Goal: Information Seeking & Learning: Learn about a topic

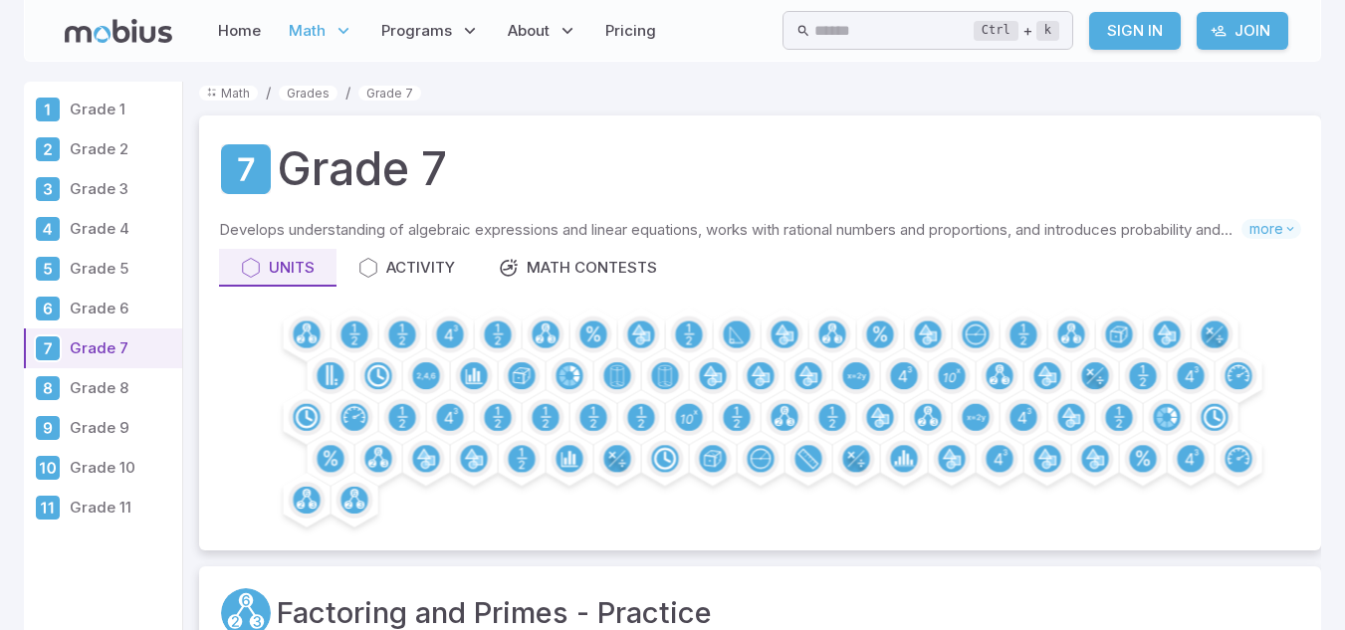
click at [1162, 32] on link "Sign In" at bounding box center [1135, 31] width 92 height 38
drag, startPoint x: 1064, startPoint y: 61, endPoint x: 1143, endPoint y: 41, distance: 81.1
click at [1143, 41] on link "Sign In" at bounding box center [1135, 31] width 92 height 38
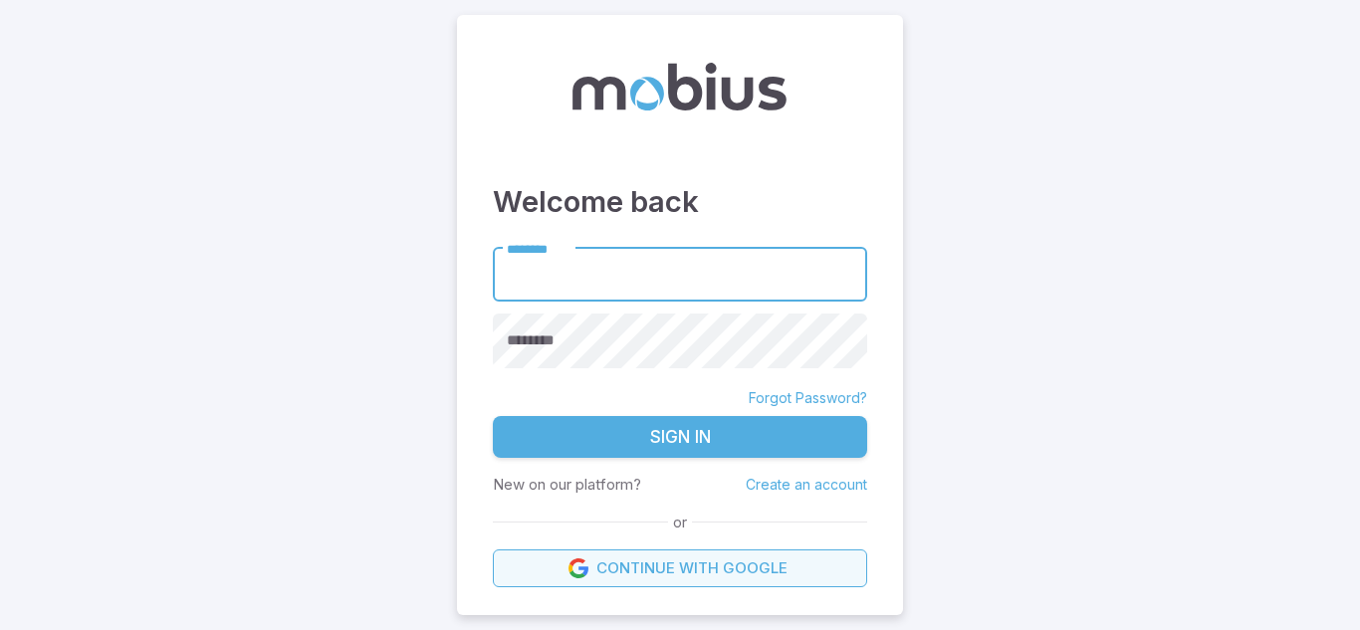
click at [581, 555] on link "Continue with Google" at bounding box center [680, 569] width 374 height 38
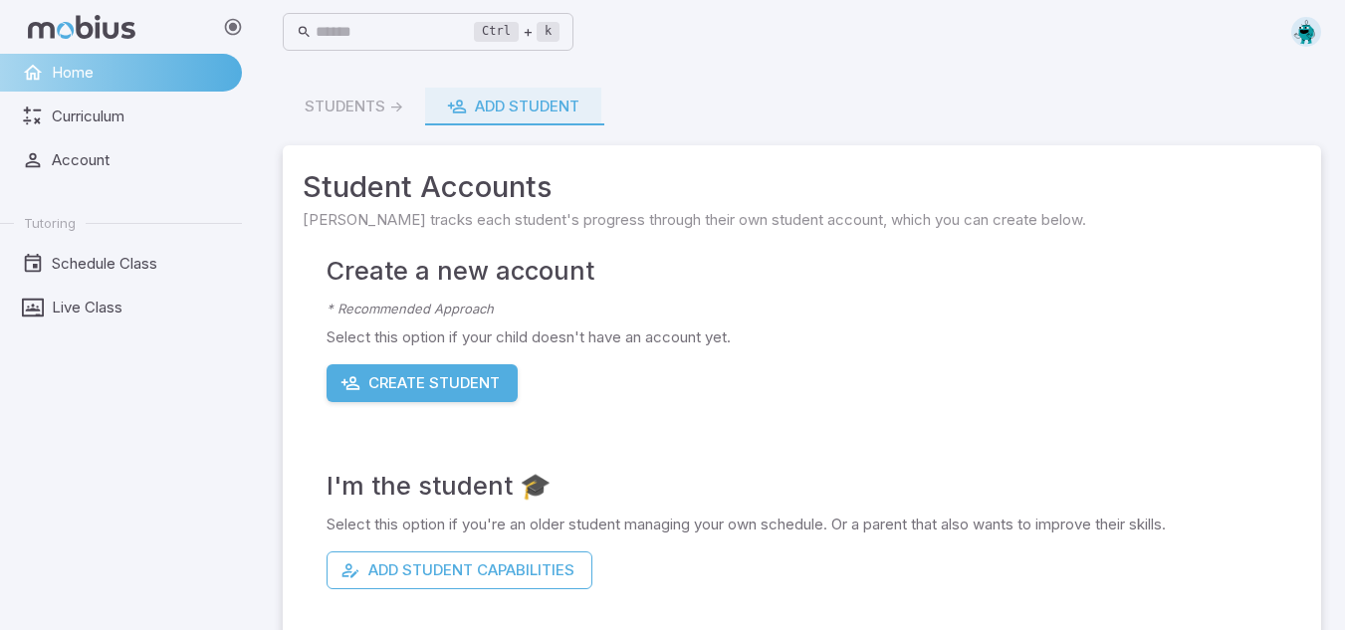
drag, startPoint x: 560, startPoint y: 24, endPoint x: 266, endPoint y: 92, distance: 301.4
click at [266, 92] on main "Students -> Add Student Student Accounts Mobius tracks each student's progress …" at bounding box center [802, 426] width 1086 height 725
click at [225, 112] on span "Curriculum" at bounding box center [140, 117] width 176 height 22
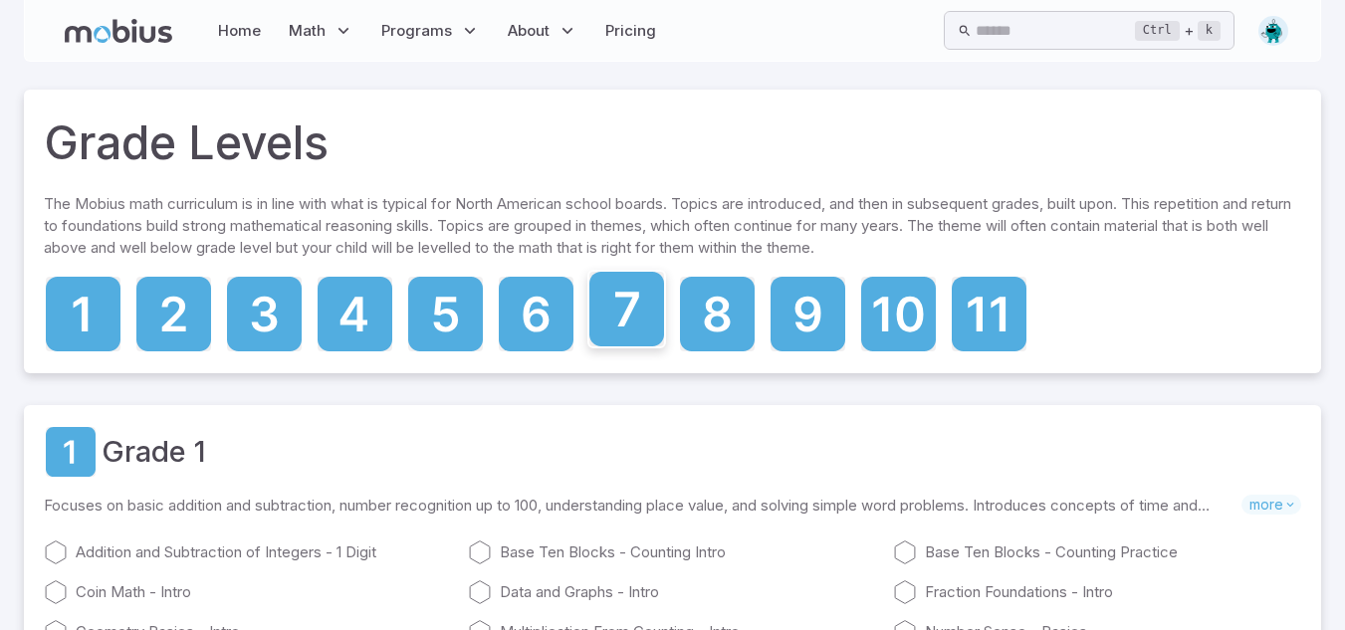
click at [606, 332] on icon at bounding box center [626, 309] width 75 height 75
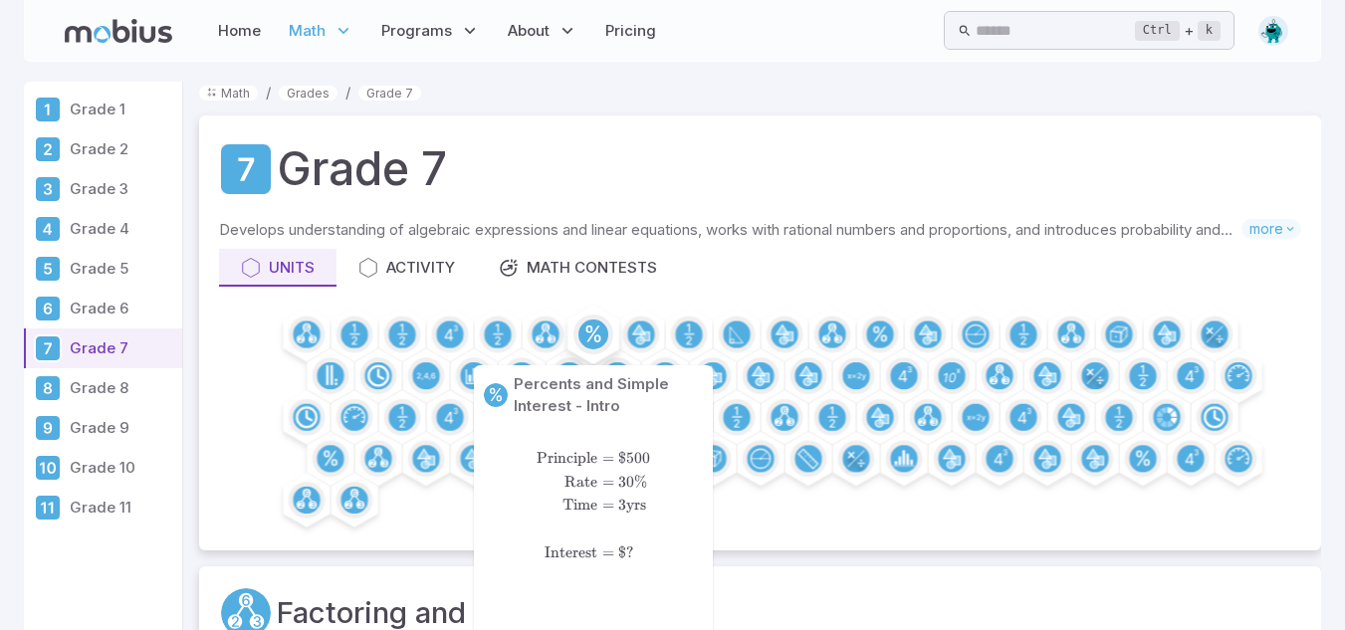
click at [592, 326] on circle at bounding box center [593, 335] width 30 height 30
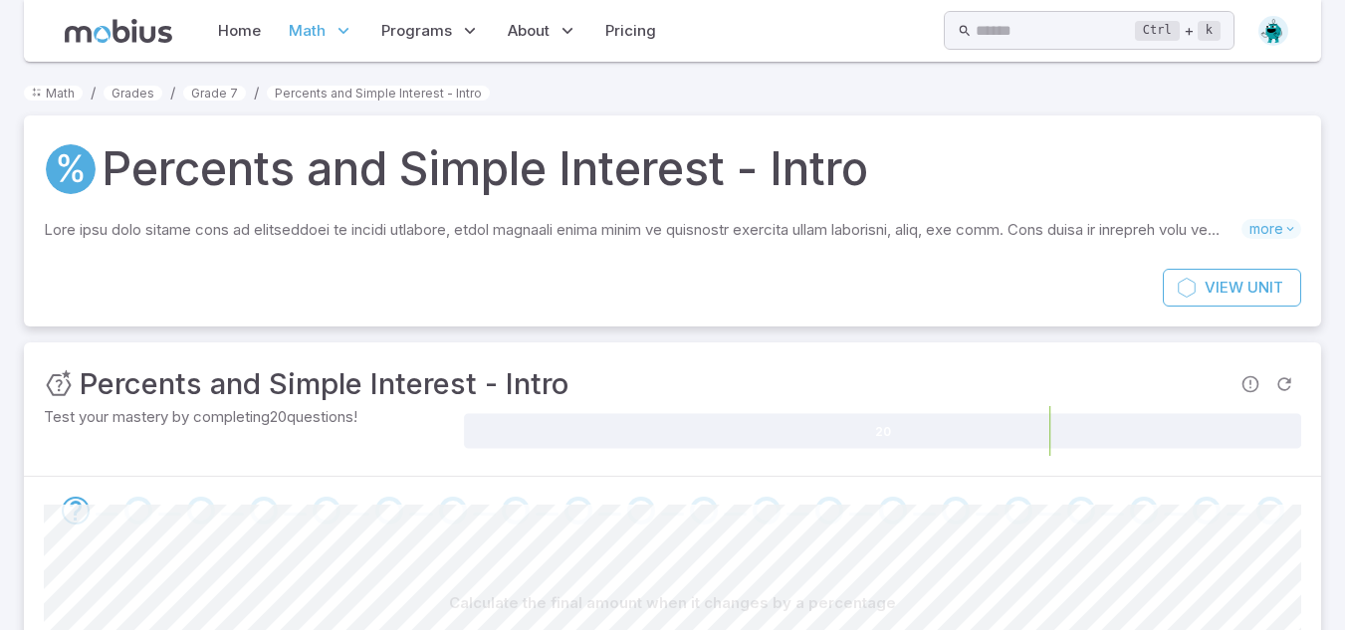
scroll to position [267, 0]
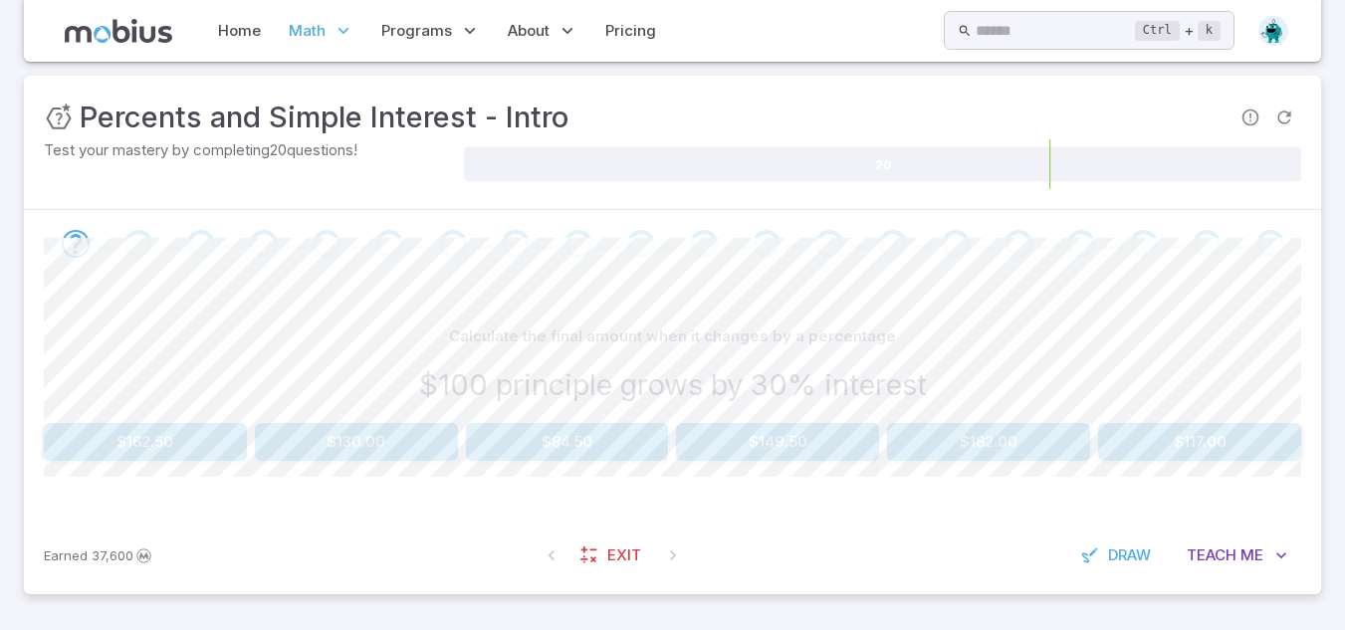
click at [441, 449] on button "$130.00" at bounding box center [356, 442] width 203 height 38
click at [1162, 441] on button "$102.00" at bounding box center [1199, 442] width 203 height 38
drag, startPoint x: 915, startPoint y: 417, endPoint x: 905, endPoint y: 442, distance: 26.8
click at [905, 442] on div "Calculate the final amount when it changes by a percentage Add 5% interest to $…" at bounding box center [672, 389] width 1257 height 143
click at [905, 442] on button "$84.00" at bounding box center [988, 442] width 203 height 38
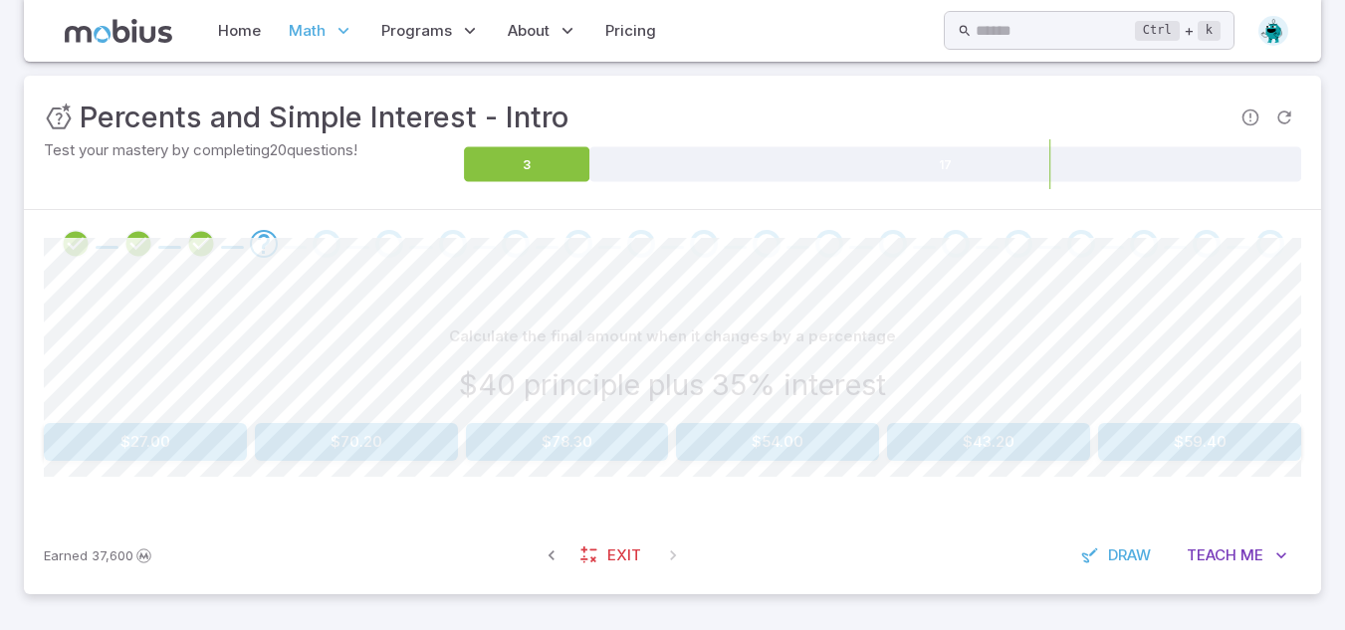
click at [902, 338] on div "Calculate the final amount when it changes by a percentage" at bounding box center [672, 337] width 1257 height 38
drag, startPoint x: 788, startPoint y: 422, endPoint x: 793, endPoint y: 440, distance: 18.6
click at [793, 440] on div "Calculate the final amount when it changes by a percentage $40 principle plus 3…" at bounding box center [672, 389] width 1257 height 143
click at [793, 440] on button "$54.00" at bounding box center [777, 442] width 203 height 38
click at [374, 431] on button "$10.00" at bounding box center [356, 442] width 203 height 38
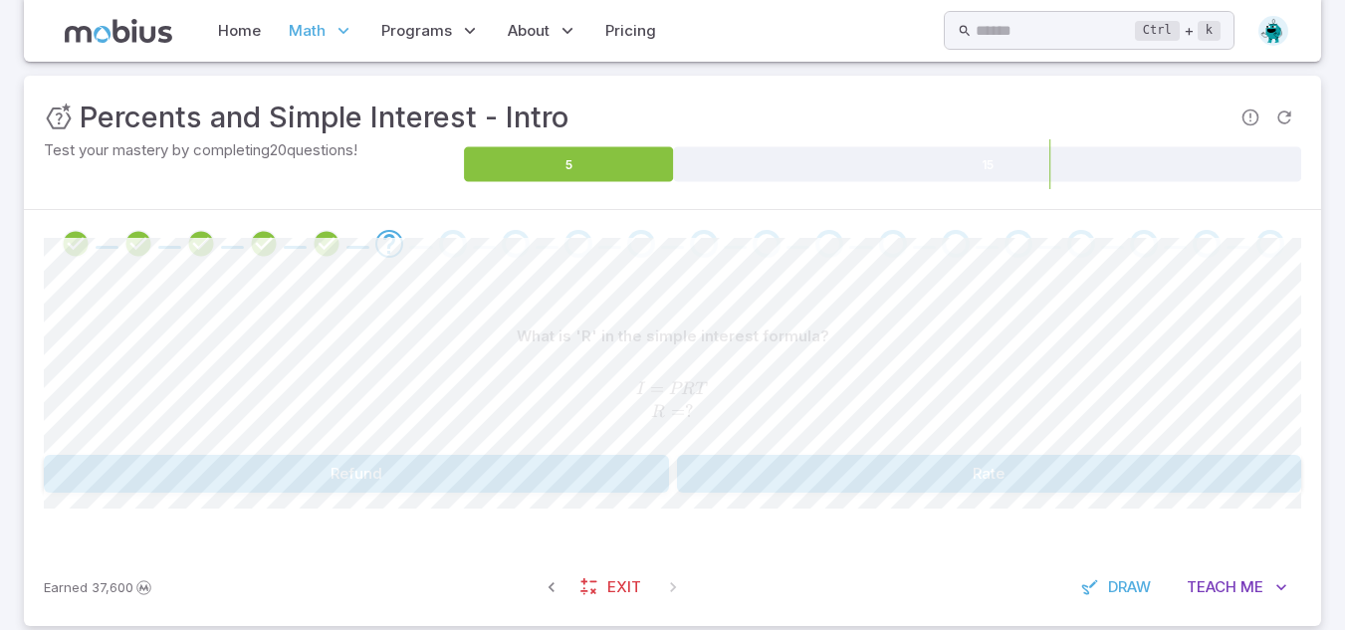
click at [773, 427] on div "I = P R T R = ? I=PRT\\ R = ? I = PRT R = ?" at bounding box center [672, 401] width 1257 height 76
click at [795, 485] on button "Rate" at bounding box center [989, 474] width 625 height 38
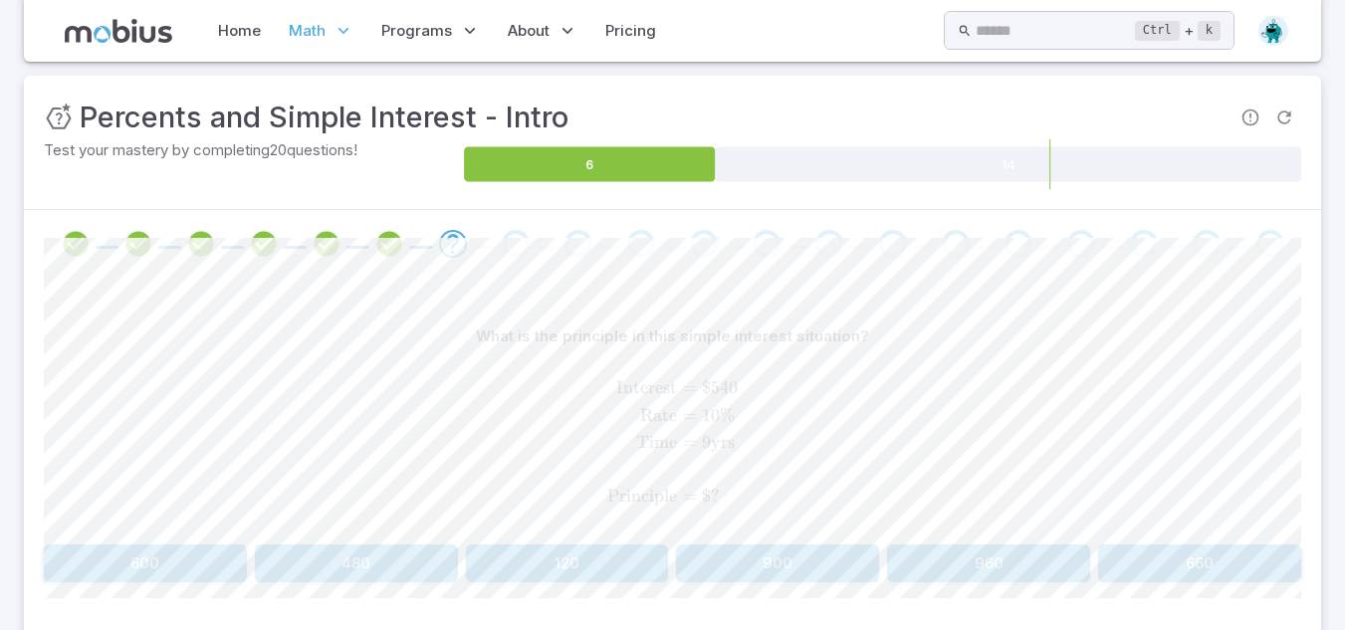
click at [397, 244] on icon "Review your answer" at bounding box center [389, 244] width 30 height 30
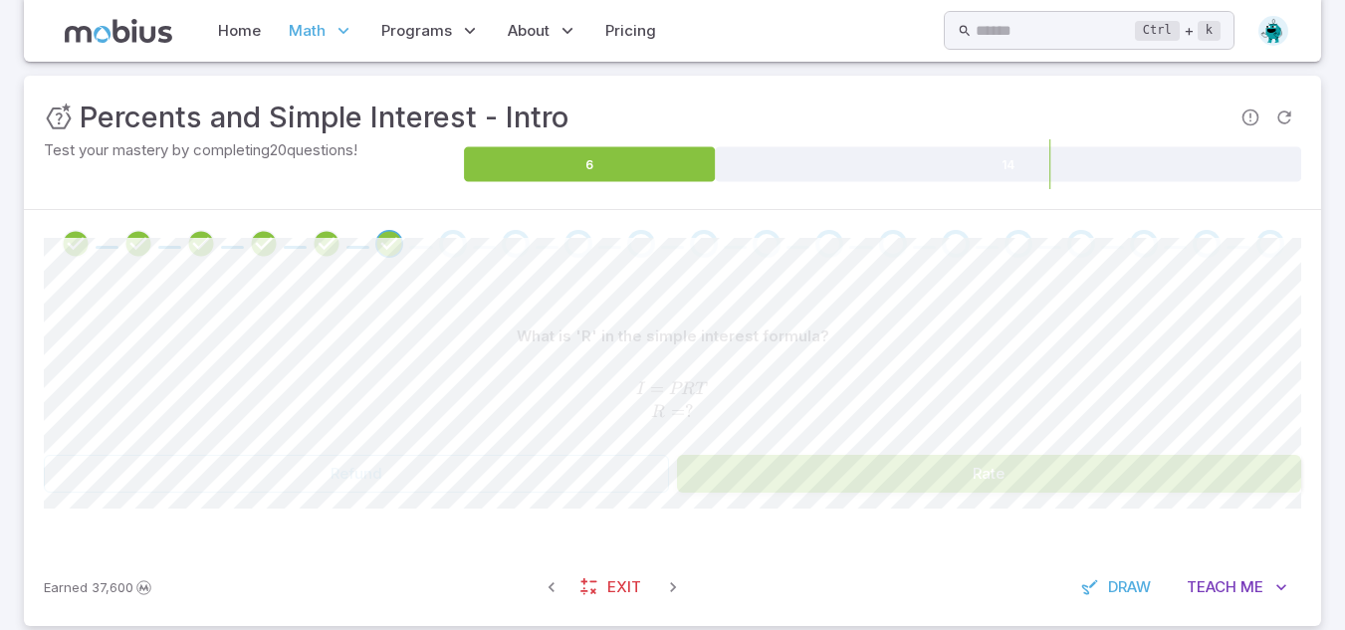
click at [439, 248] on span at bounding box center [453, 244] width 28 height 28
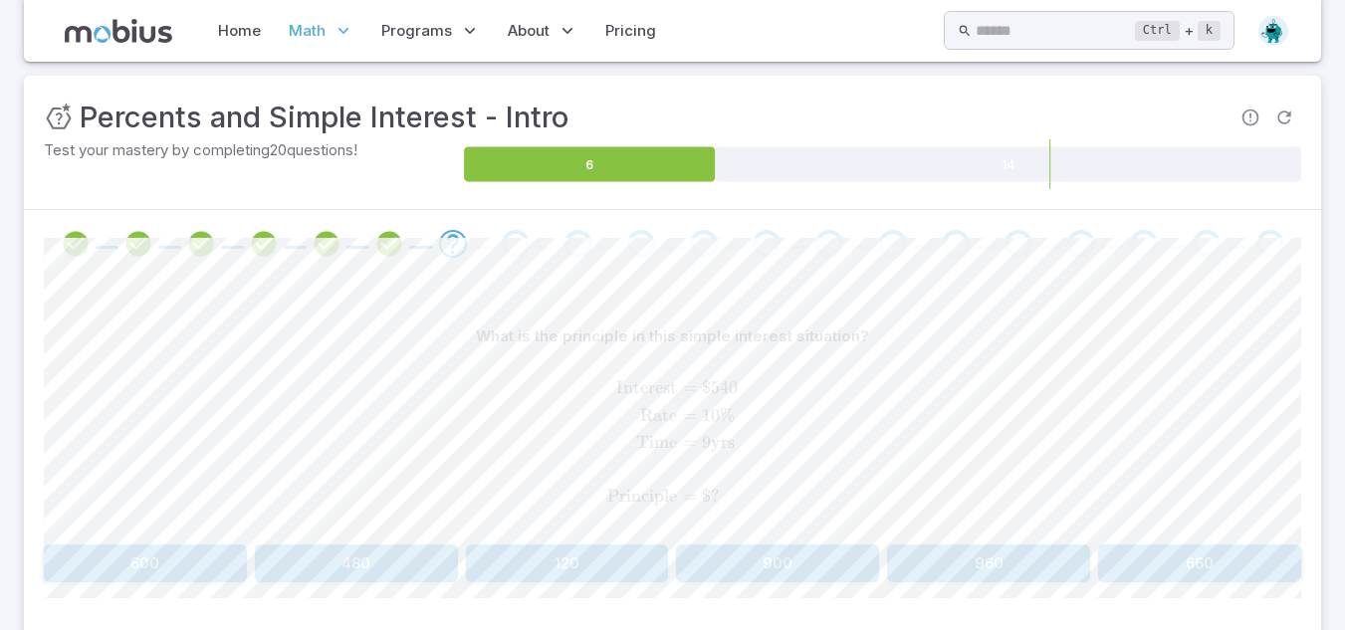
scroll to position [388, 0]
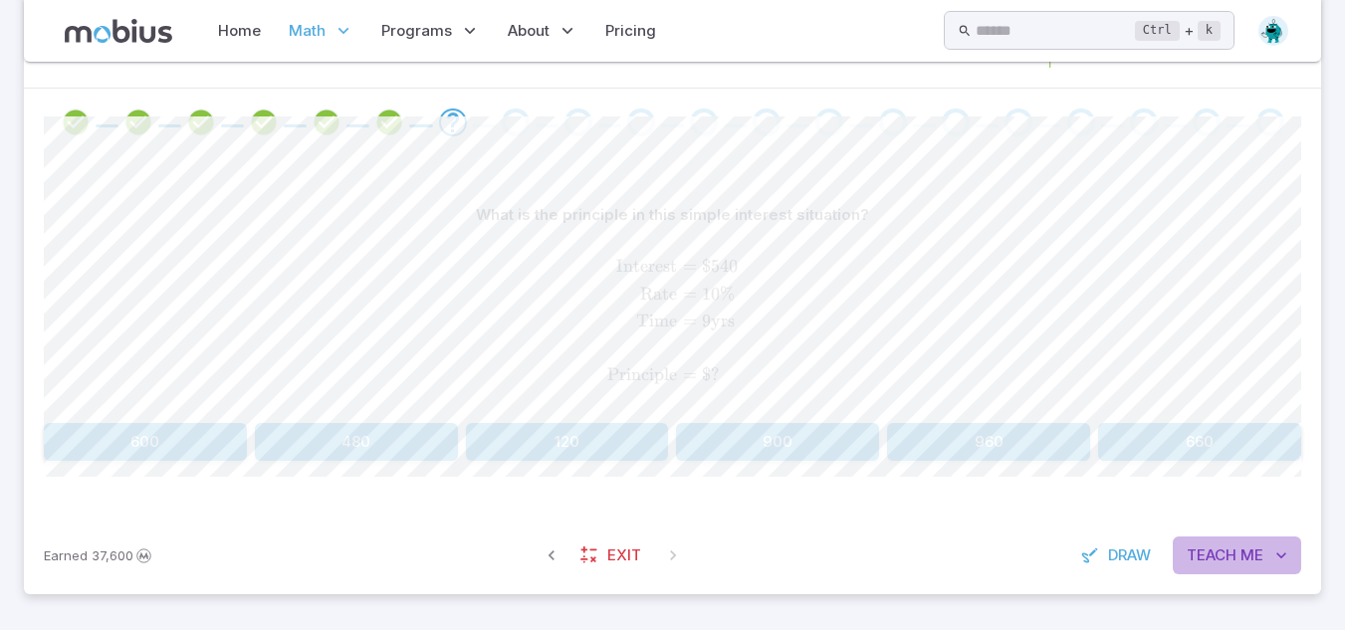
click at [1237, 548] on span "Teach" at bounding box center [1212, 556] width 50 height 22
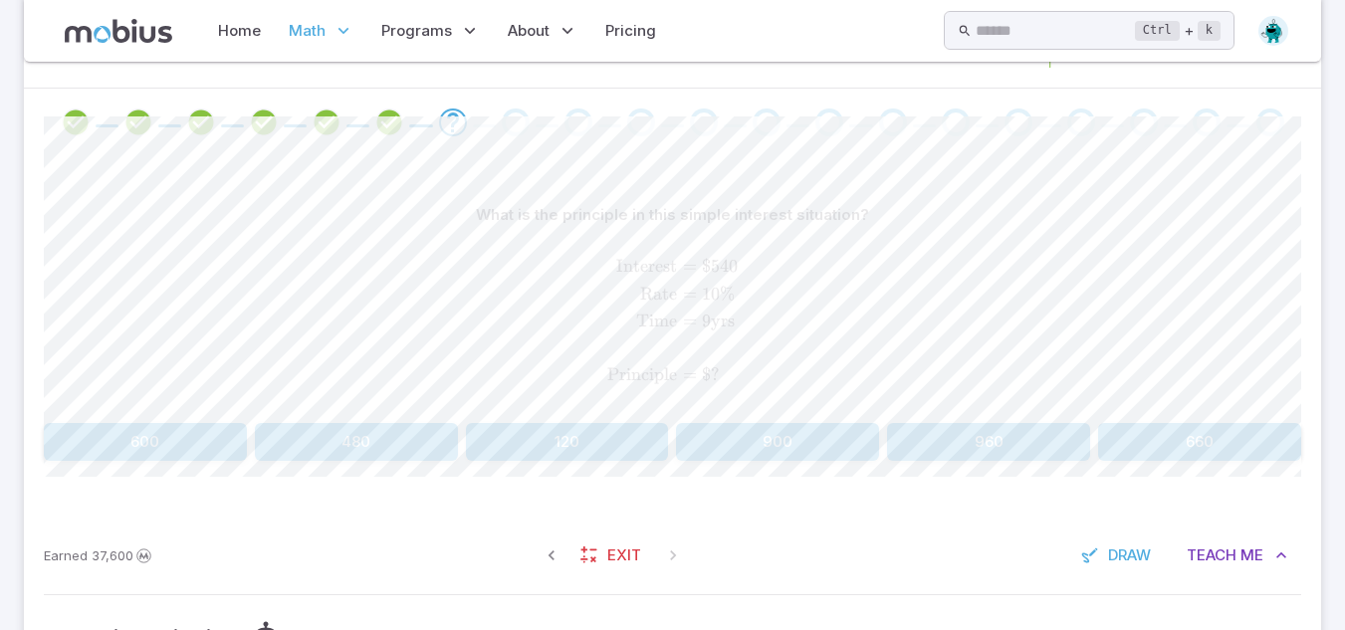
scroll to position [600, 0]
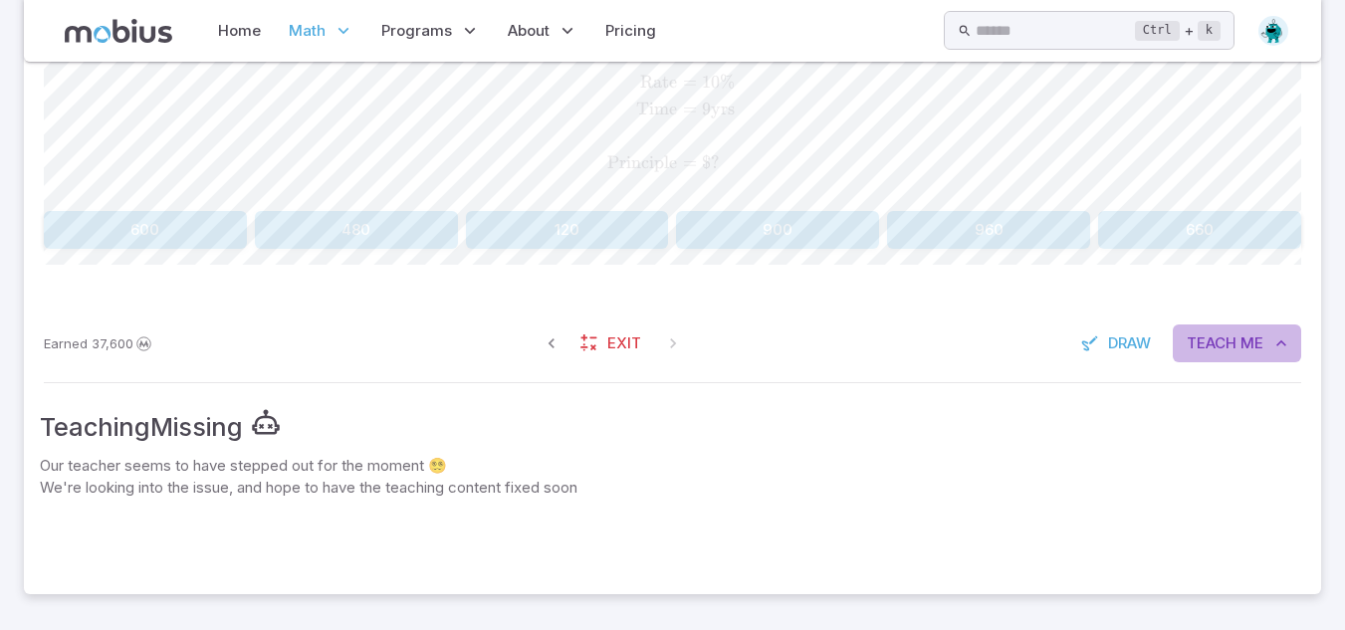
click at [1234, 357] on button "Teach Me" at bounding box center [1237, 344] width 128 height 38
click at [1234, 357] on div "Unit Mastery : Percents and Simple Interest - Intro Test your mastery by comple…" at bounding box center [672, 168] width 1297 height 852
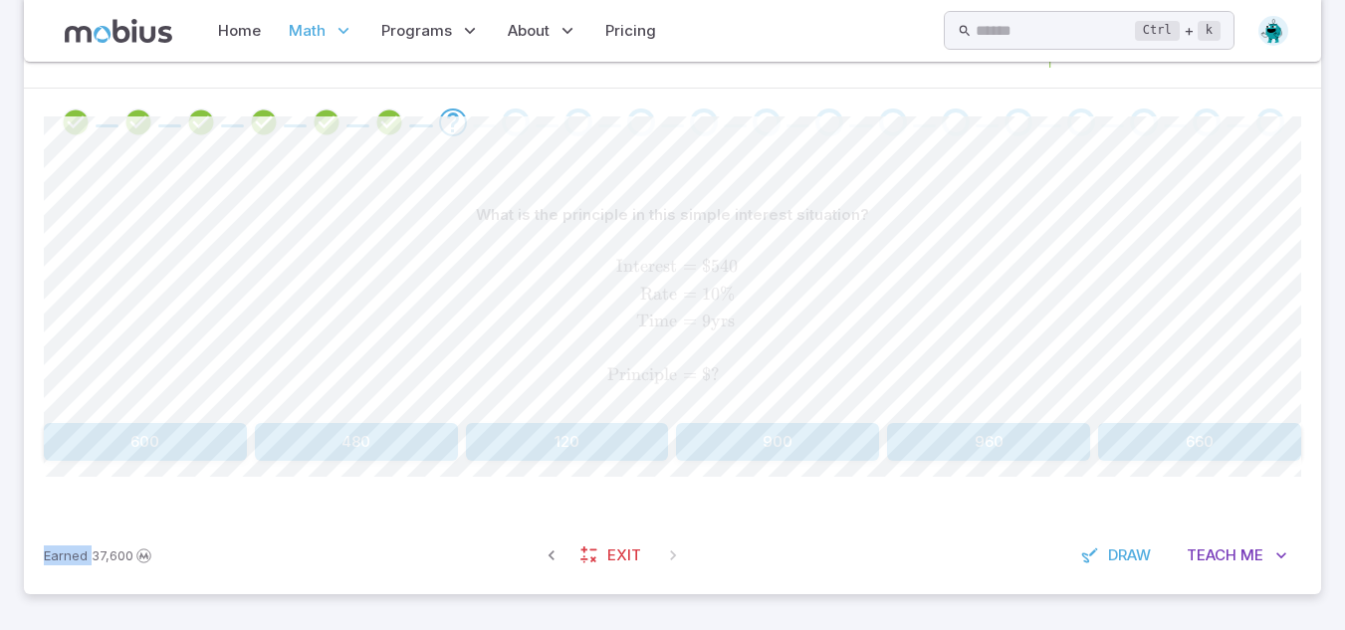
scroll to position [388, 0]
click at [1234, 357] on div "What is the principle in this simple interest situation? Interest = $ 540 Rate …" at bounding box center [672, 336] width 1257 height 360
click at [1234, 357] on span "Interest Rate Time Principle ​ = $540 = 10% = 9 yrs = $ ? ​" at bounding box center [672, 324] width 1257 height 135
click at [1222, 568] on button "Teach Me" at bounding box center [1237, 556] width 128 height 38
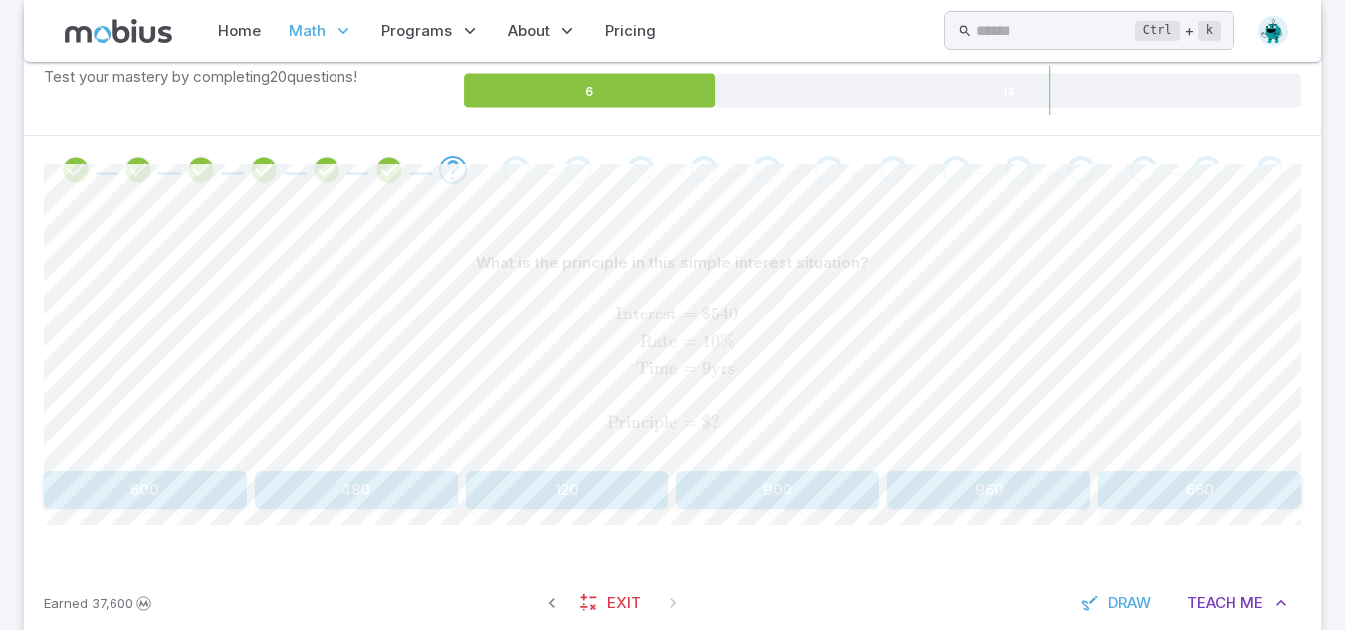
scroll to position [336, 0]
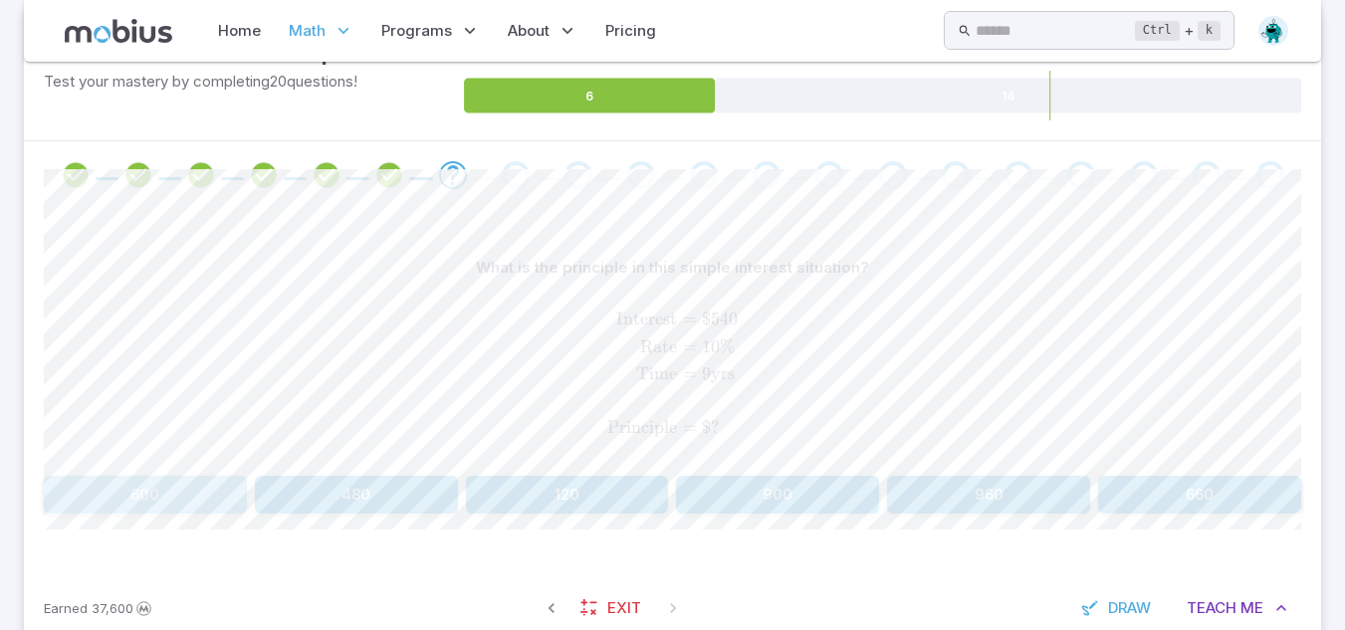
click at [93, 494] on button "600" at bounding box center [145, 495] width 203 height 38
click at [1061, 258] on div "What is the rate in this simple interest situation?" at bounding box center [672, 268] width 1257 height 38
click at [1271, 596] on button "Teach Me" at bounding box center [1237, 608] width 128 height 38
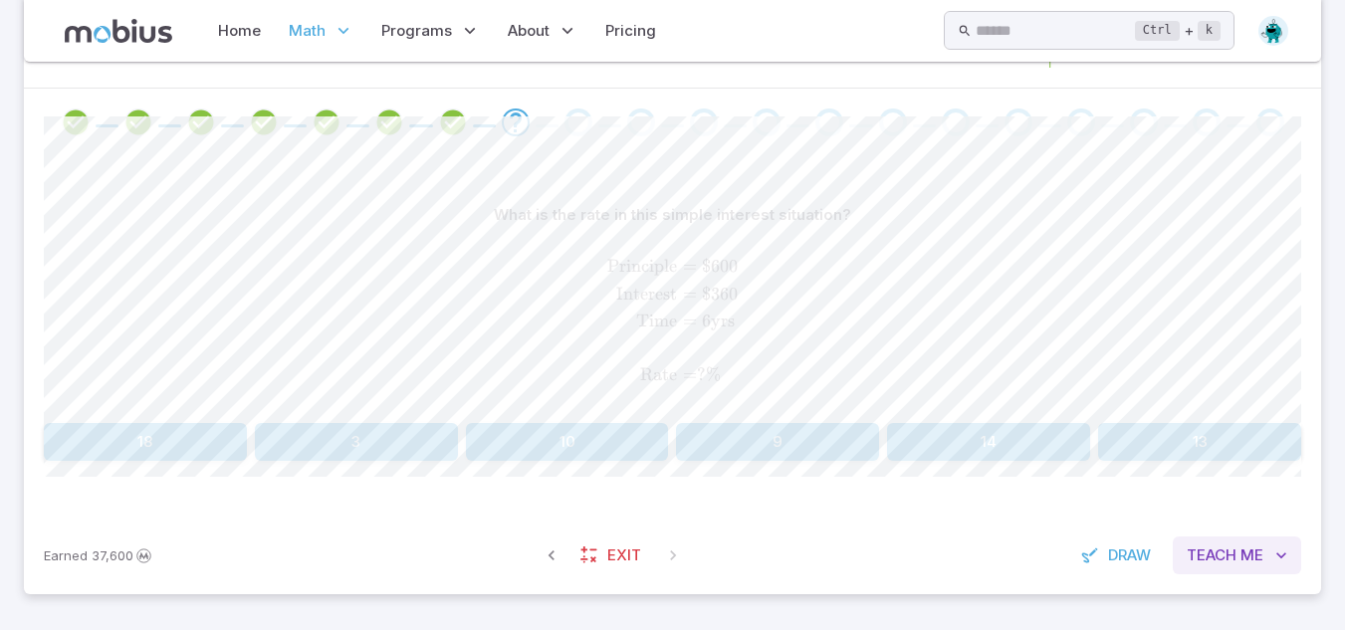
click at [1277, 550] on icon "button" at bounding box center [1281, 556] width 20 height 20
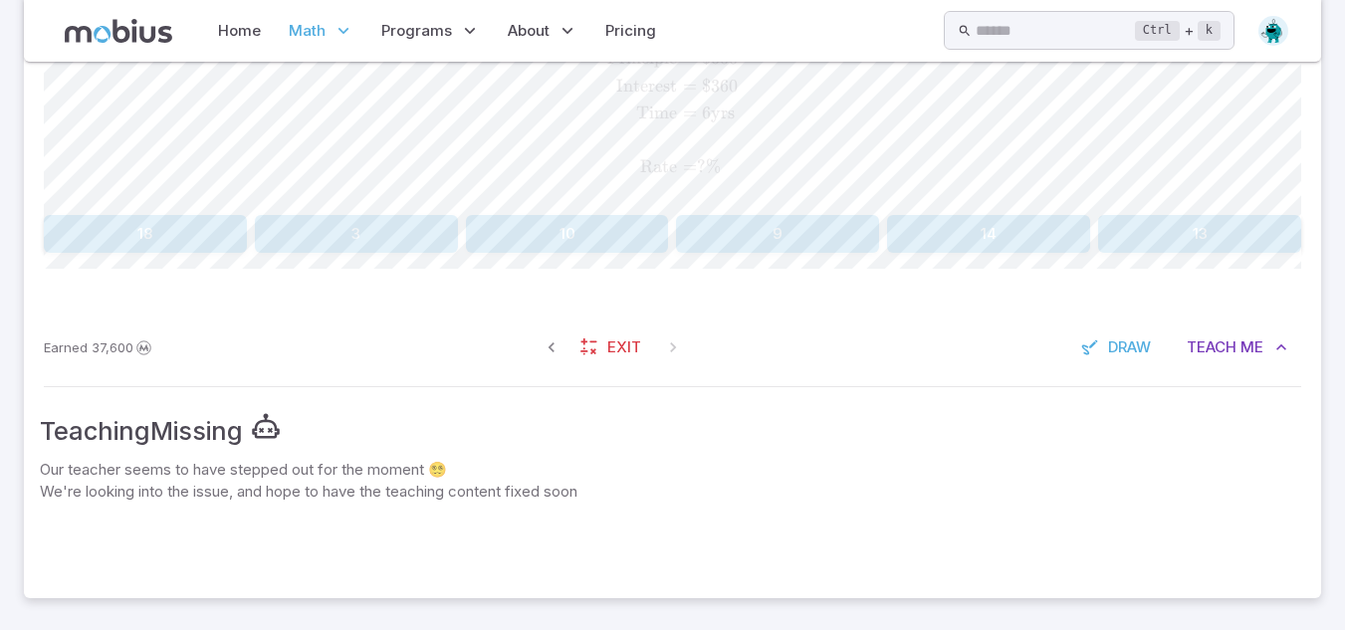
scroll to position [600, 0]
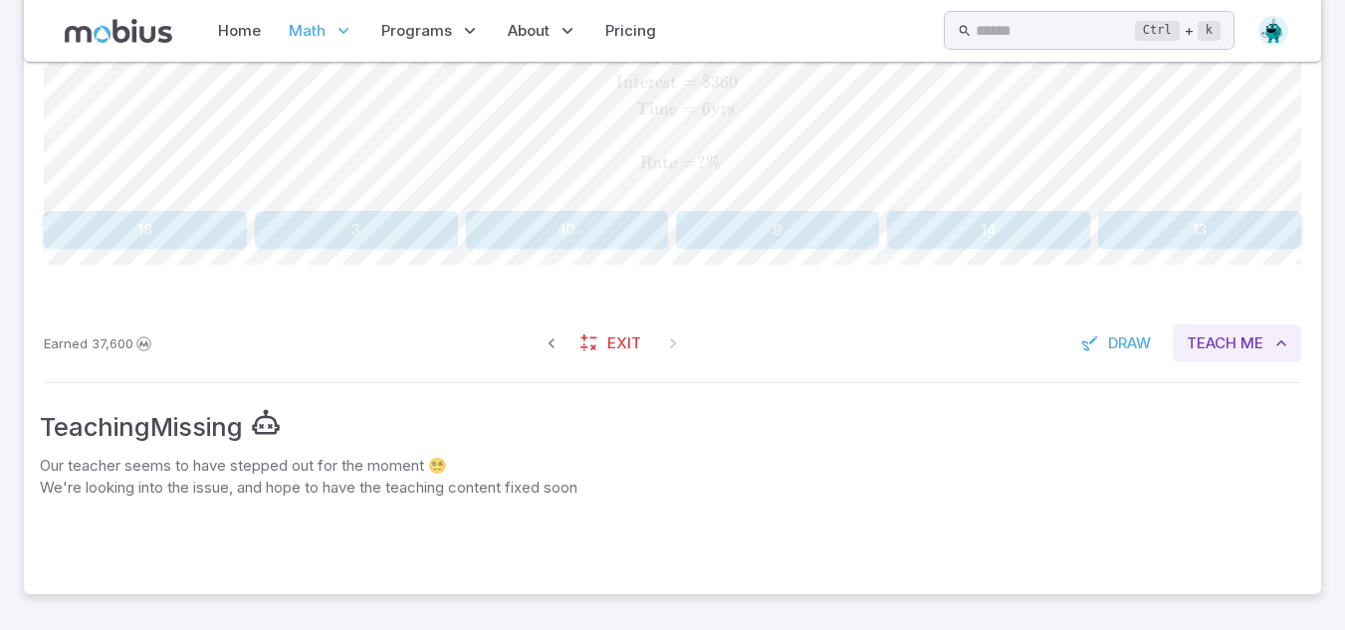
click at [1223, 359] on button "Teach Me" at bounding box center [1237, 344] width 128 height 38
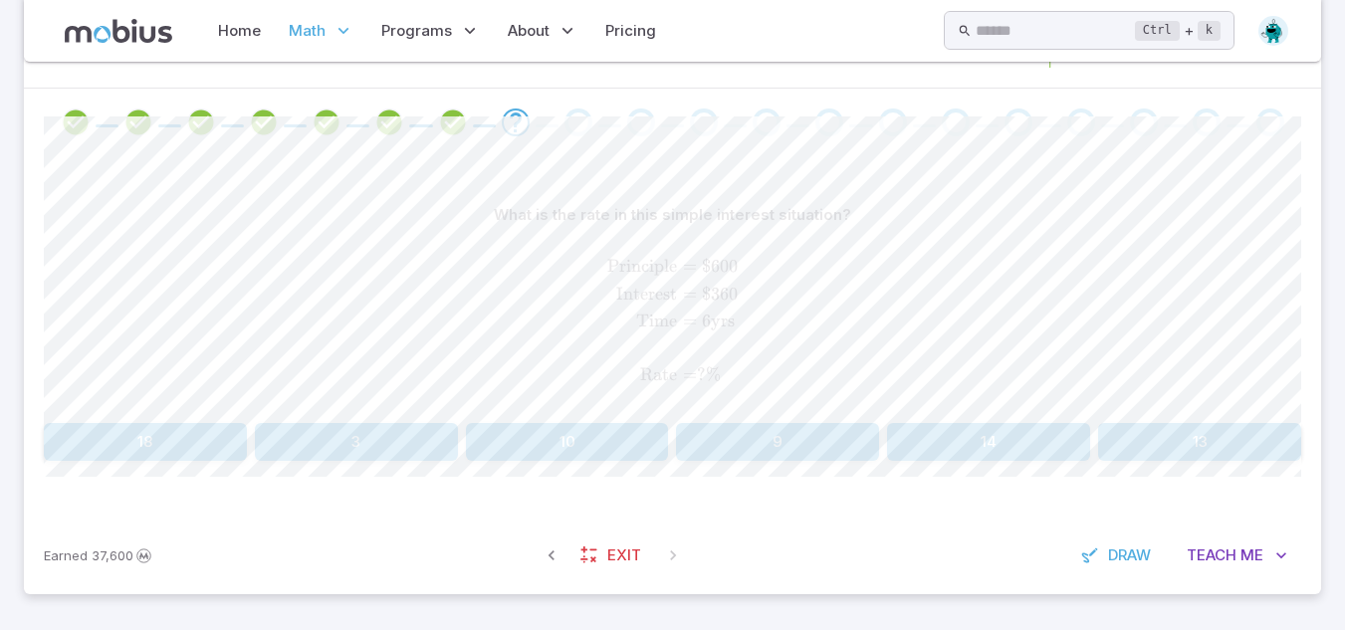
scroll to position [388, 0]
click at [515, 443] on button "10" at bounding box center [567, 442] width 203 height 38
click at [955, 194] on div "What is the time in this simple interest situation? Principle = $ 200 Interest …" at bounding box center [672, 336] width 1257 height 360
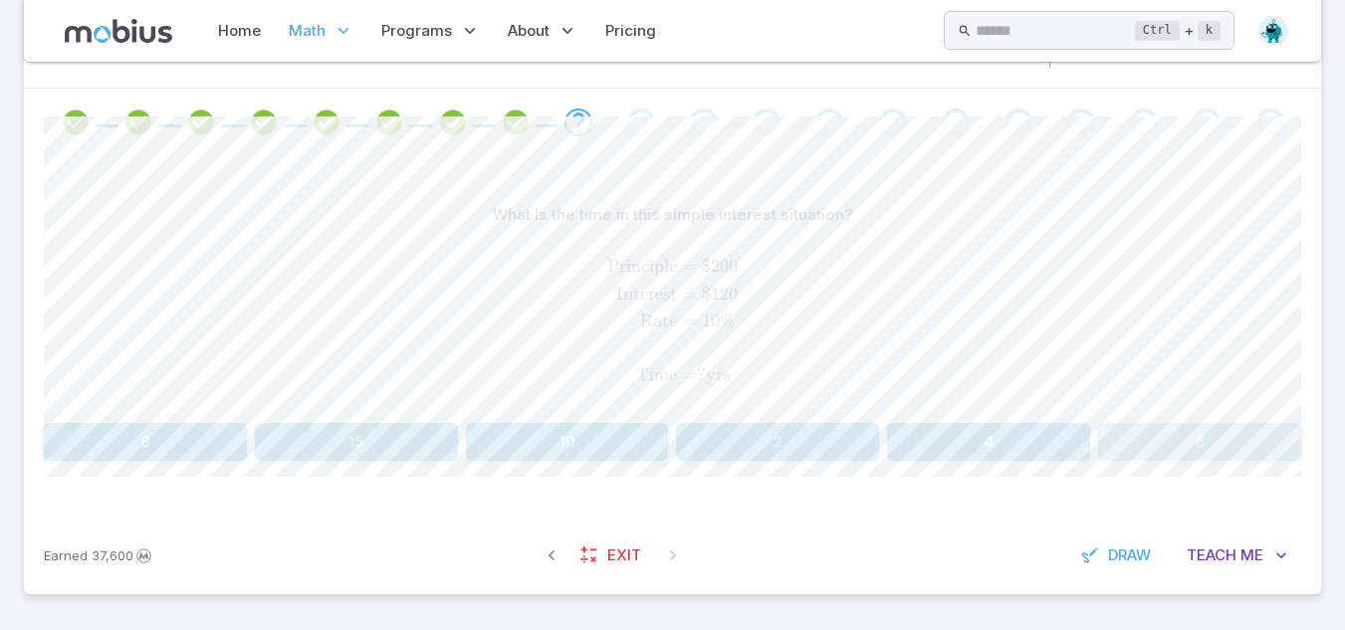
click at [1197, 444] on button "6" at bounding box center [1199, 442] width 203 height 38
click at [197, 461] on button "4" at bounding box center [145, 442] width 203 height 38
click at [645, 112] on icon "Review your answer" at bounding box center [641, 123] width 30 height 30
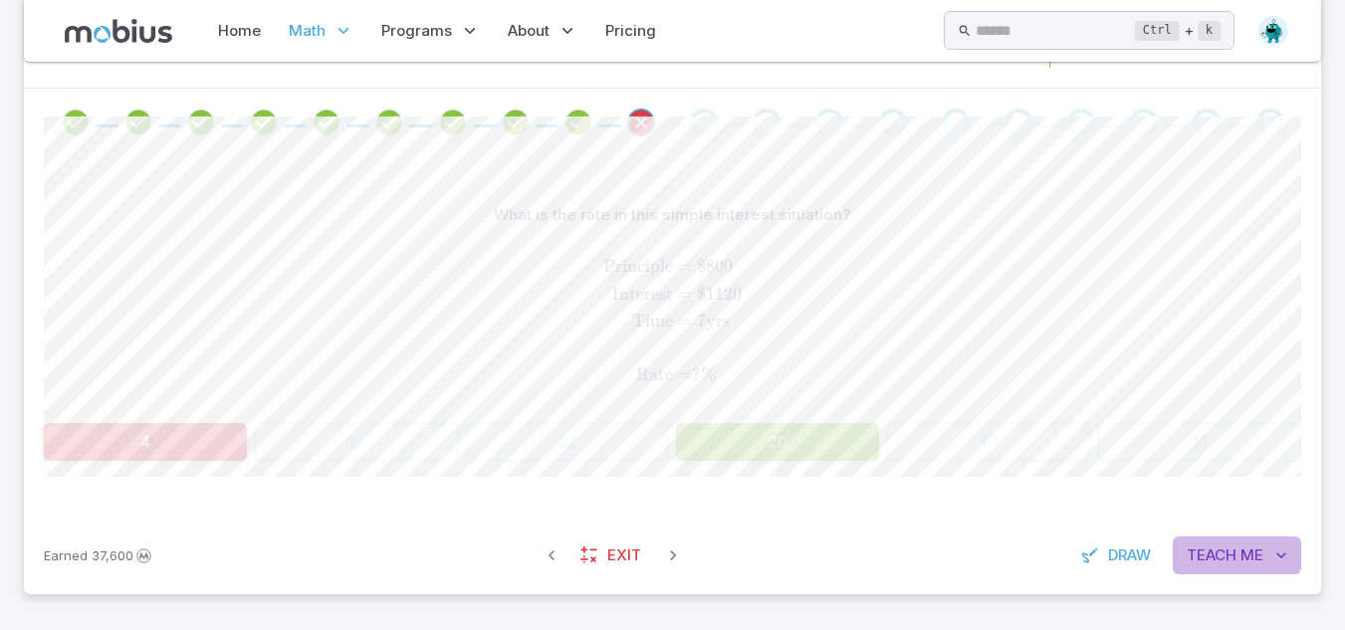
click at [1205, 541] on button "Teach Me" at bounding box center [1237, 556] width 128 height 38
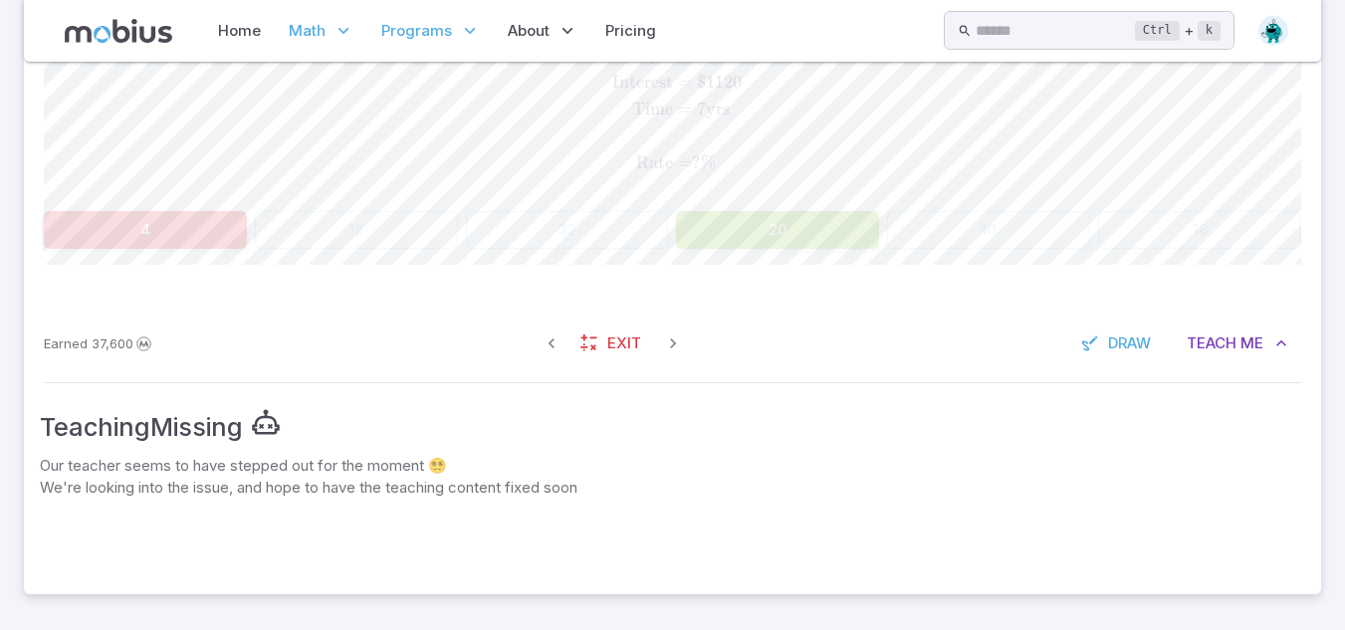
scroll to position [79, 0]
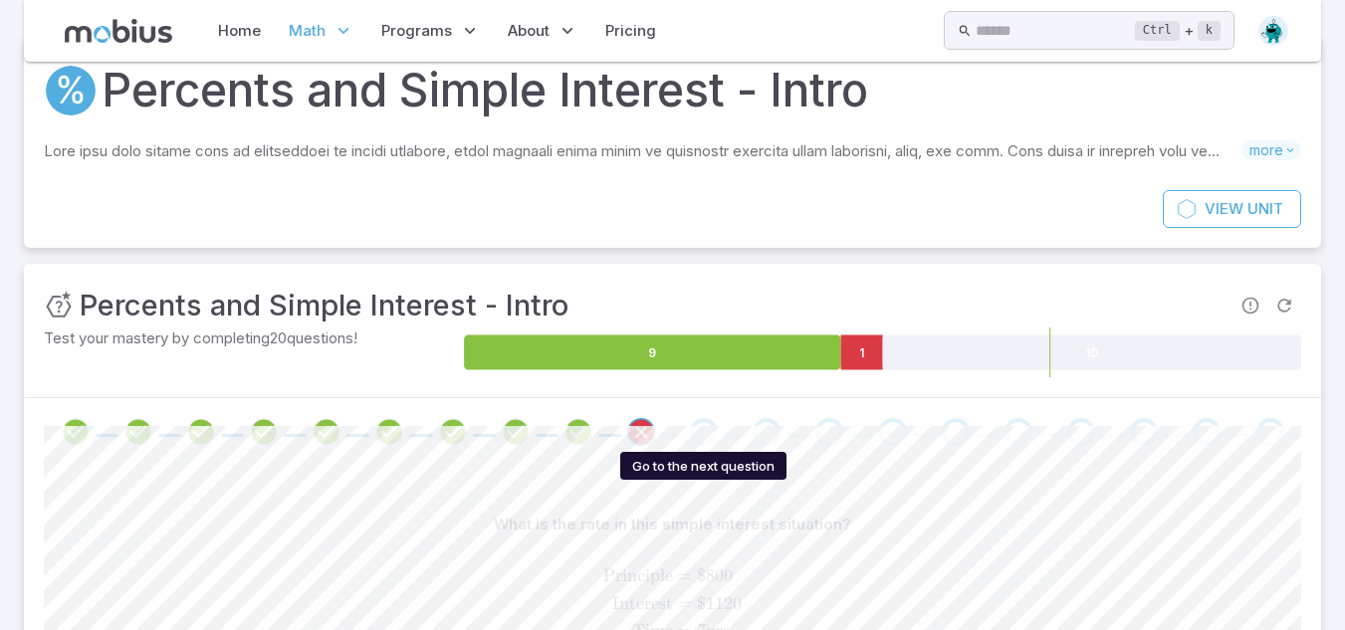
click at [706, 418] on div "Go to the next question" at bounding box center [704, 432] width 28 height 28
click at [765, 437] on div "Go to the next question" at bounding box center [767, 432] width 28 height 28
click at [735, 460] on div at bounding box center [672, 432] width 1297 height 68
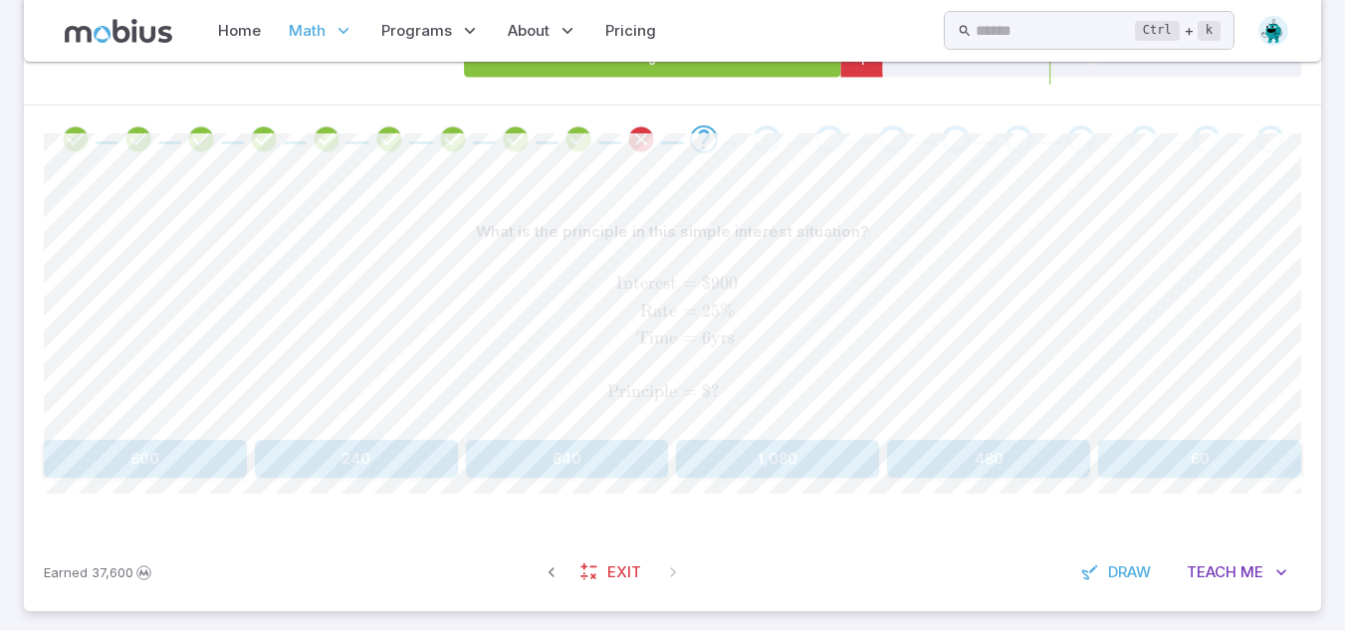
scroll to position [375, 0]
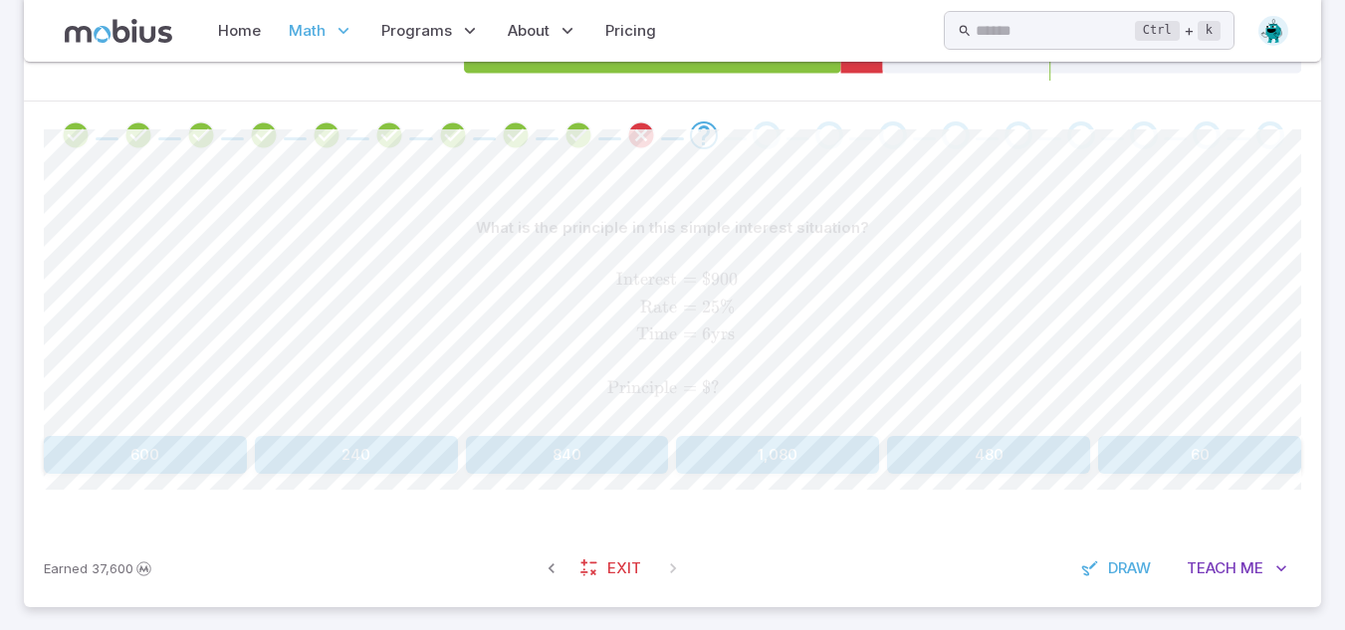
click at [926, 231] on div "What is the principle in this simple interest situation?" at bounding box center [672, 228] width 1257 height 38
click at [180, 445] on button "600" at bounding box center [145, 455] width 203 height 38
click at [783, 450] on button "28" at bounding box center [777, 455] width 203 height 38
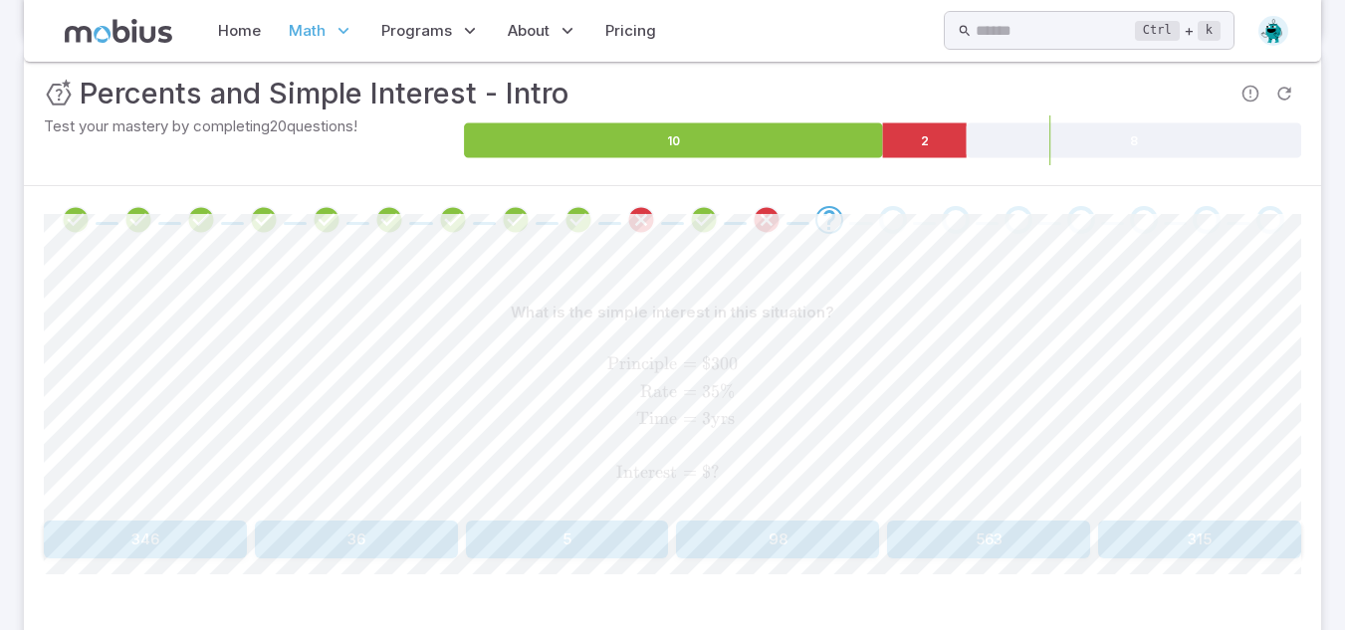
scroll to position [290, 0]
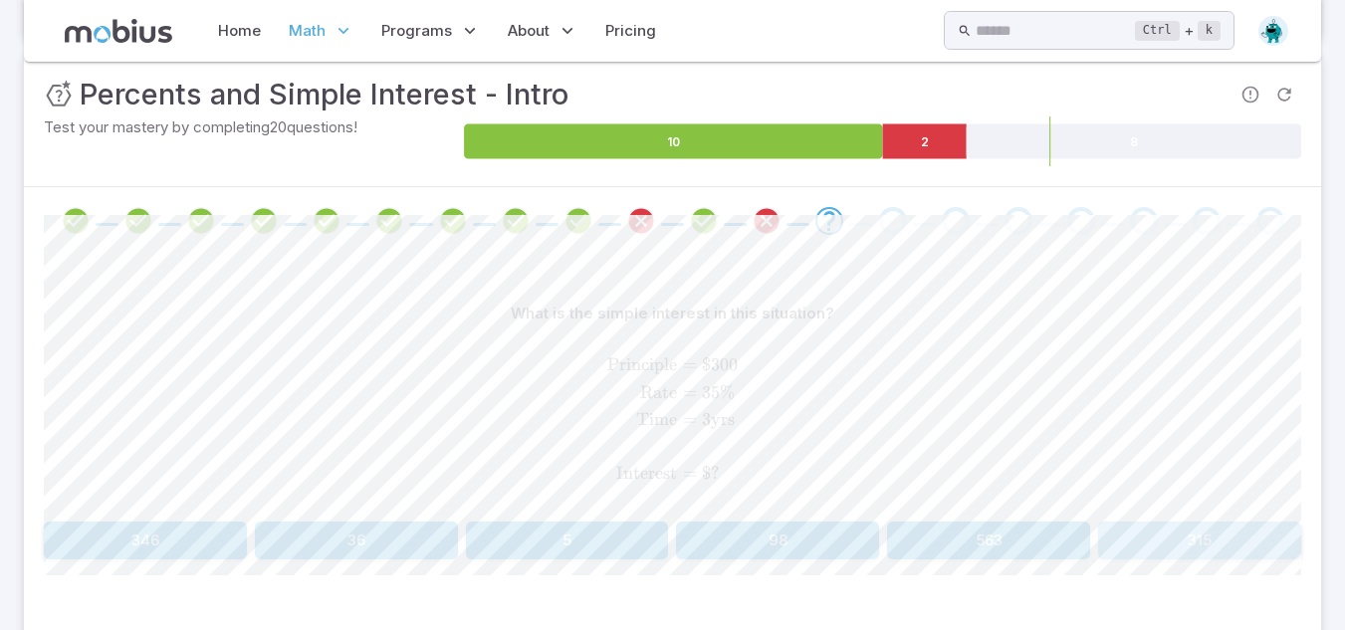
click at [1172, 548] on button "315" at bounding box center [1199, 541] width 203 height 38
click at [1158, 533] on button "10" at bounding box center [1199, 541] width 203 height 38
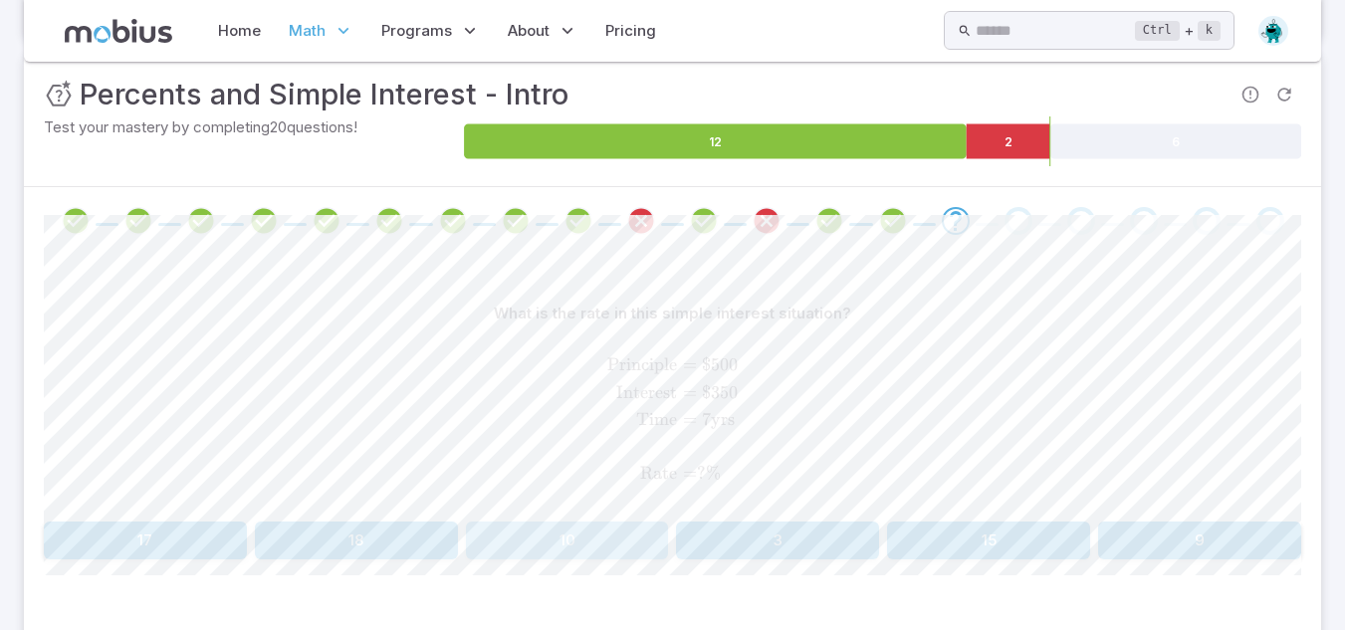
click at [600, 543] on button "10" at bounding box center [567, 541] width 203 height 38
click at [304, 527] on button "5" at bounding box center [356, 541] width 203 height 38
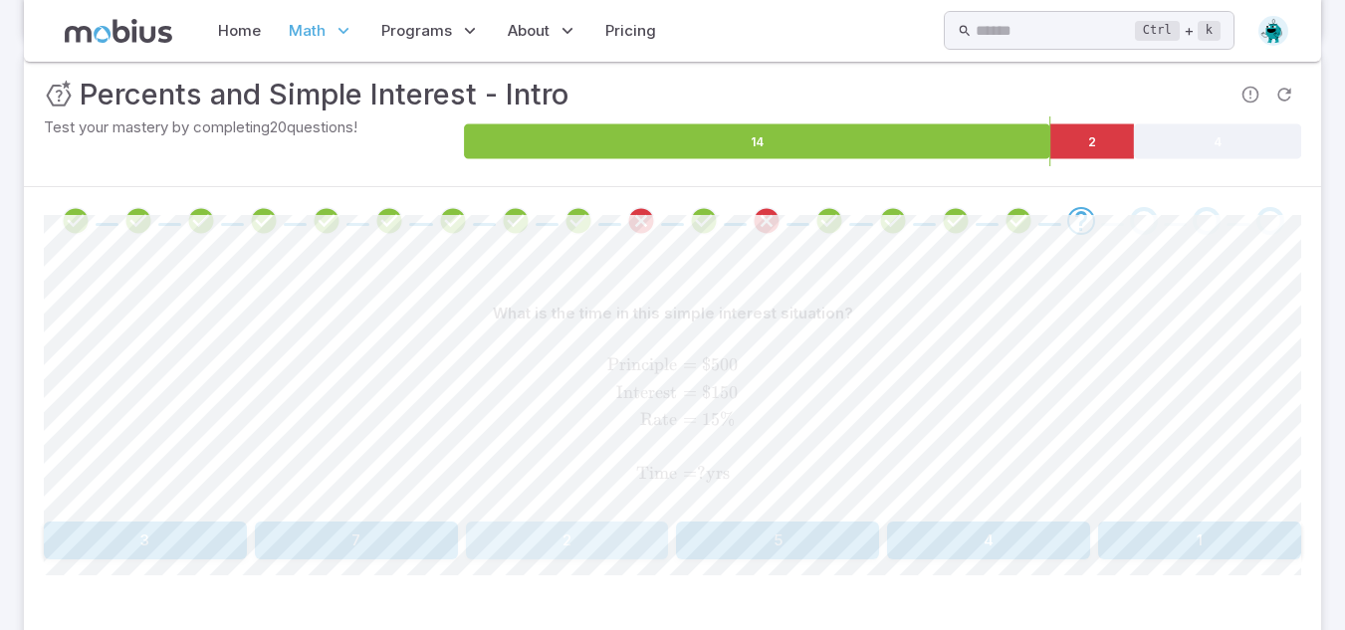
click at [564, 529] on button "2" at bounding box center [567, 541] width 203 height 38
click at [964, 544] on button "30" at bounding box center [988, 541] width 203 height 38
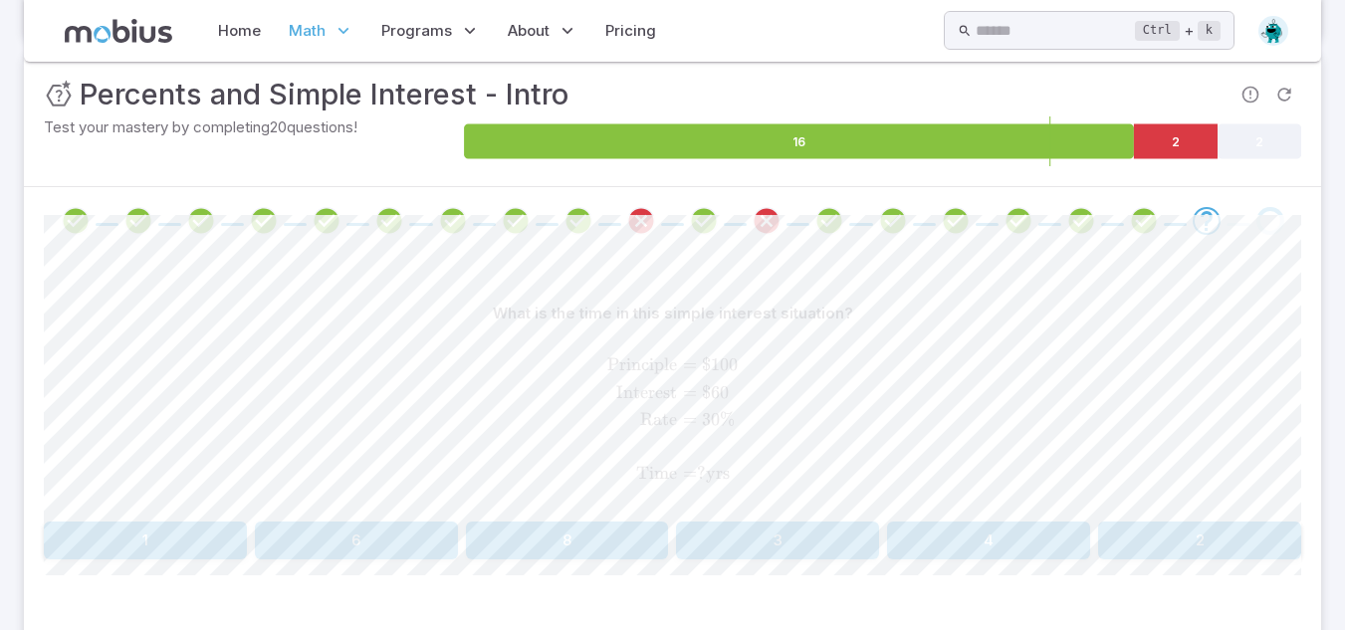
click at [1175, 554] on button "2" at bounding box center [1199, 541] width 203 height 38
click at [370, 535] on button "3" at bounding box center [356, 541] width 203 height 38
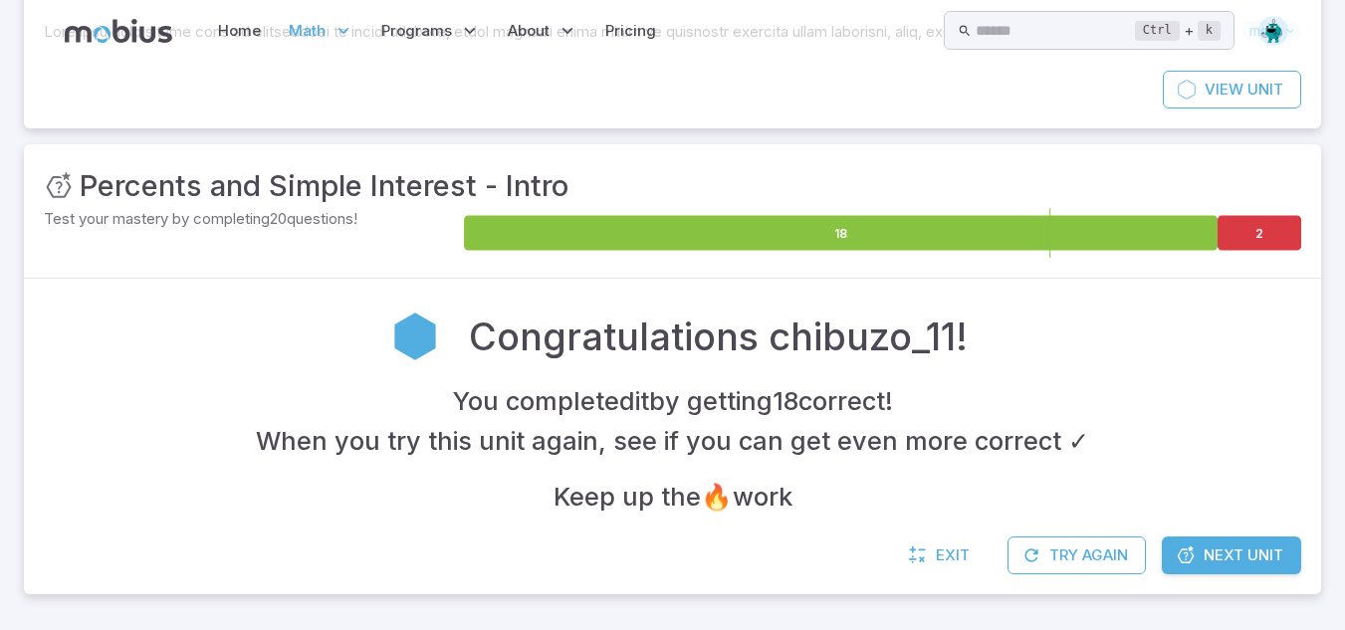
scroll to position [0, 0]
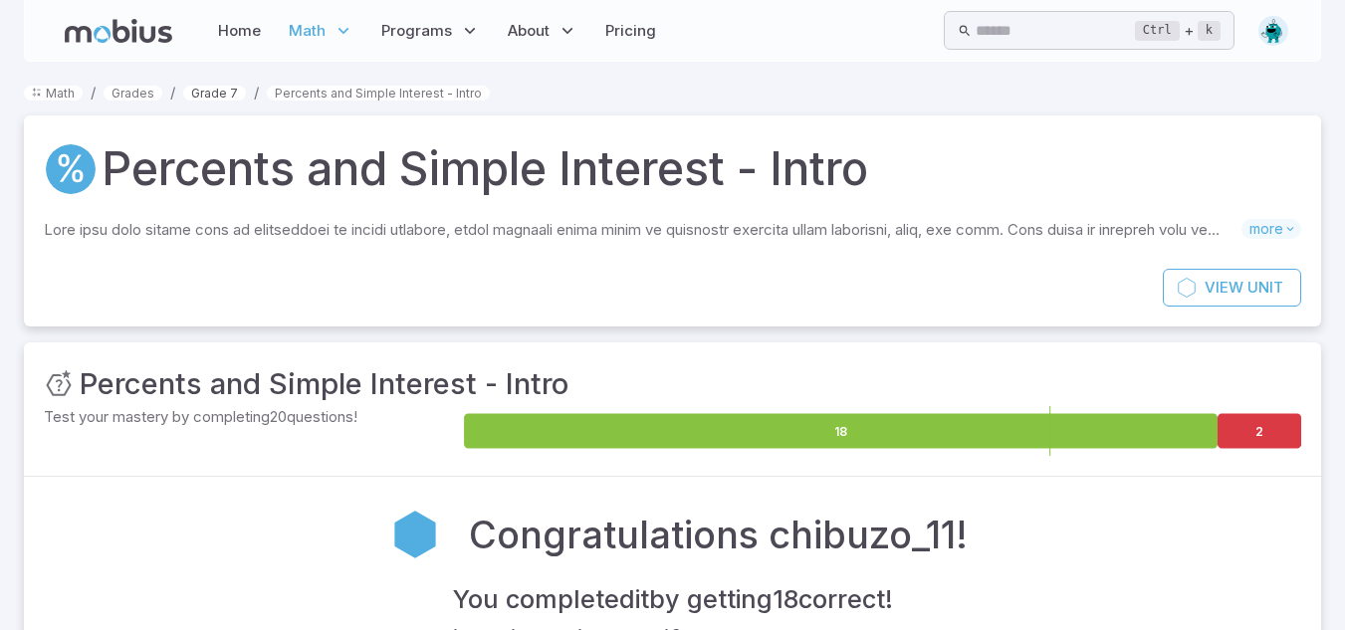
click at [211, 90] on link "Grade 7" at bounding box center [214, 93] width 63 height 15
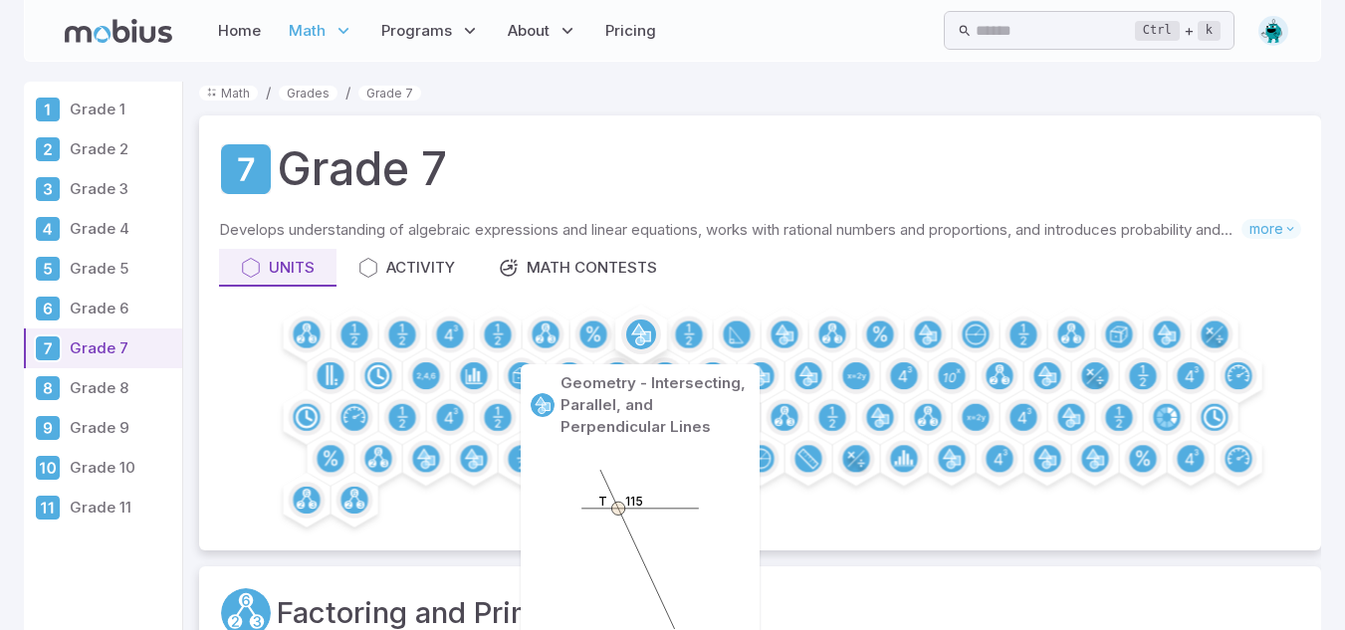
click at [645, 333] on icon at bounding box center [645, 337] width 10 height 10
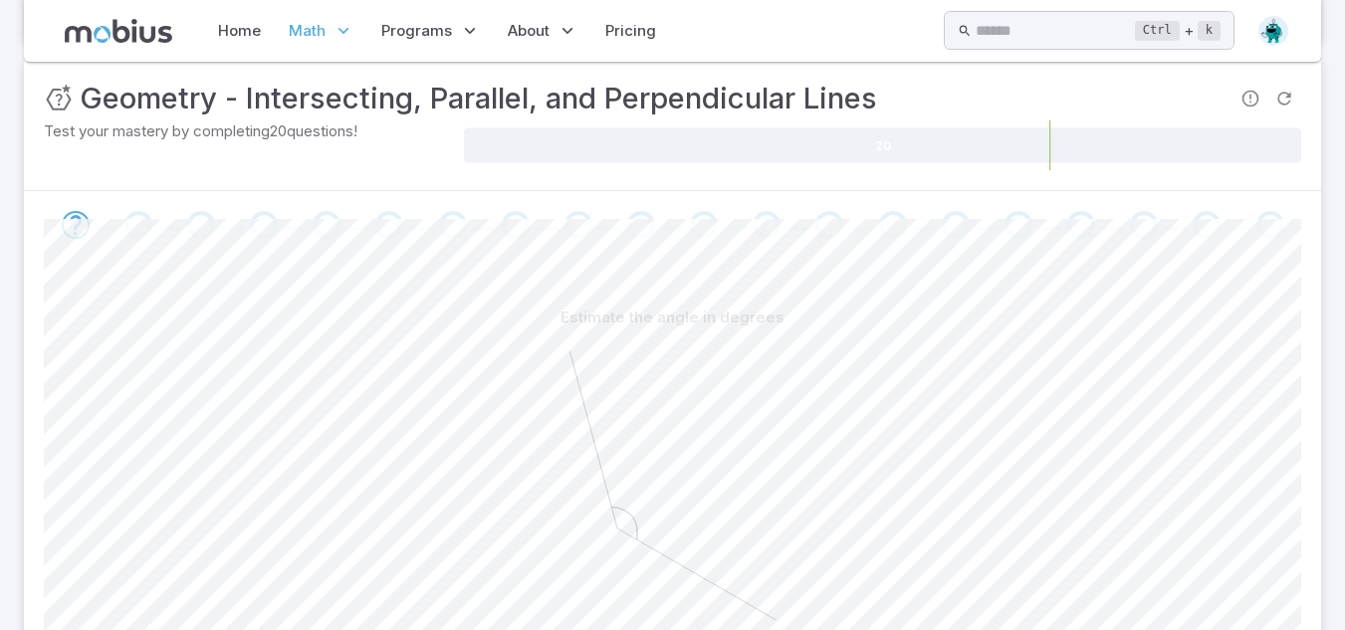
scroll to position [347, 0]
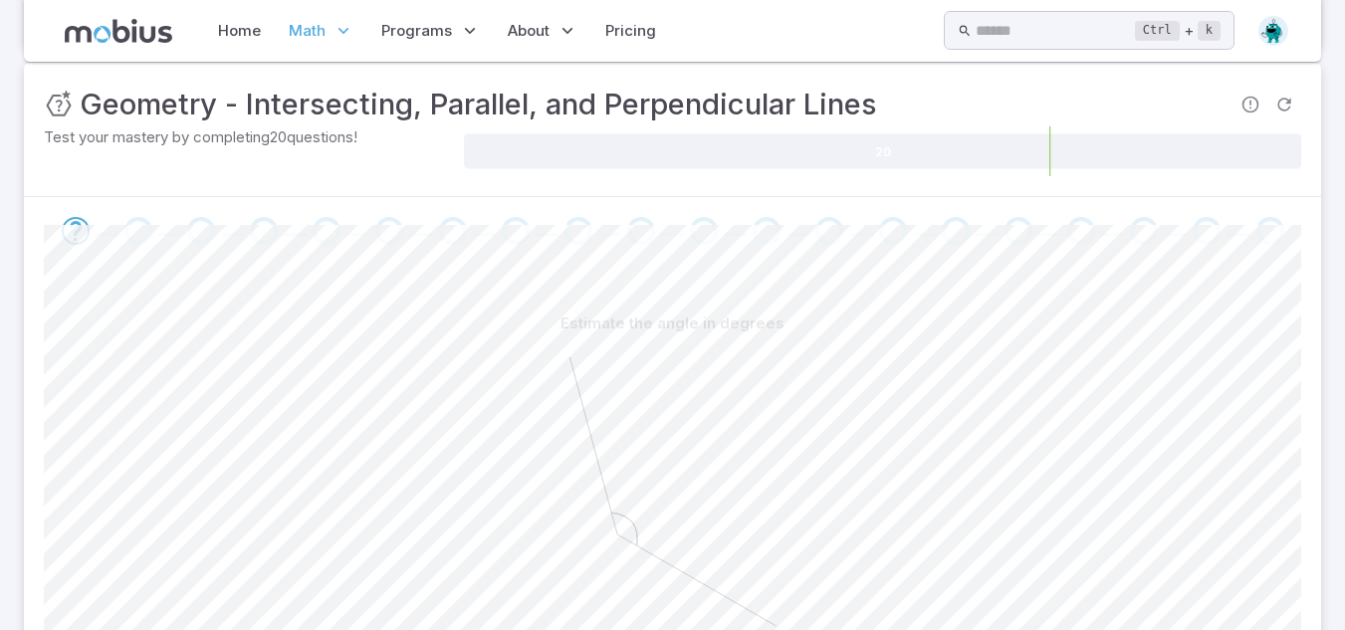
click at [645, 333] on p "Estimate the angle in degrees" at bounding box center [673, 324] width 224 height 22
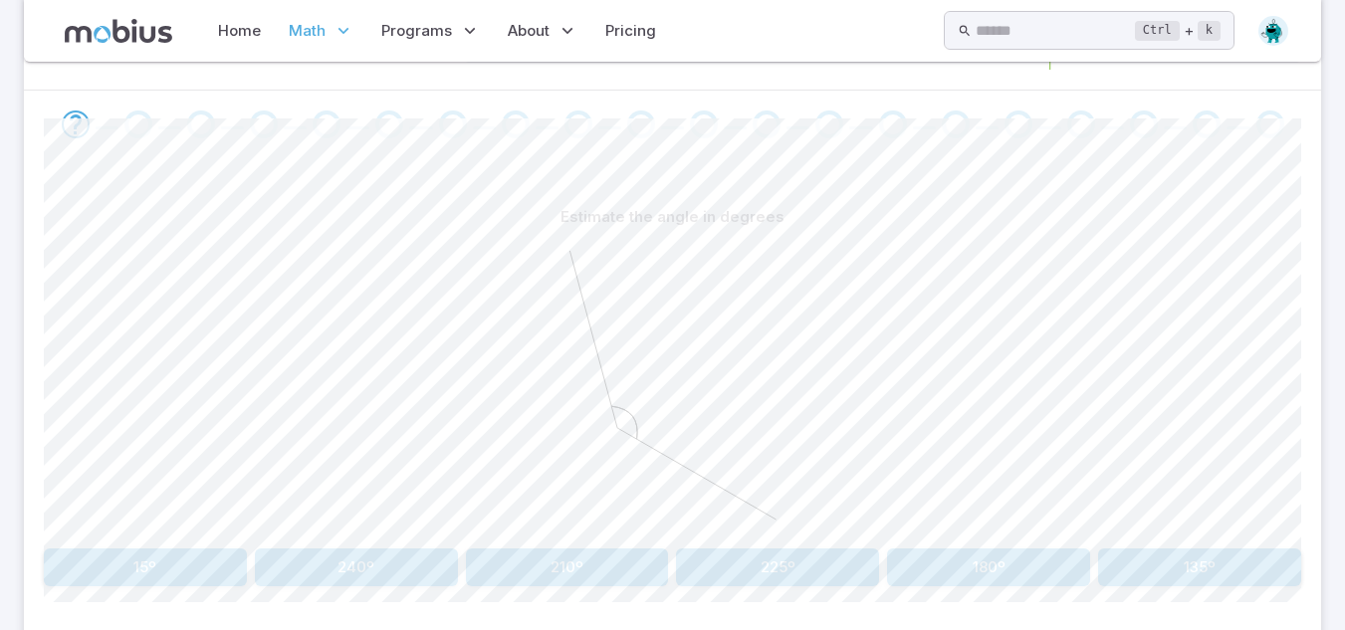
scroll to position [455, 0]
click at [1197, 575] on button "135º" at bounding box center [1199, 567] width 203 height 38
click at [1083, 373] on div "? 30" at bounding box center [672, 387] width 1257 height 305
click at [557, 561] on button "60º" at bounding box center [567, 567] width 203 height 38
click at [723, 579] on button "25º" at bounding box center [777, 567] width 203 height 38
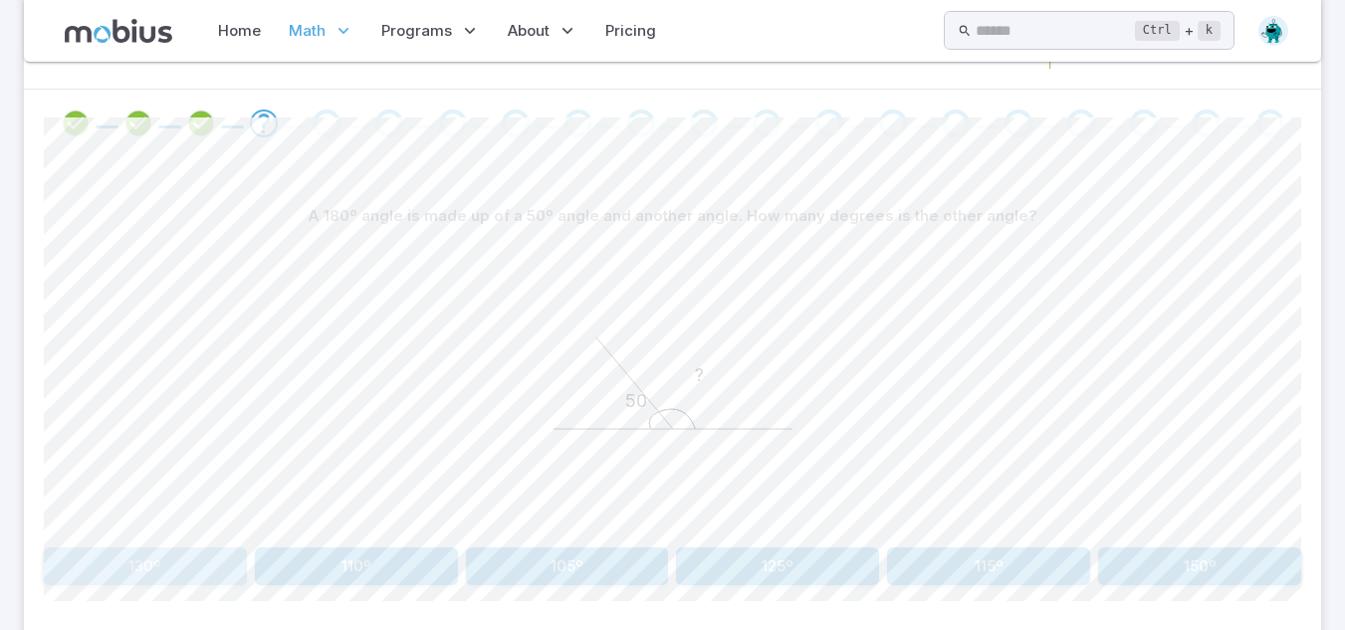
click at [233, 564] on button "130º" at bounding box center [145, 567] width 203 height 38
click at [601, 561] on button "complementary" at bounding box center [673, 567] width 414 height 38
click at [1008, 557] on button "Angles x and y are identical" at bounding box center [1094, 567] width 414 height 38
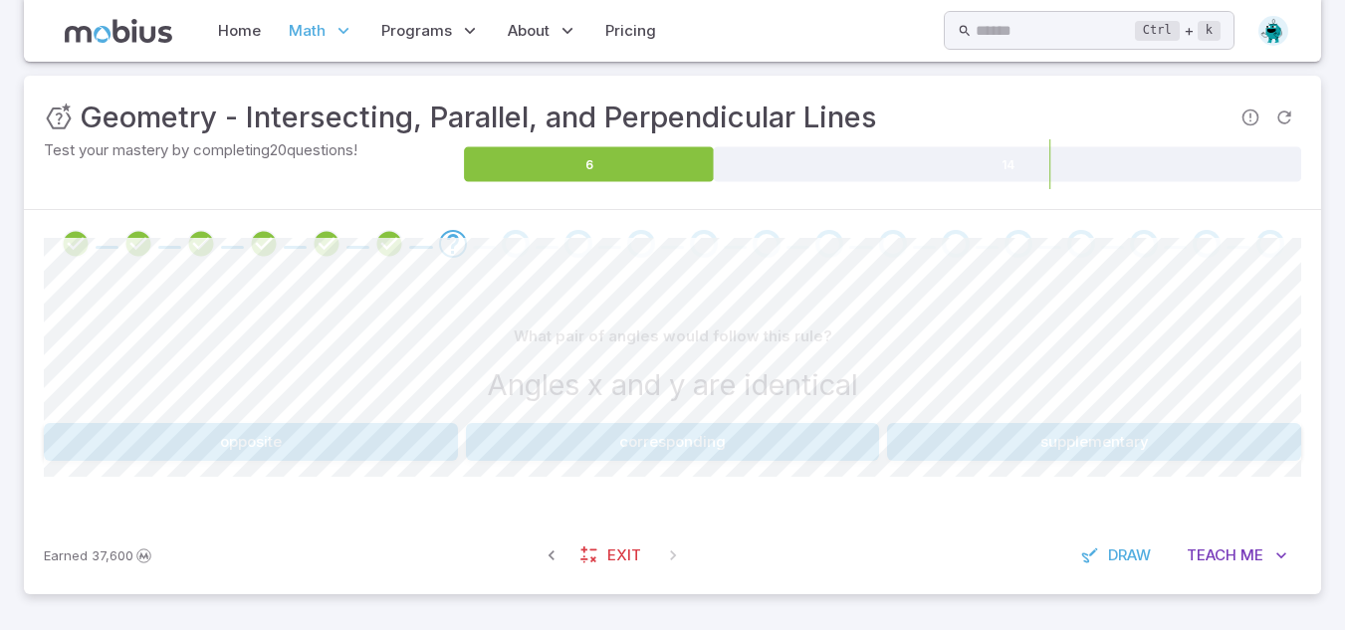
scroll to position [335, 0]
click at [230, 429] on button "opposite" at bounding box center [251, 442] width 414 height 38
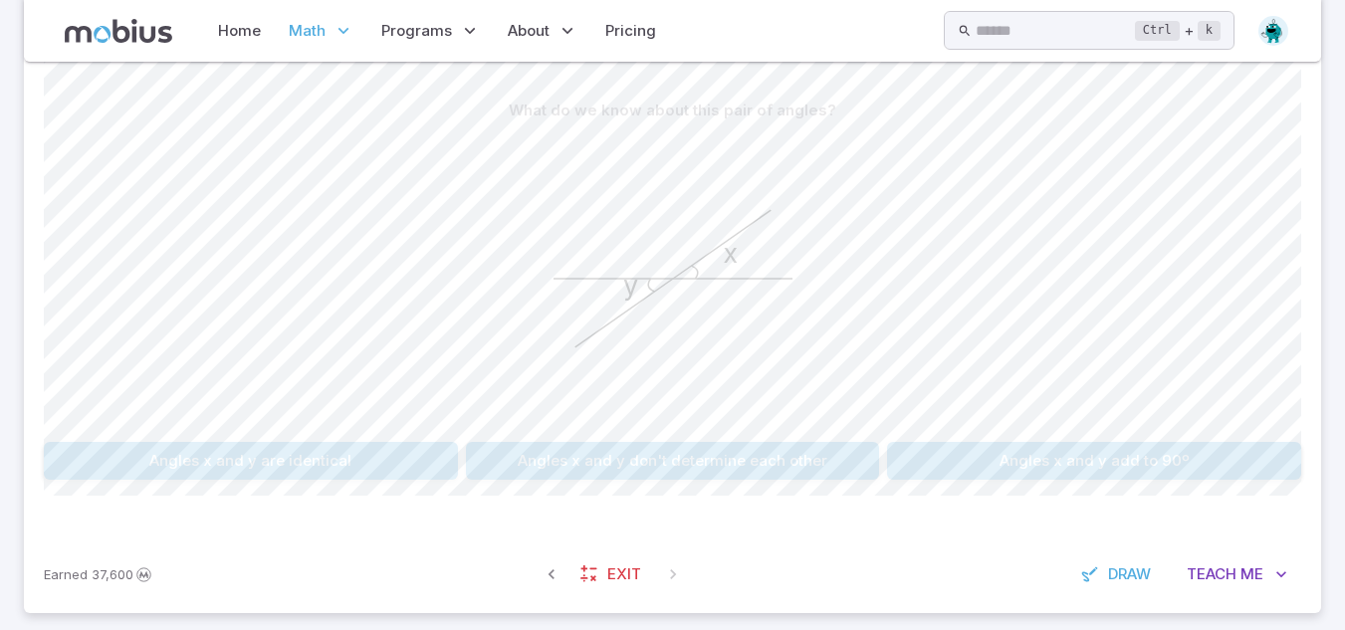
scroll to position [576, 0]
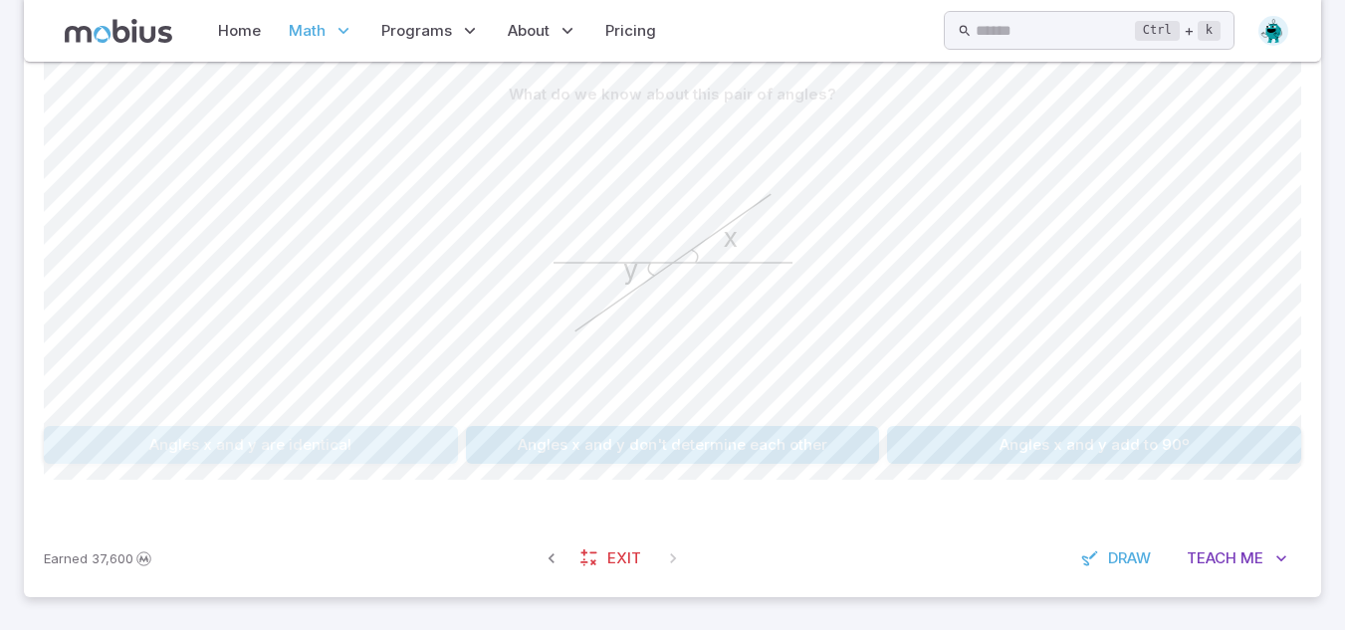
click at [310, 461] on button "Angles x and y are identical" at bounding box center [251, 445] width 414 height 38
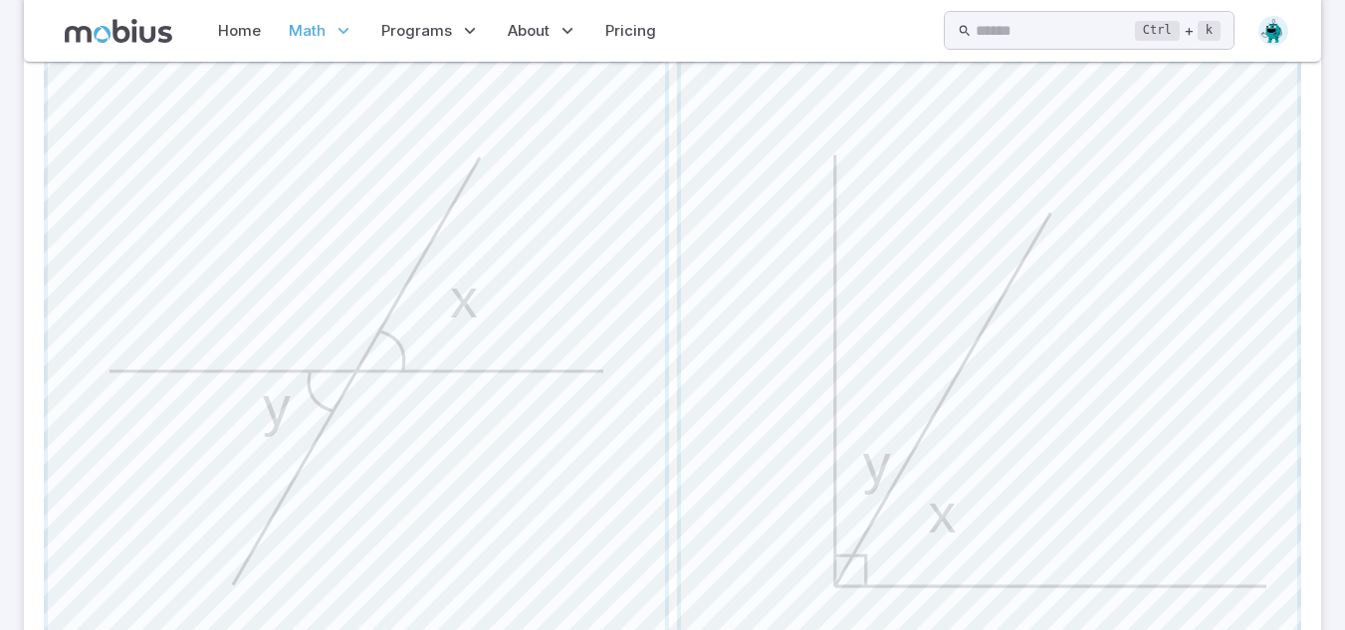
scroll to position [698, 0]
click at [450, 334] on span "button" at bounding box center [356, 372] width 617 height 617
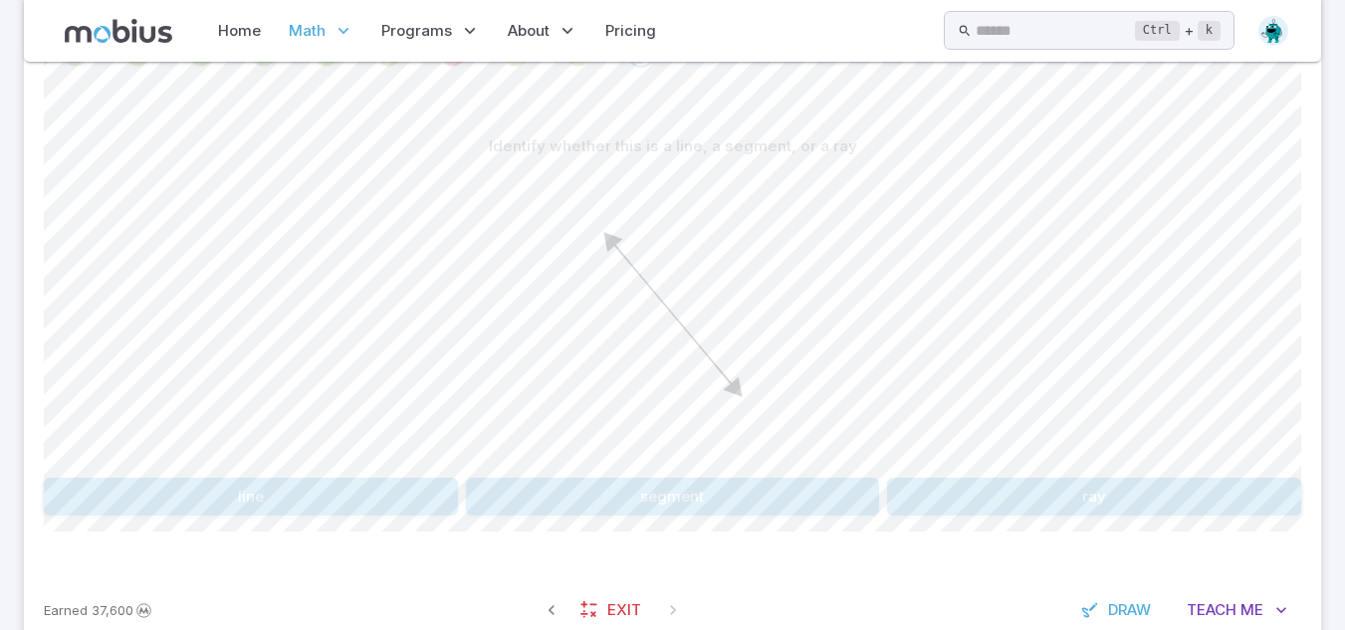
scroll to position [541, 0]
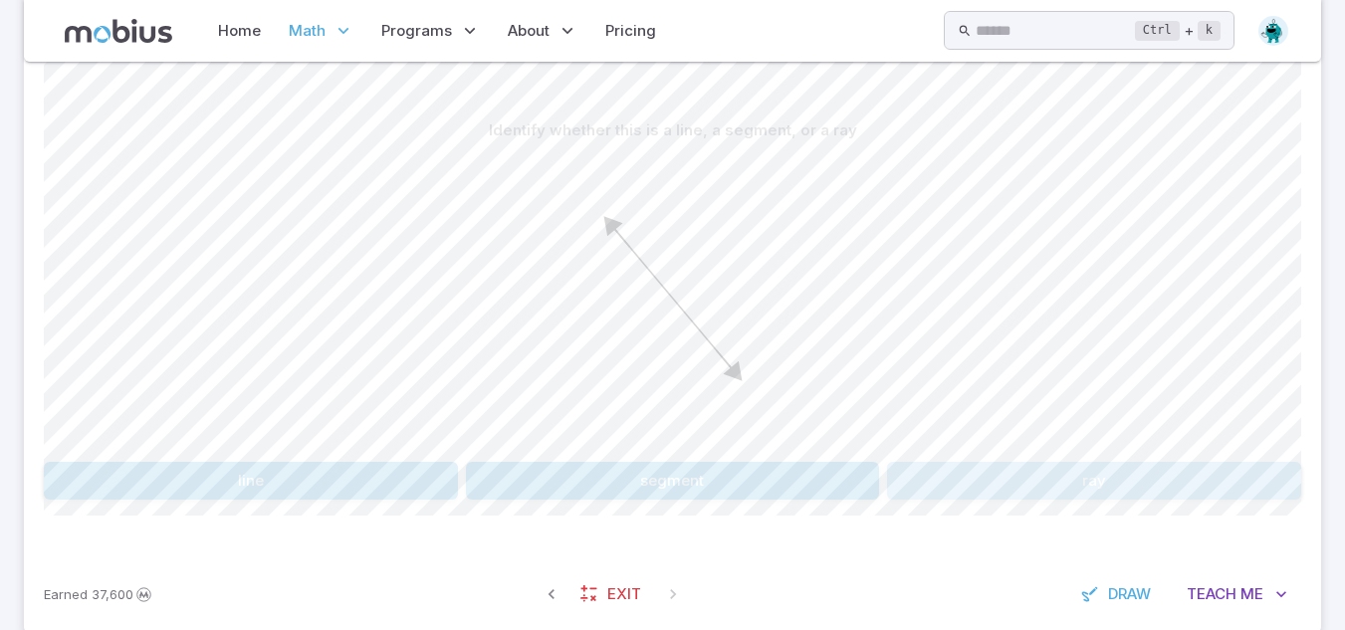
click at [1028, 498] on button "ray" at bounding box center [1094, 481] width 414 height 38
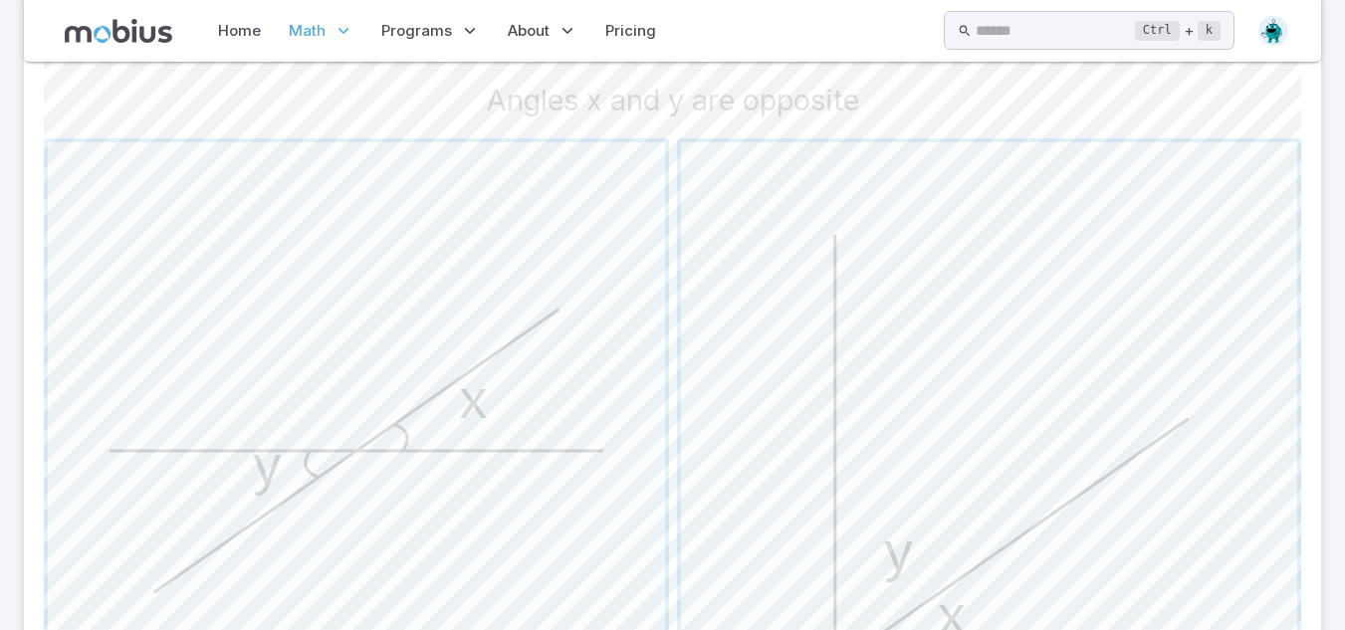
scroll to position [620, 0]
click at [405, 361] on span "button" at bounding box center [356, 449] width 617 height 617
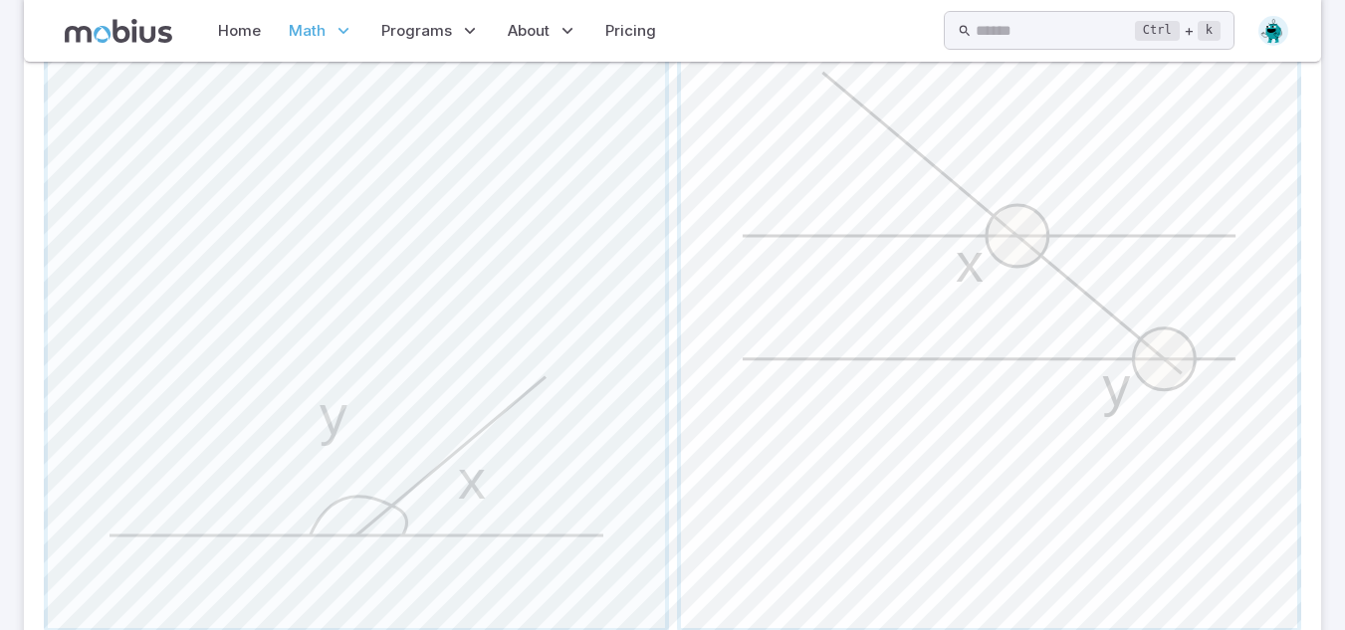
scroll to position [752, 0]
click at [394, 419] on span "button" at bounding box center [356, 318] width 617 height 617
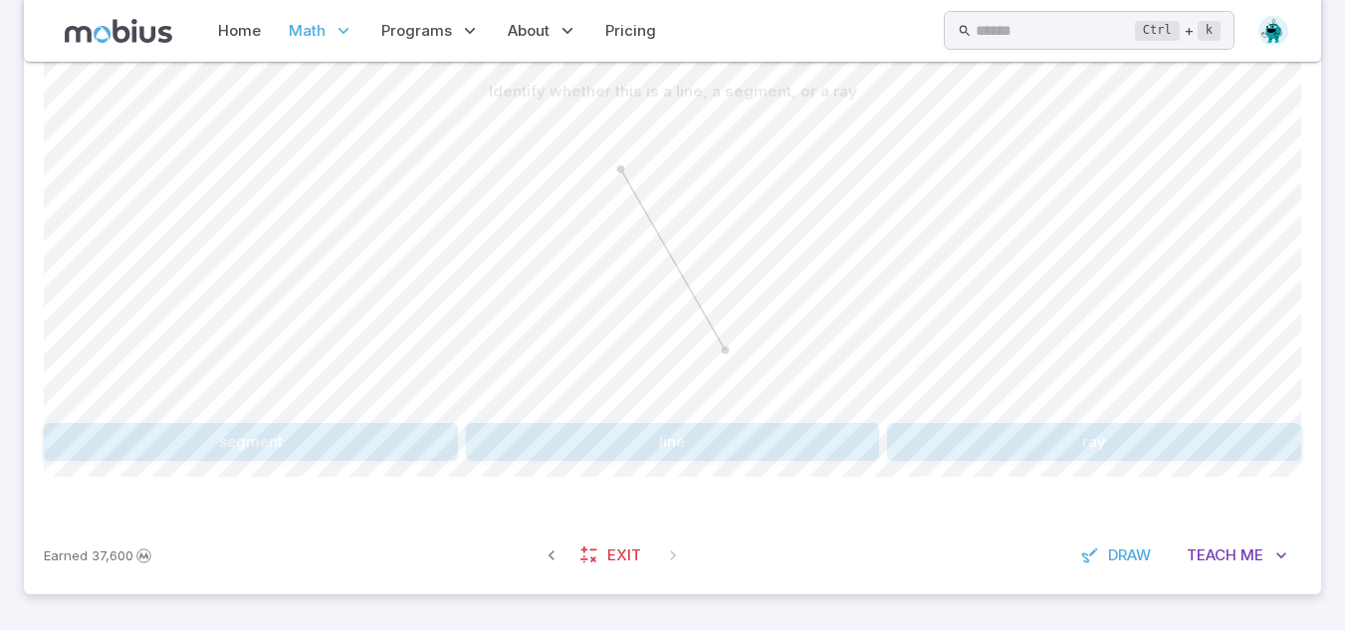
scroll to position [579, 0]
click at [199, 442] on button "segment" at bounding box center [251, 442] width 414 height 38
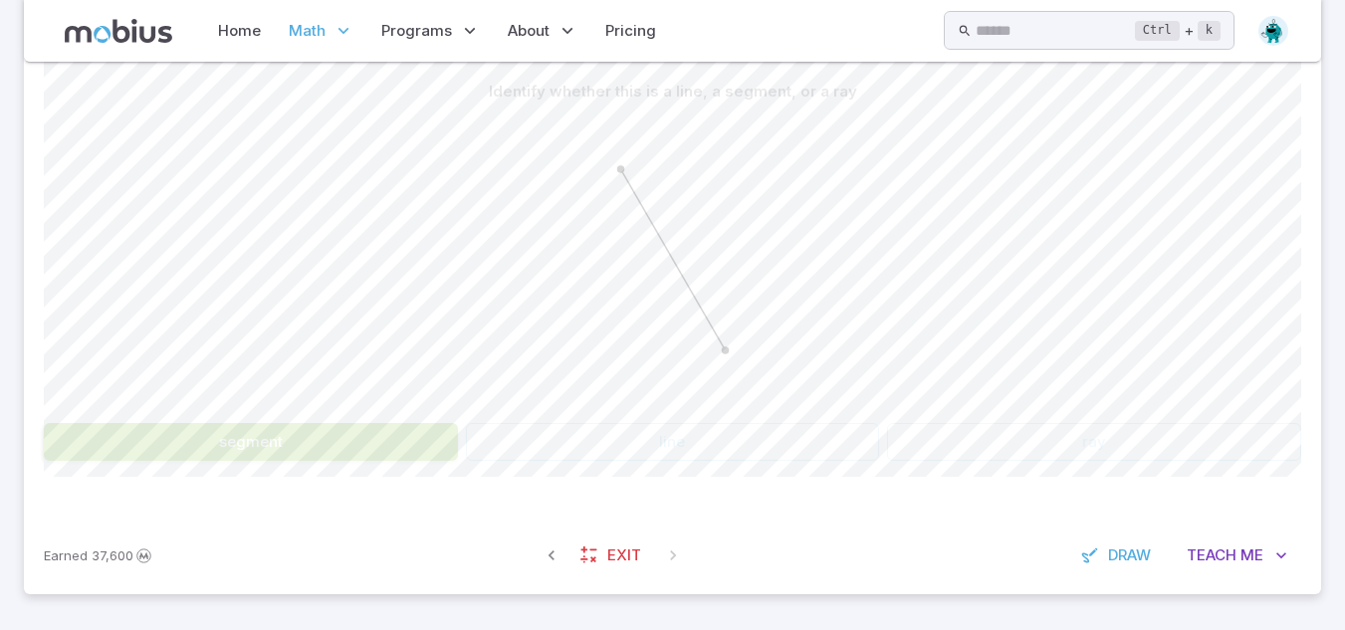
click at [199, 442] on button "segment" at bounding box center [251, 442] width 414 height 38
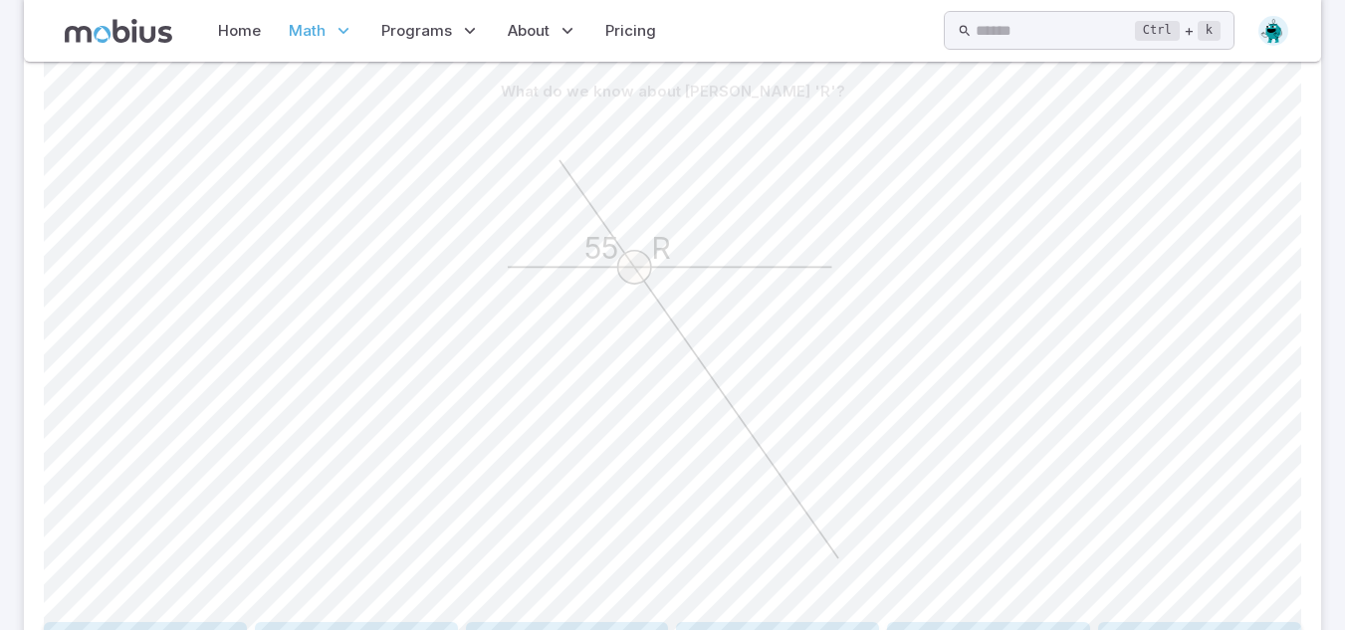
drag, startPoint x: 199, startPoint y: 442, endPoint x: 207, endPoint y: 298, distance: 144.6
click at [207, 298] on div "55 R" at bounding box center [672, 363] width 1257 height 504
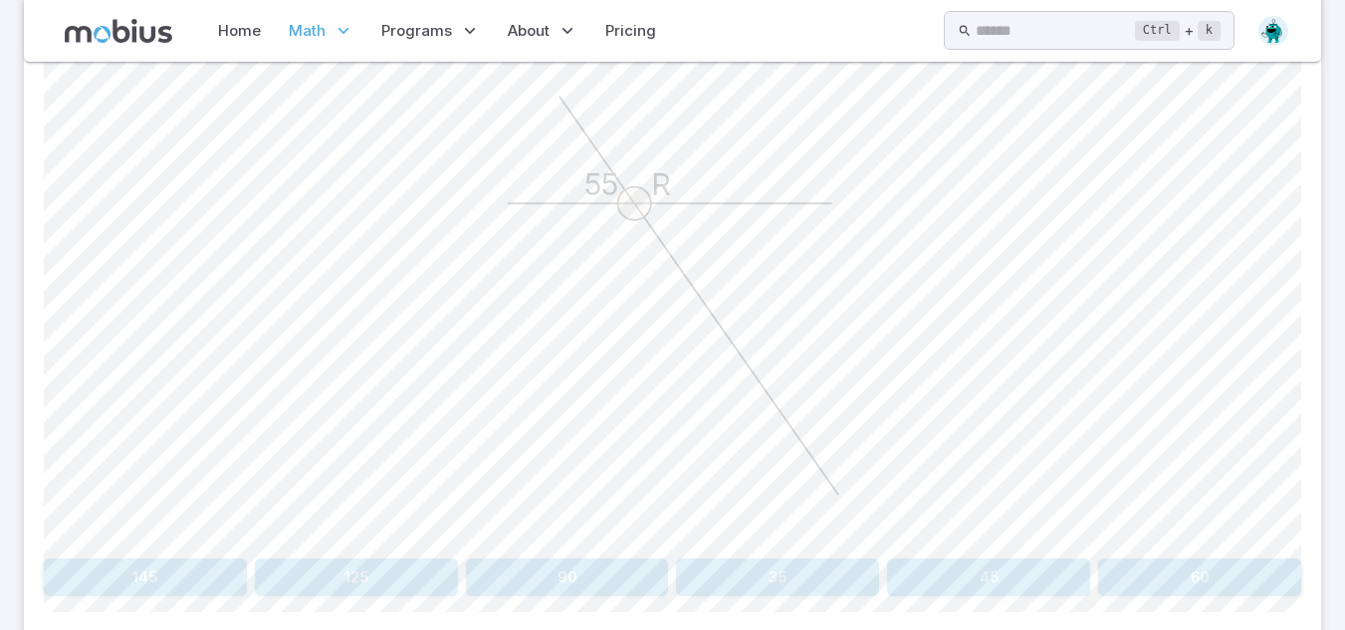
scroll to position [644, 0]
click at [683, 496] on icon "55 R" at bounding box center [673, 295] width 498 height 498
click at [860, 409] on icon "55 R" at bounding box center [673, 295] width 498 height 498
click at [281, 575] on button "125" at bounding box center [356, 577] width 203 height 38
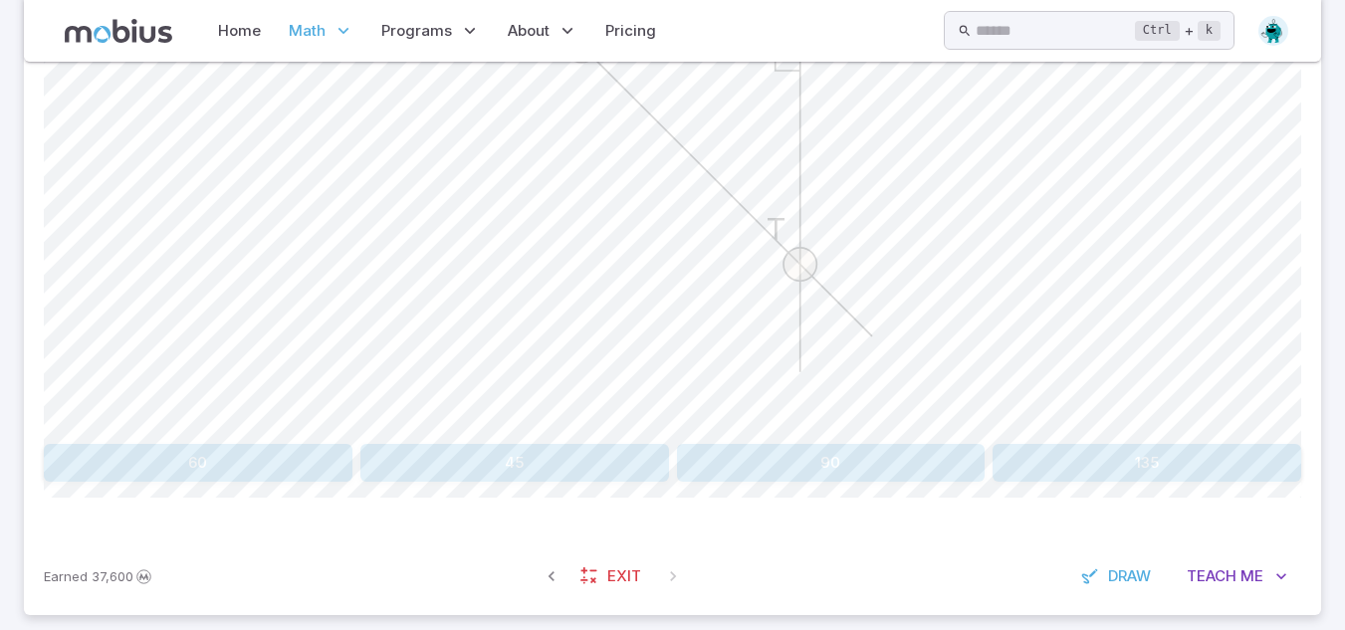
scroll to position [759, 0]
click at [507, 464] on button "45" at bounding box center [514, 462] width 309 height 38
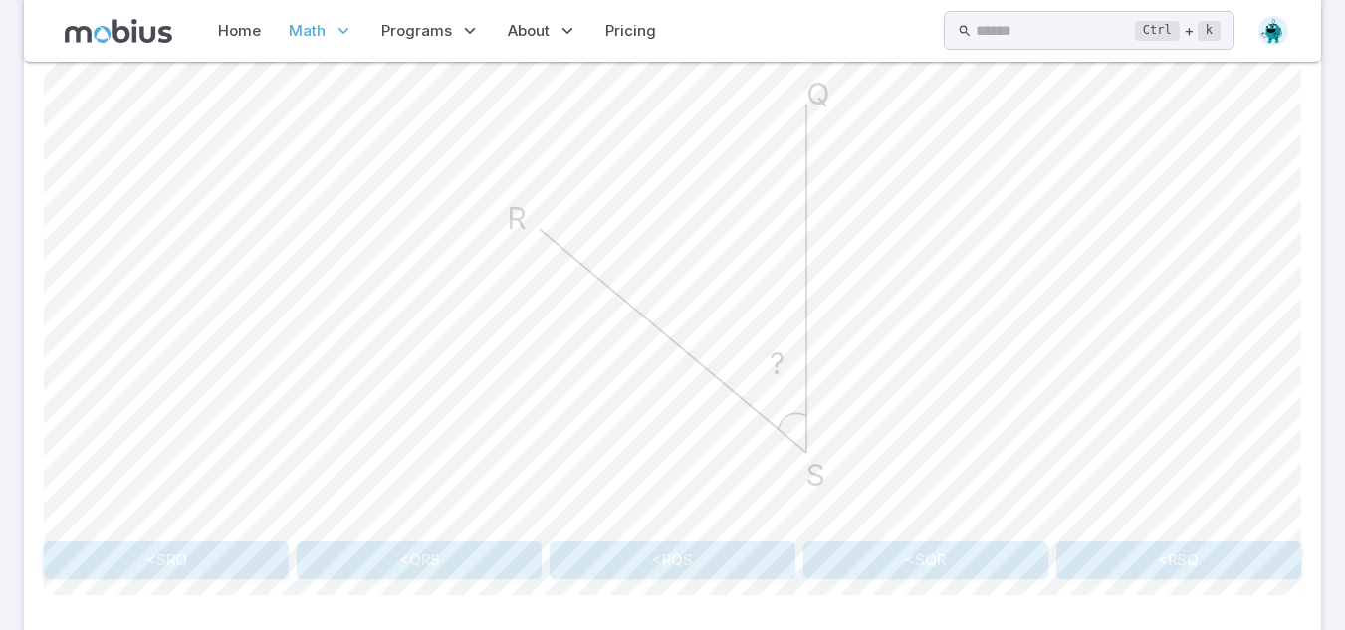
scroll to position [661, 0]
click at [450, 571] on button "<QRS" at bounding box center [419, 560] width 245 height 38
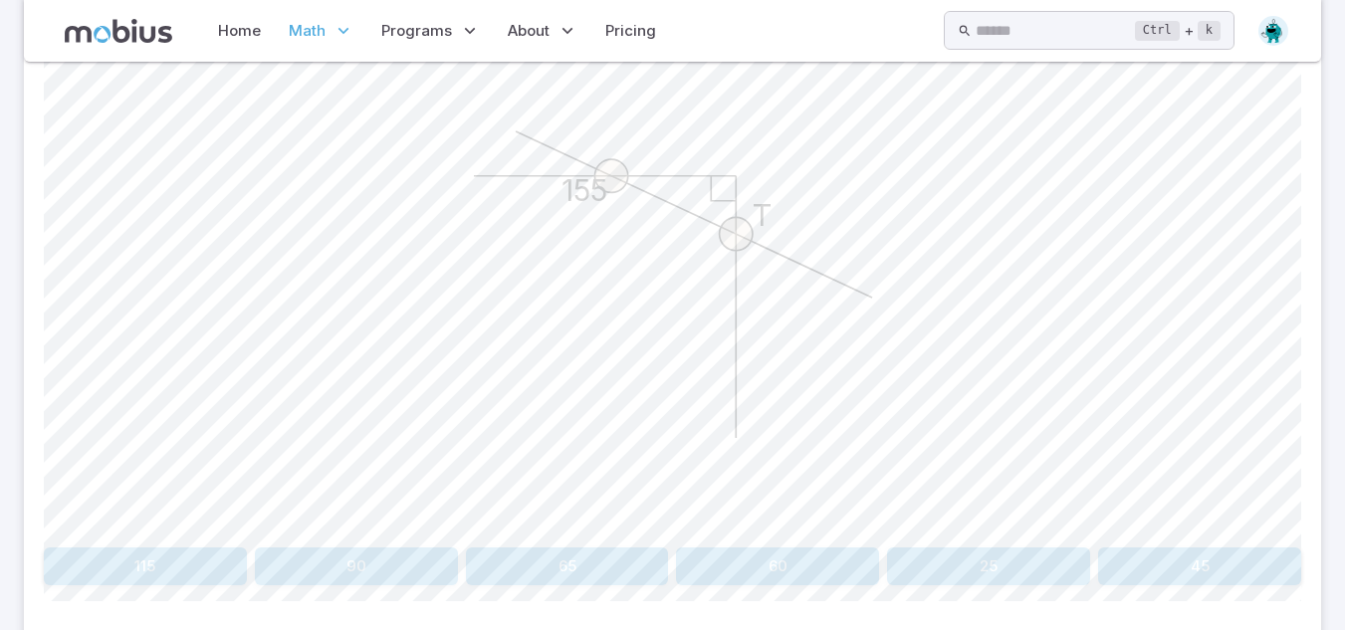
scroll to position [646, 0]
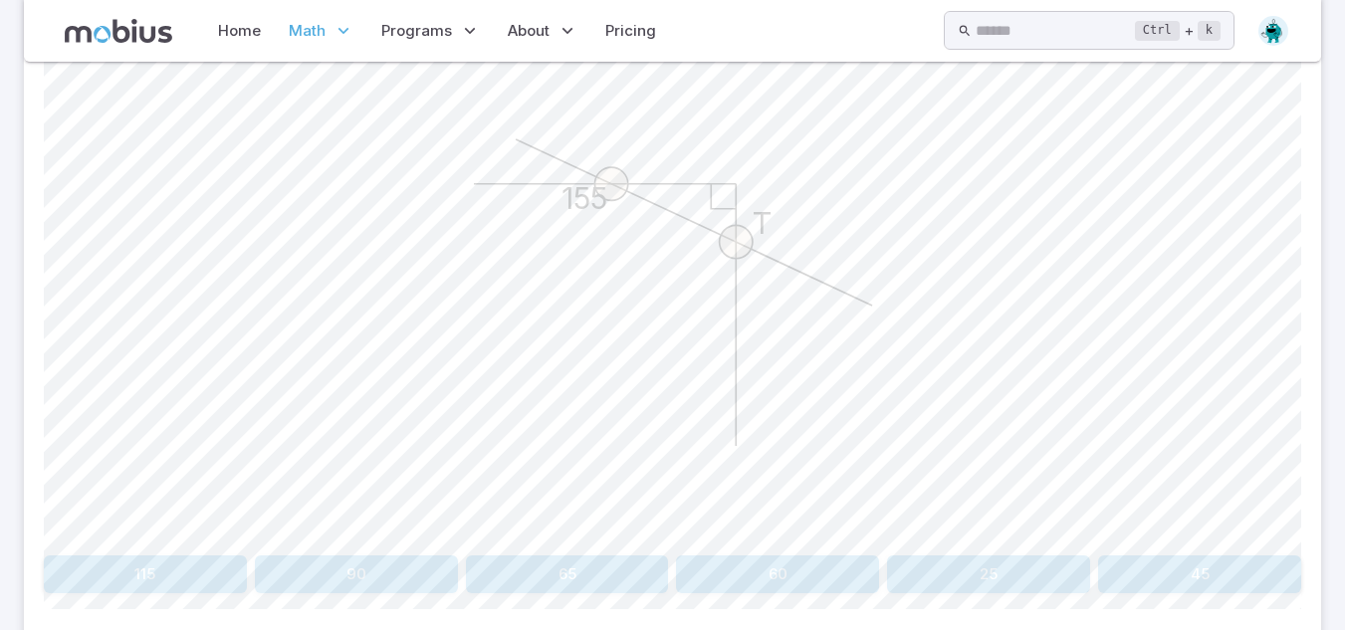
click at [67, 566] on button "115" at bounding box center [145, 575] width 203 height 38
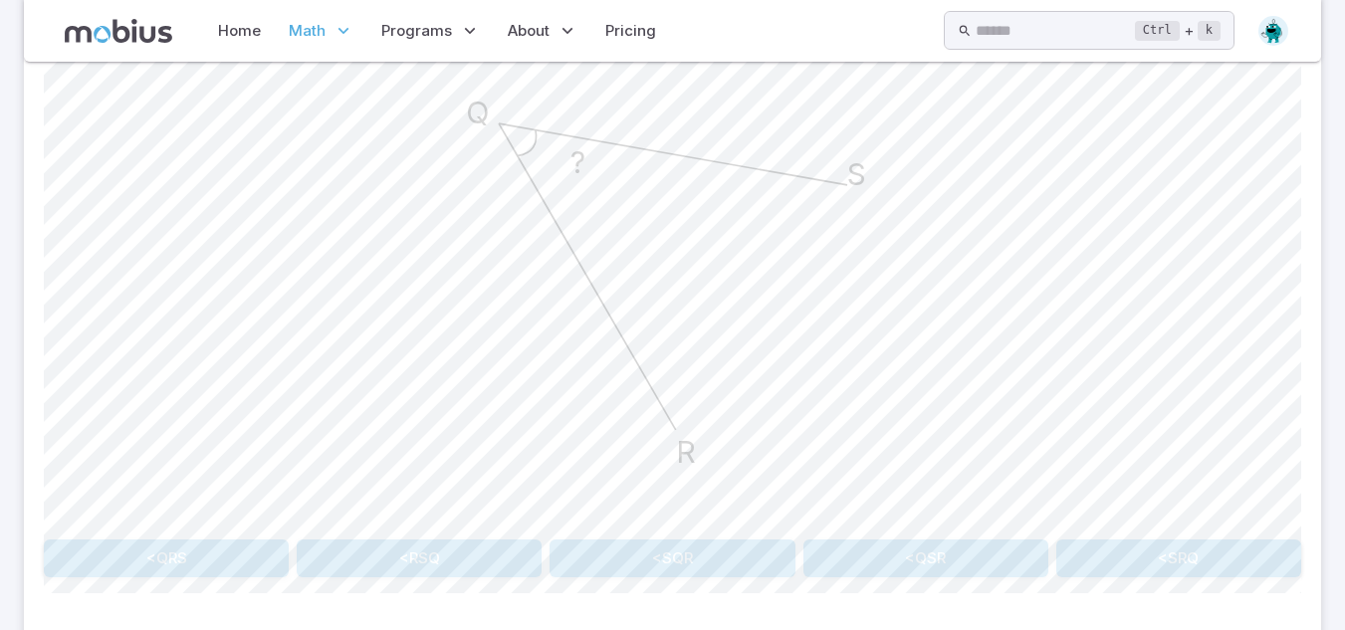
scroll to position [663, 0]
click at [624, 542] on button "<SQR" at bounding box center [672, 558] width 245 height 38
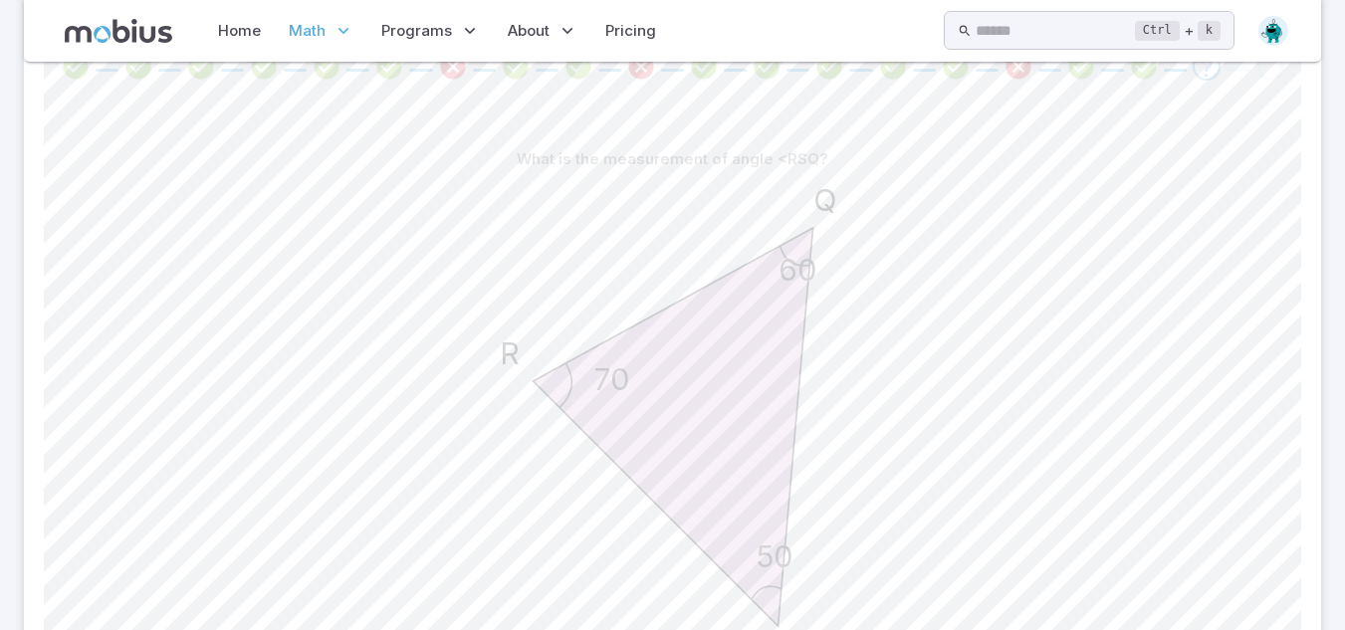
scroll to position [513, 0]
click at [606, 463] on icon "50 60 70 S Q R" at bounding box center [673, 426] width 498 height 498
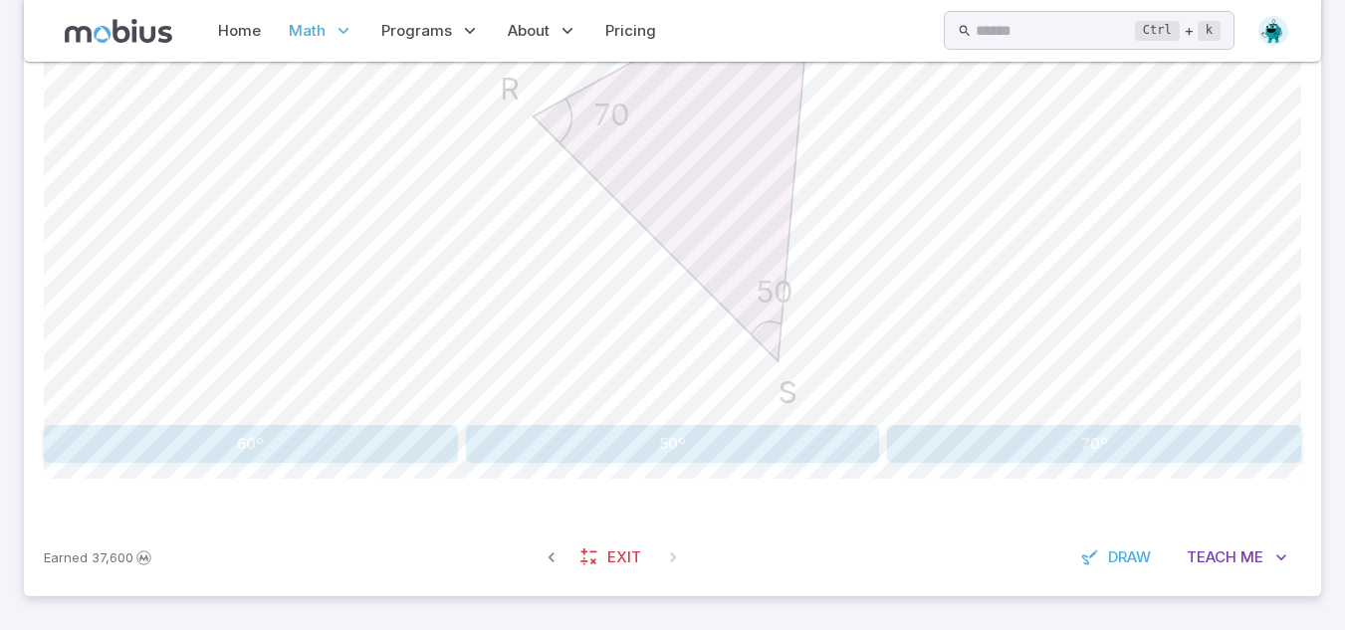
scroll to position [779, 0]
click at [732, 439] on button "50º" at bounding box center [673, 442] width 414 height 38
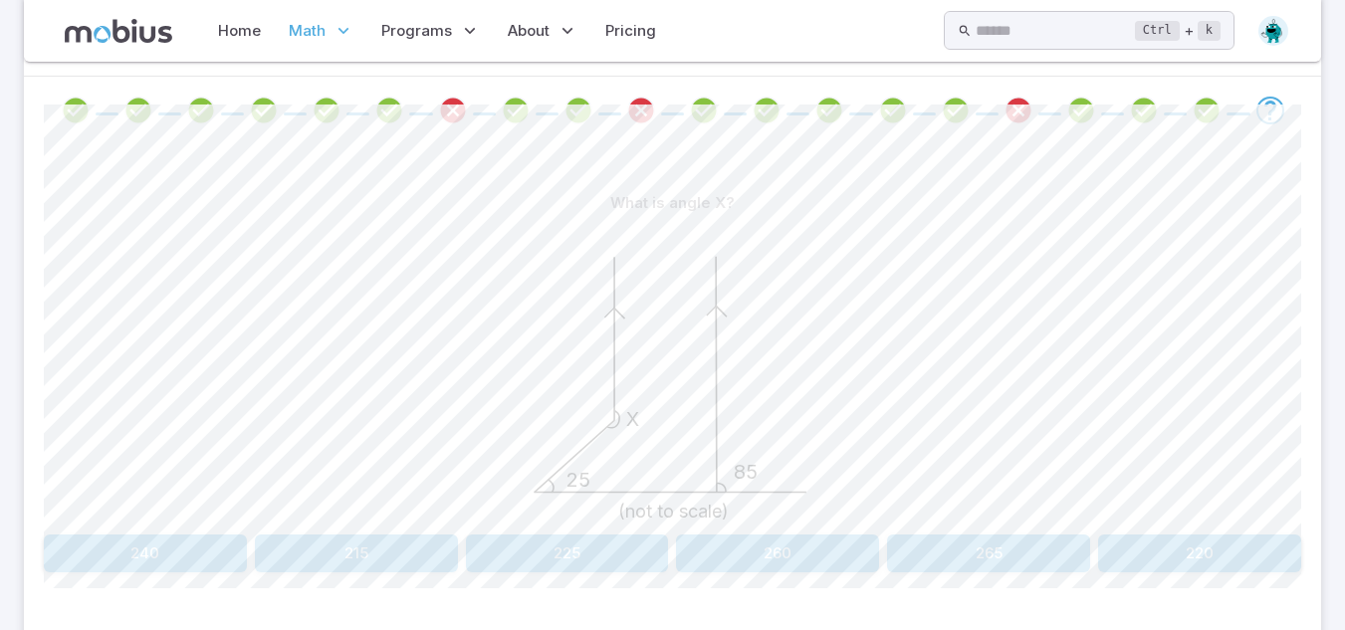
scroll to position [579, 0]
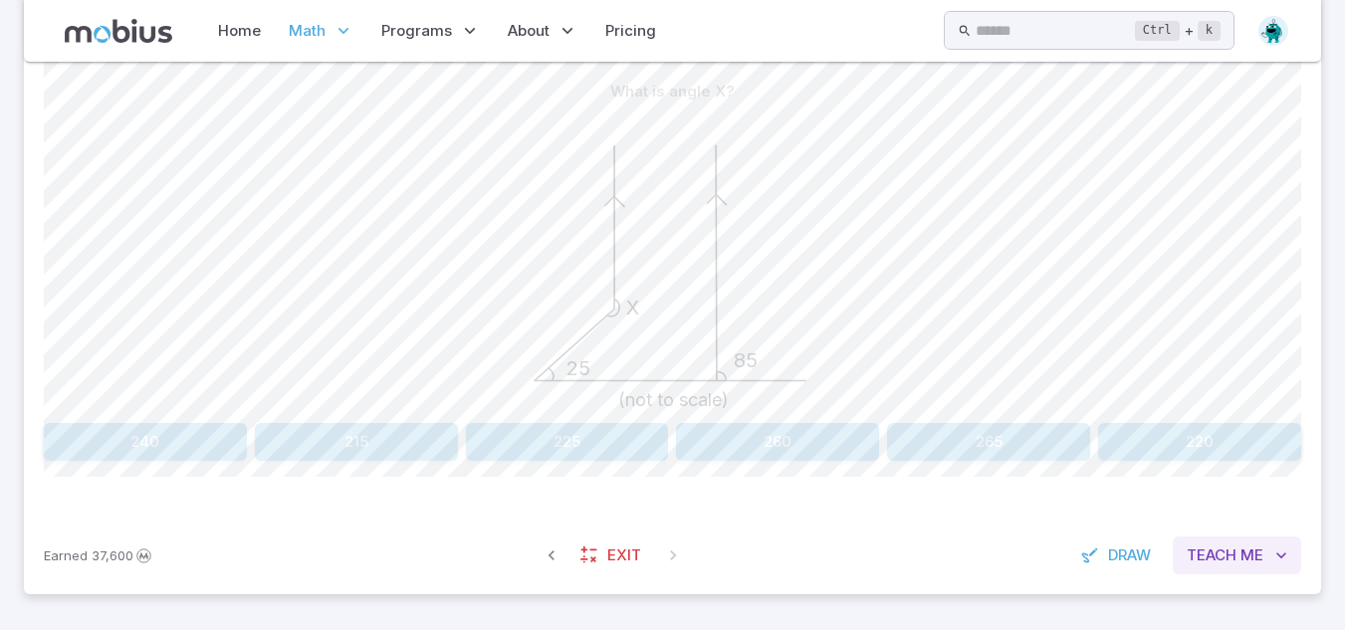
drag, startPoint x: 1219, startPoint y: 577, endPoint x: 1214, endPoint y: 561, distance: 17.6
click at [1214, 561] on div "Earned 37,600 Exit Draw Teach Me" at bounding box center [672, 556] width 1297 height 78
click at [1214, 561] on span "Teach" at bounding box center [1212, 556] width 50 height 22
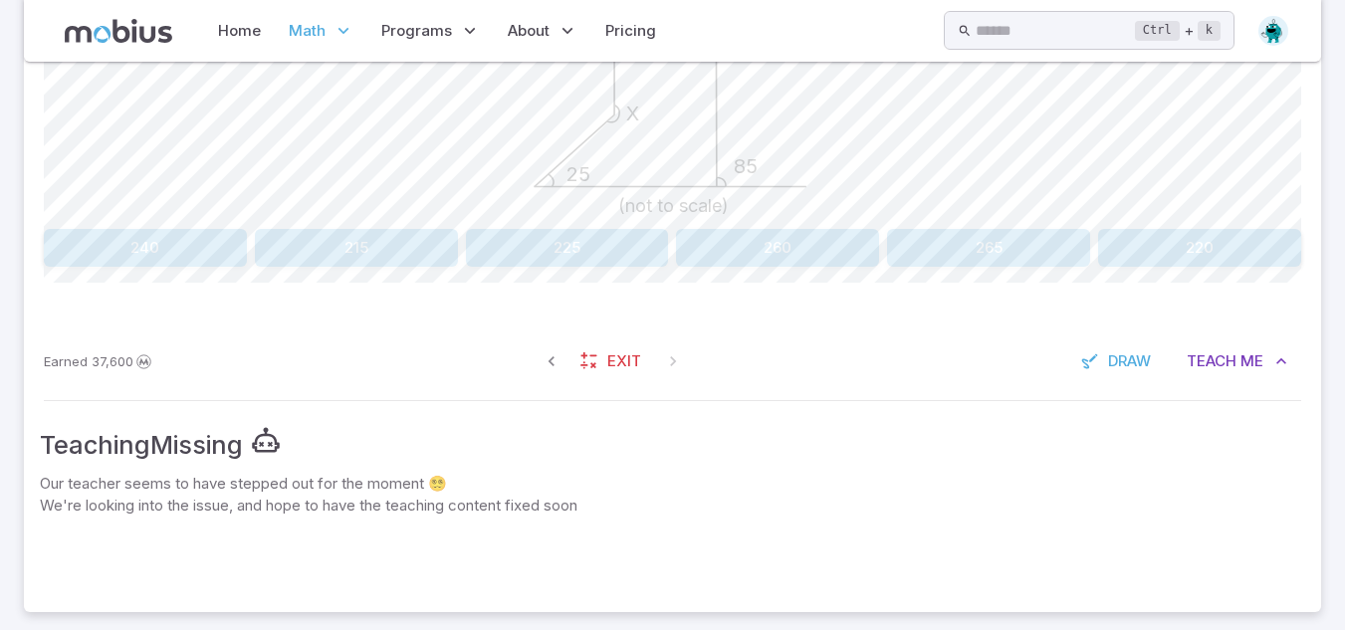
scroll to position [787, 0]
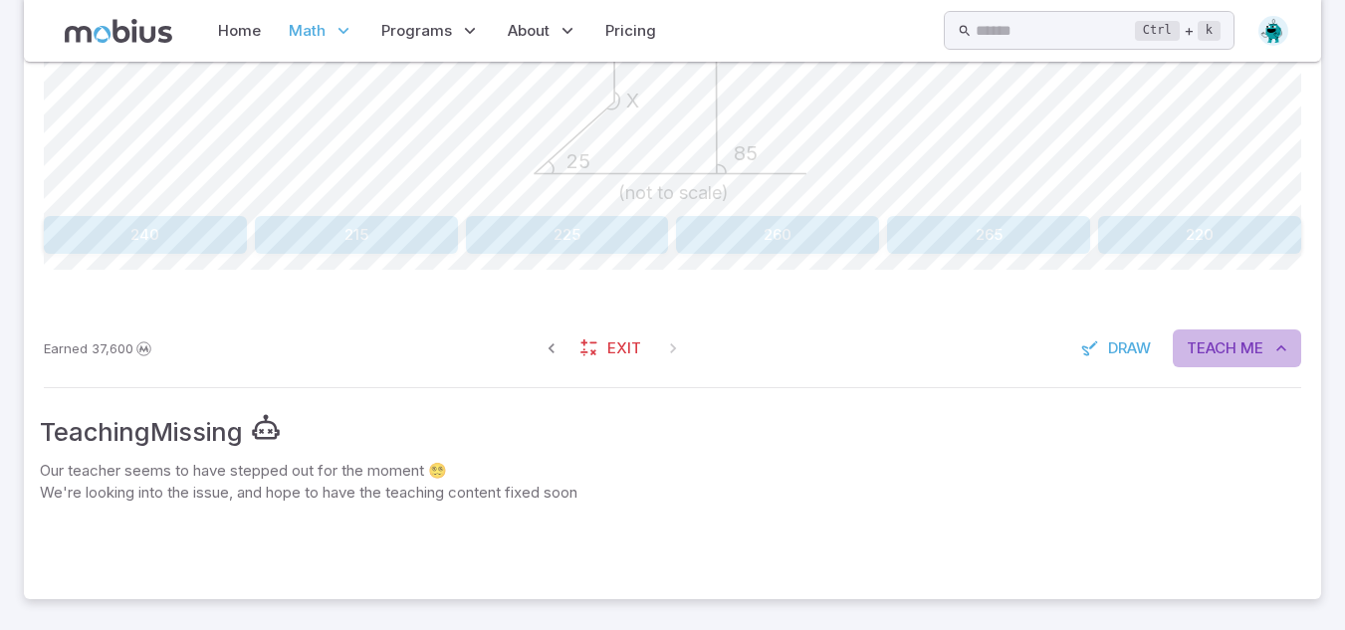
click at [1200, 355] on span "Teach" at bounding box center [1212, 348] width 50 height 22
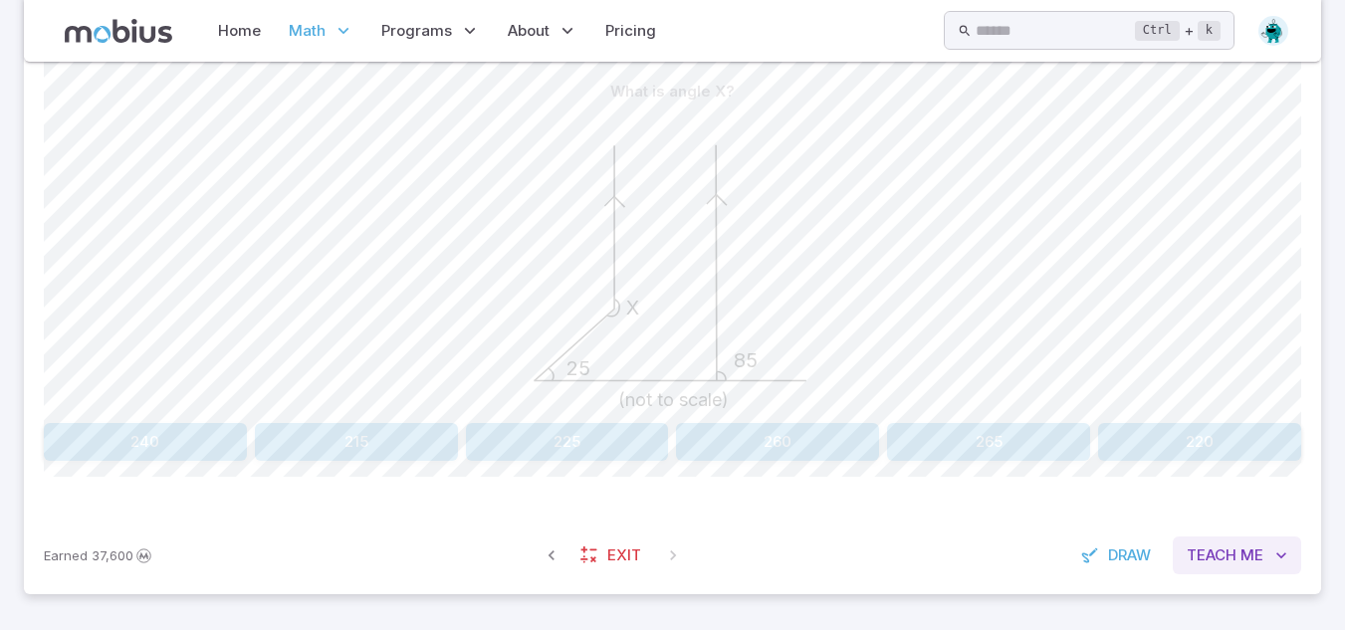
scroll to position [579, 0]
click at [772, 441] on button "260" at bounding box center [777, 442] width 203 height 38
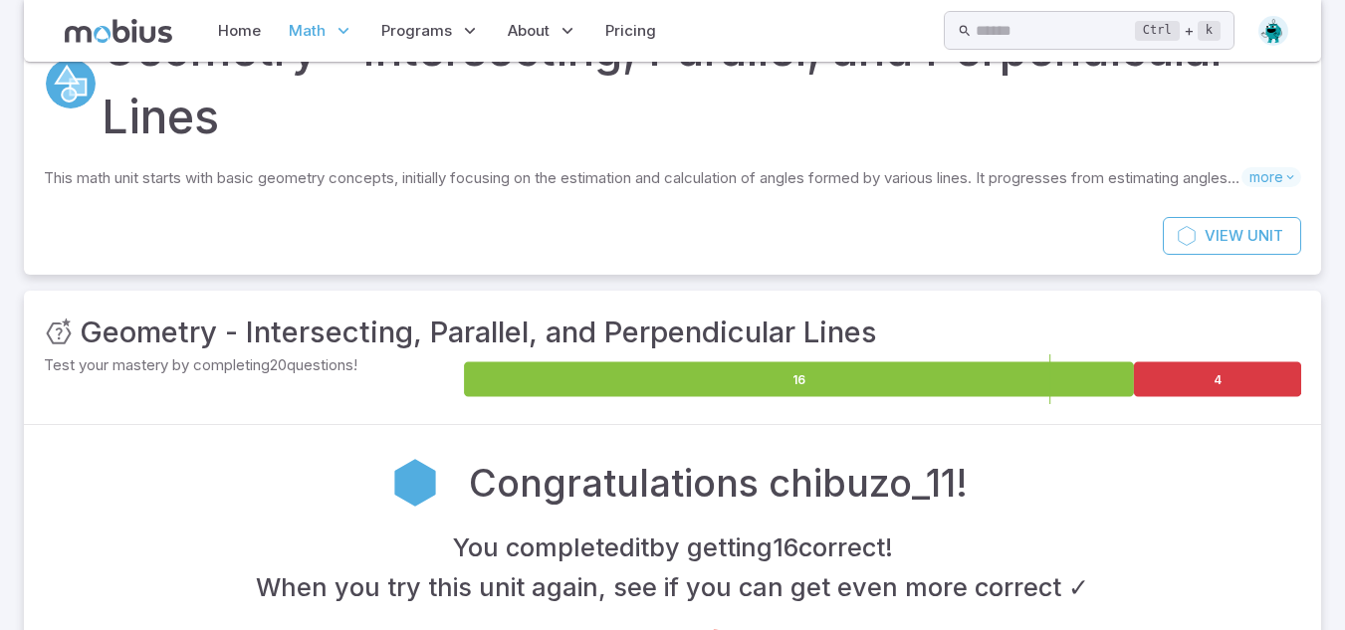
scroll to position [0, 0]
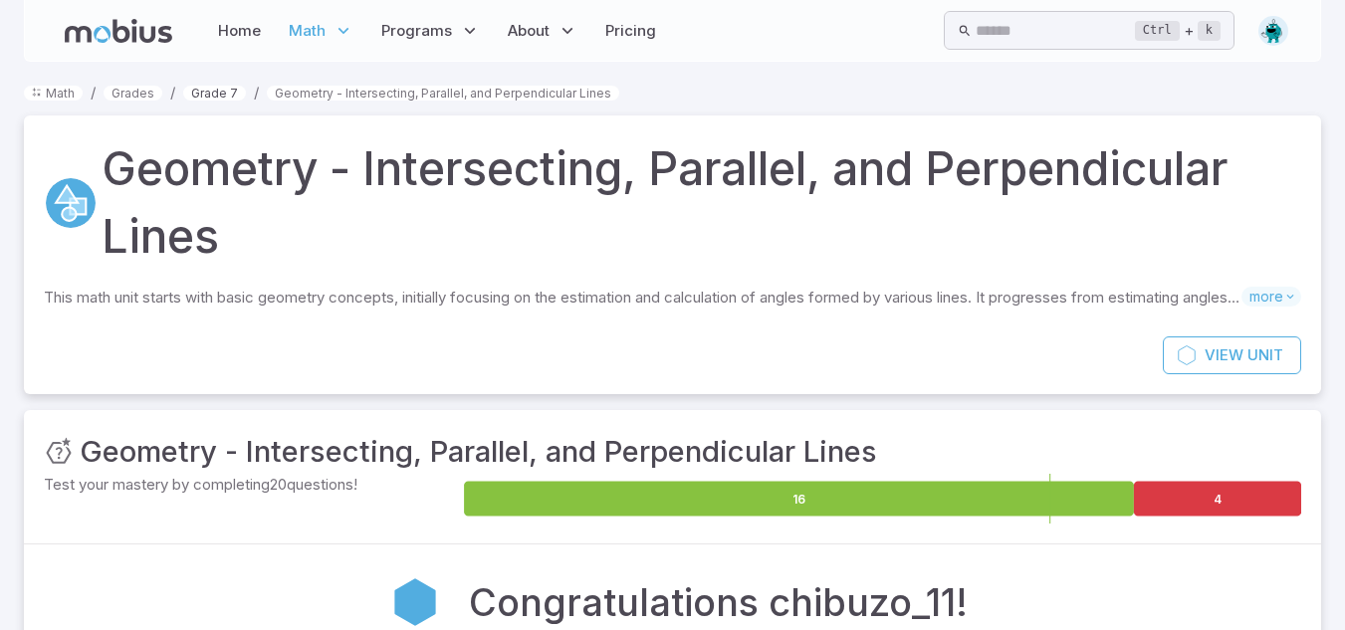
click at [200, 88] on link "Grade 7" at bounding box center [214, 93] width 63 height 15
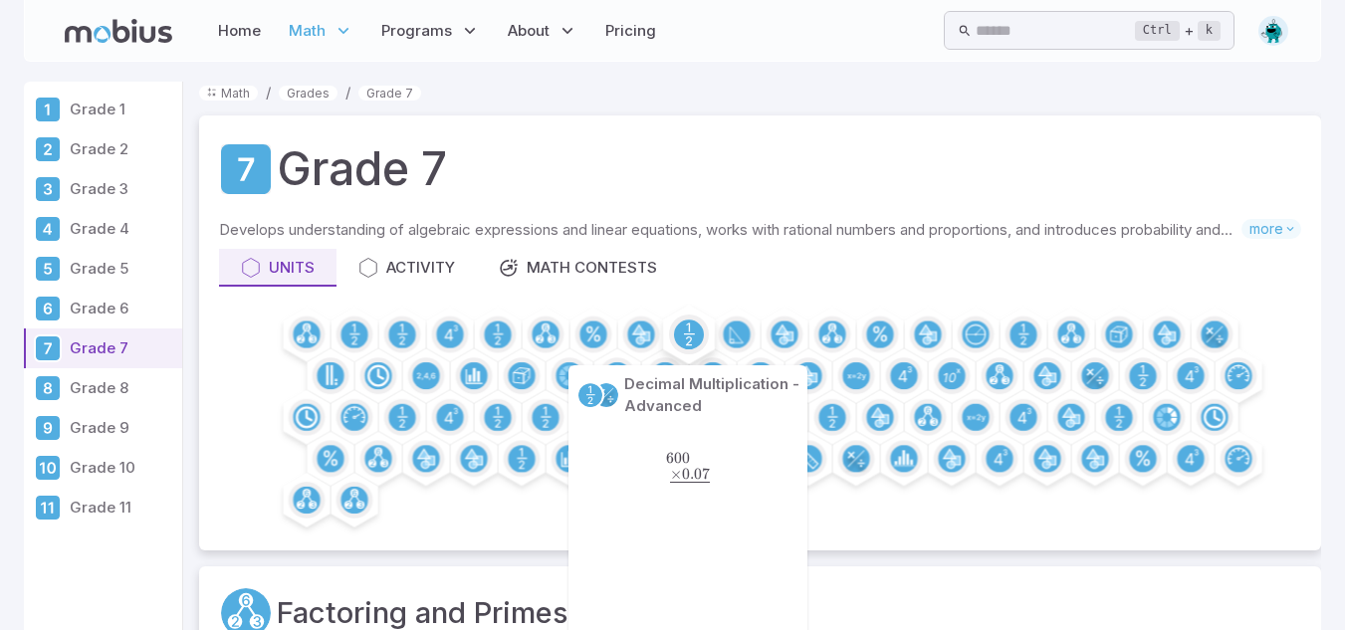
click at [689, 323] on circle at bounding box center [689, 335] width 30 height 30
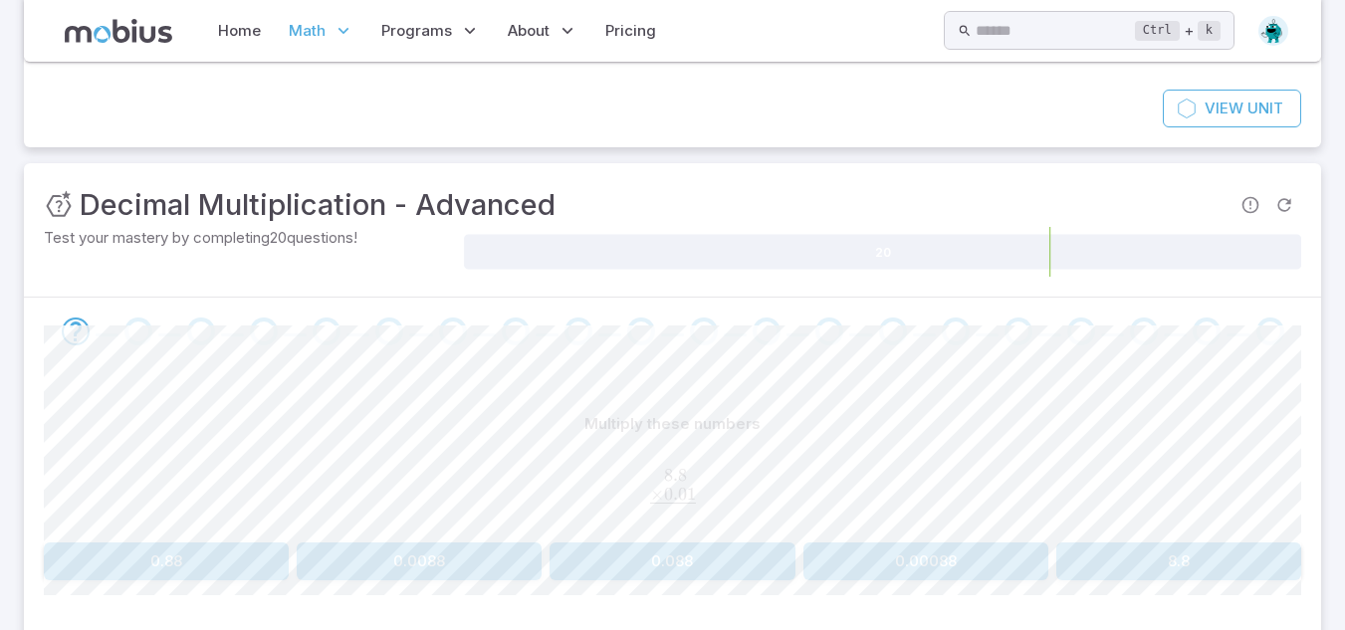
click at [689, 323] on span at bounding box center [704, 332] width 47 height 28
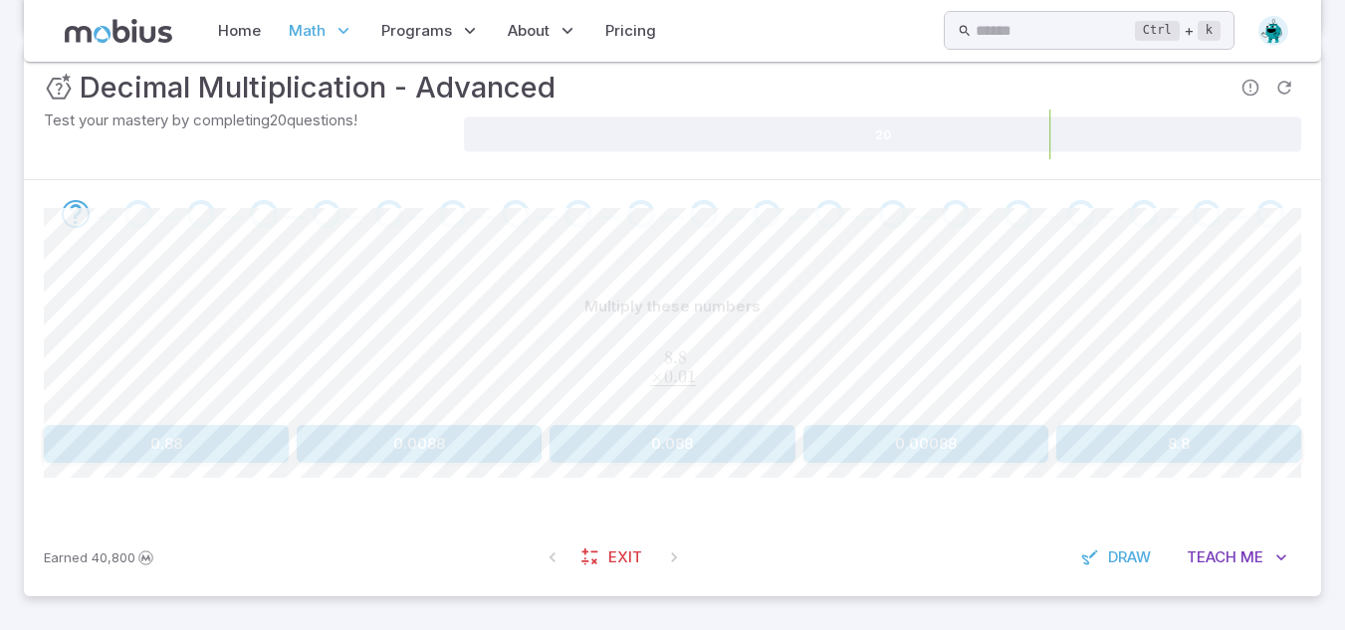
scroll to position [299, 0]
drag, startPoint x: 602, startPoint y: 342, endPoint x: 745, endPoint y: 383, distance: 148.1
click at [745, 383] on div "8.8 0 × 0.01 ‾ \begin{aligned}8.8\hphantom{0}\\[-0.5em]\underline{\times 0.01\h…" at bounding box center [672, 369] width 1257 height 75
click at [484, 289] on div "Multiply these numbers" at bounding box center [672, 305] width 1257 height 38
drag, startPoint x: 666, startPoint y: 325, endPoint x: 777, endPoint y: 366, distance: 118.2
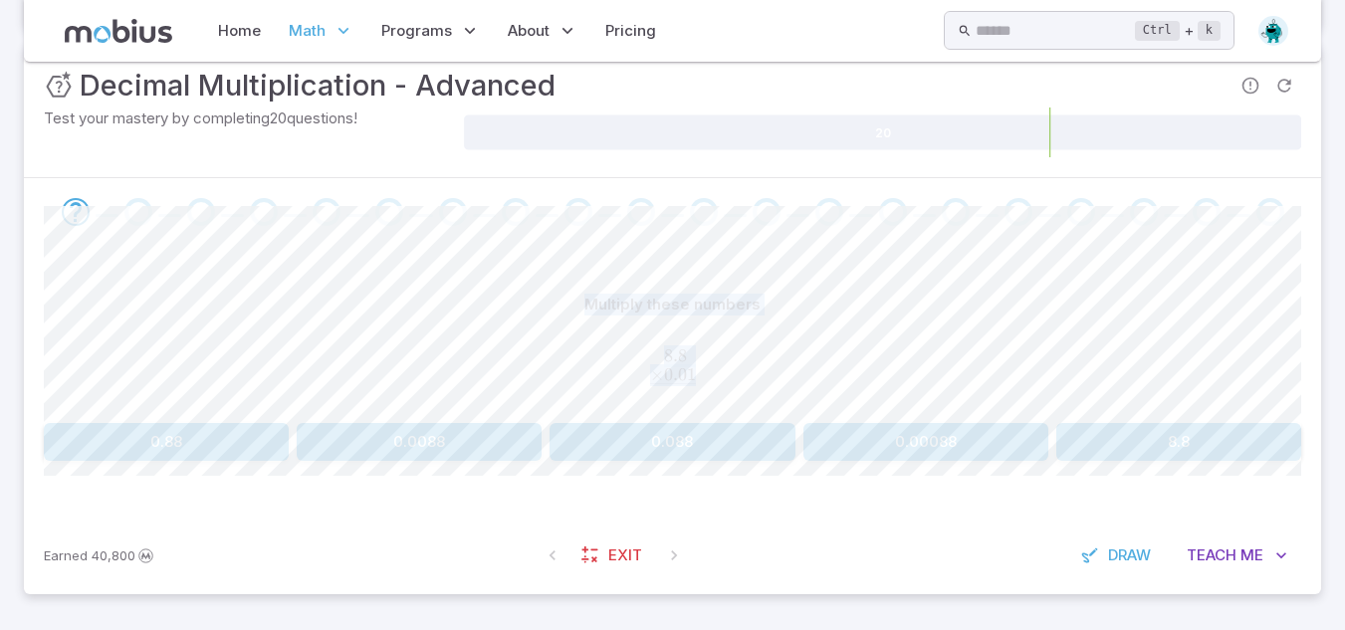
click at [777, 366] on div "Multiply these numbers 8.8 0 × 0.01 ‾ \begin{aligned}8.8\hphantom{0}\\[-0.5em]\…" at bounding box center [672, 350] width 1257 height 128
click at [658, 312] on p "Multiply these numbers" at bounding box center [672, 305] width 176 height 22
click at [542, 291] on div "Multiply these numbers" at bounding box center [672, 305] width 1257 height 38
click at [1251, 566] on button "Teach Me" at bounding box center [1237, 556] width 128 height 38
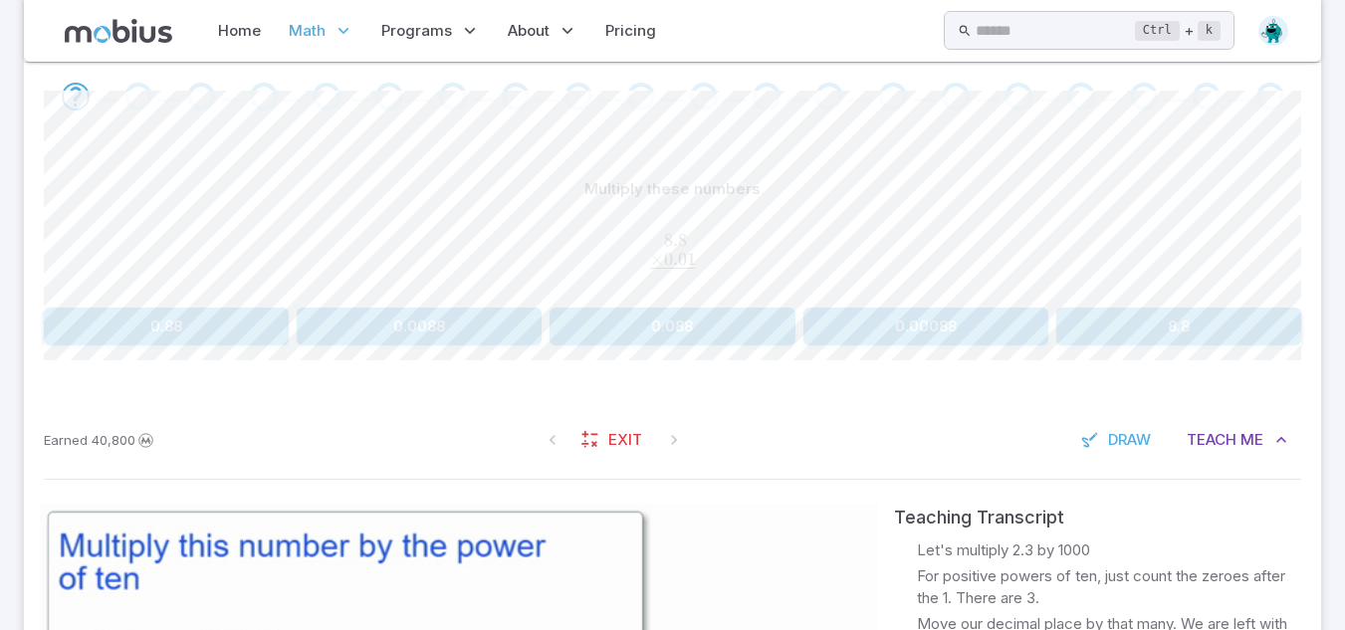
scroll to position [413, 0]
click at [694, 330] on button "0.088" at bounding box center [672, 328] width 245 height 38
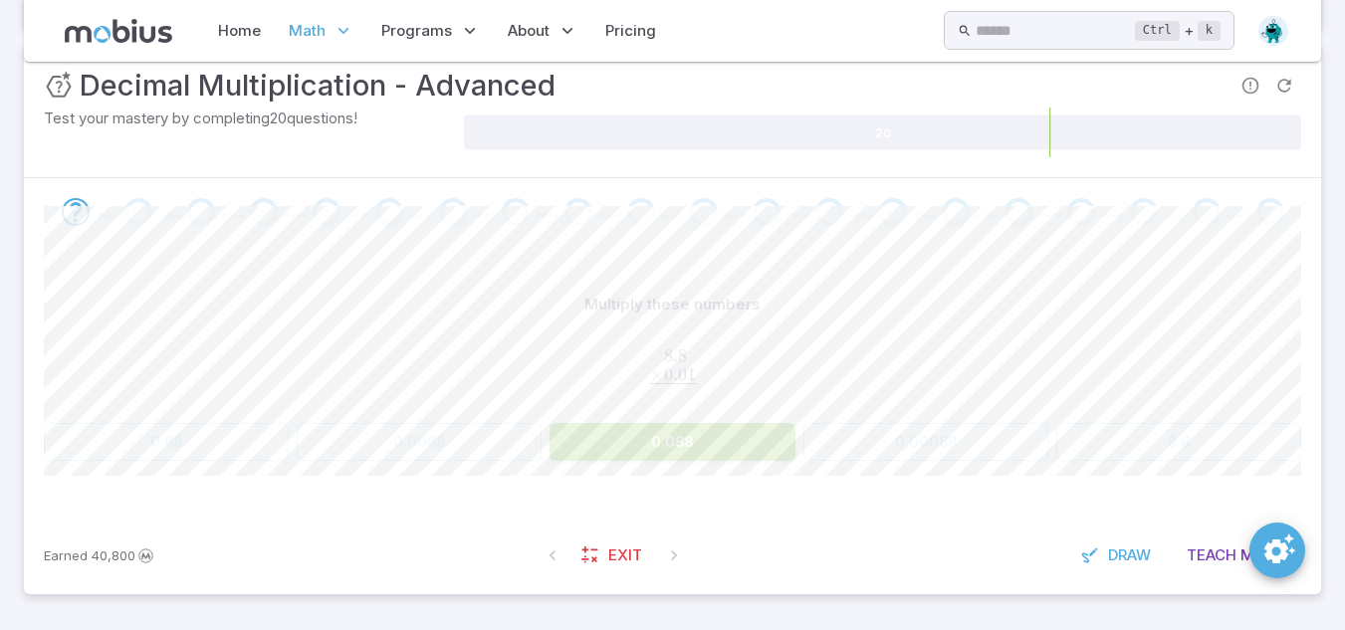
scroll to position [299, 0]
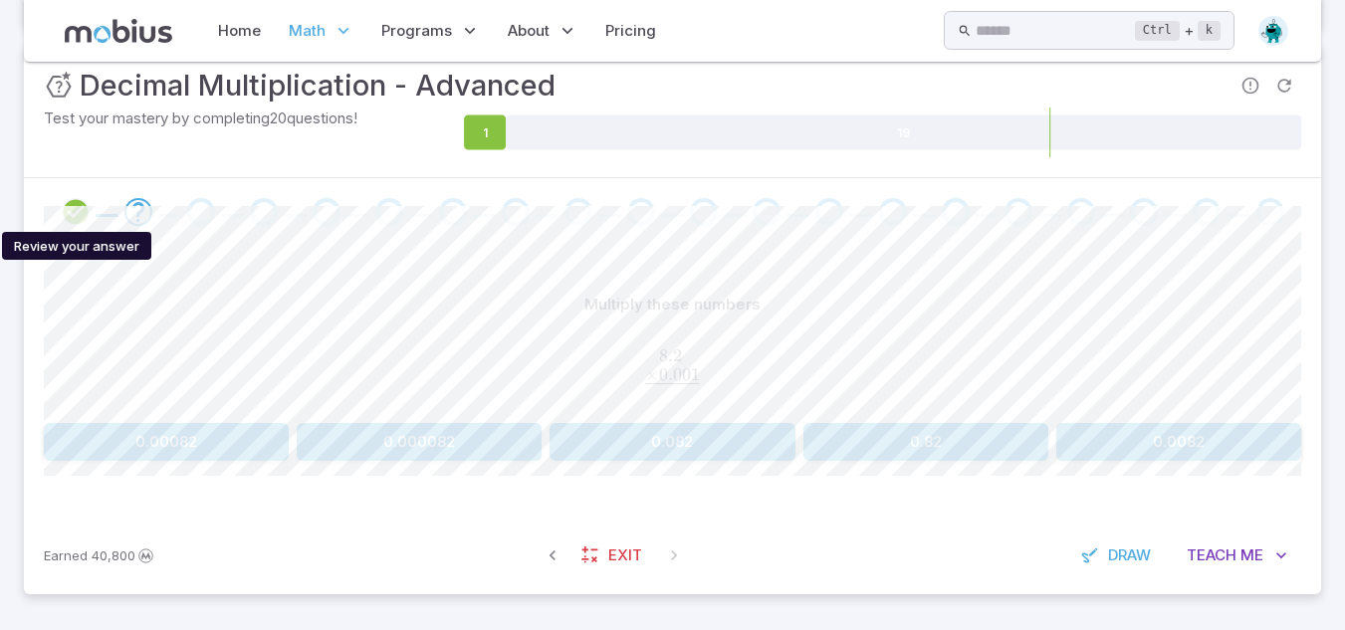
click at [82, 216] on icon "Review your answer" at bounding box center [76, 212] width 30 height 30
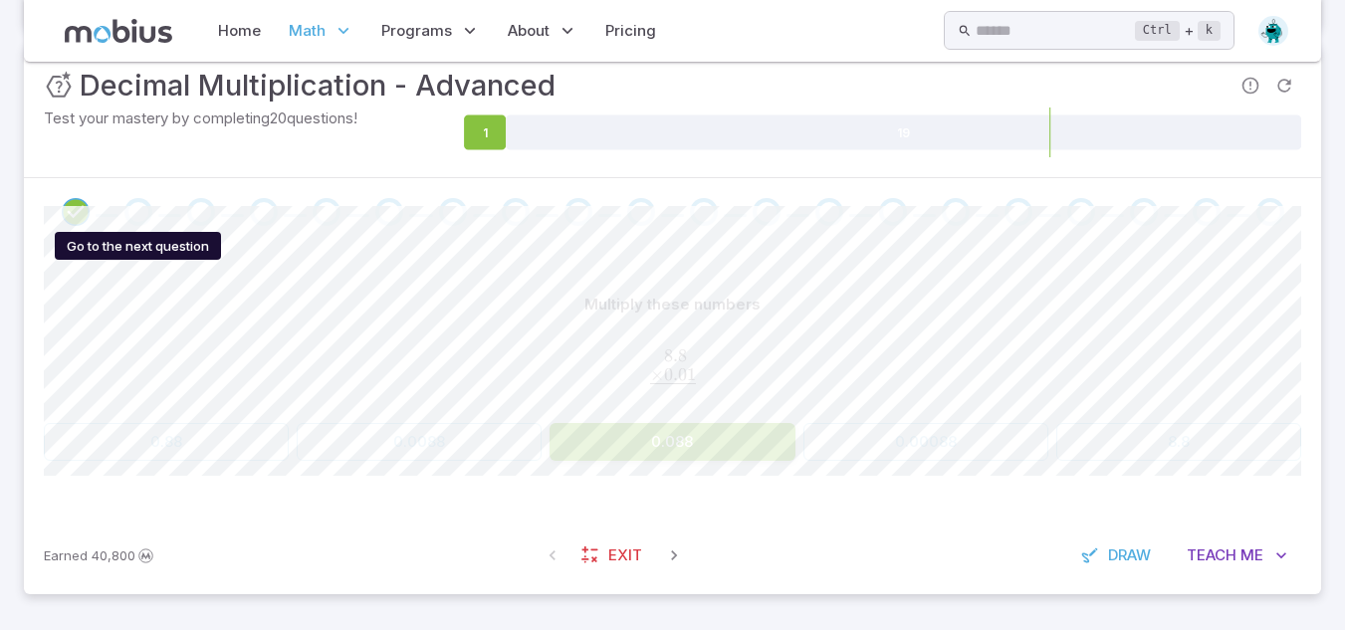
click at [138, 212] on div "Go to the next question" at bounding box center [138, 212] width 28 height 28
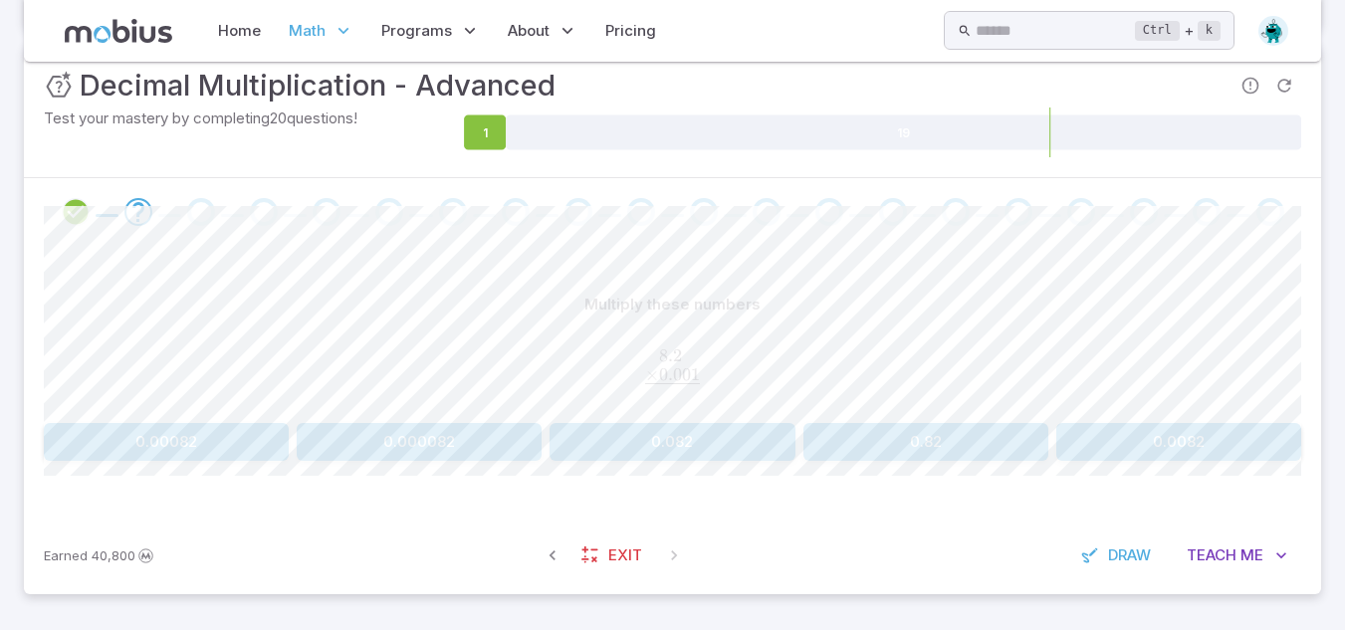
click at [1152, 418] on div "Multiply these numbers 8.2 00 × 0.001 ‾ \begin{aligned}8.2\hphantom{00}\\[-0.5e…" at bounding box center [672, 373] width 1257 height 174
drag, startPoint x: 1152, startPoint y: 420, endPoint x: 1158, endPoint y: 435, distance: 16.1
click at [1158, 435] on div "Multiply these numbers 8.2 00 × 0.001 ‾ \begin{aligned}8.2\hphantom{00}\\[-0.5e…" at bounding box center [672, 373] width 1257 height 174
click at [1158, 435] on button "0.0082" at bounding box center [1178, 442] width 245 height 38
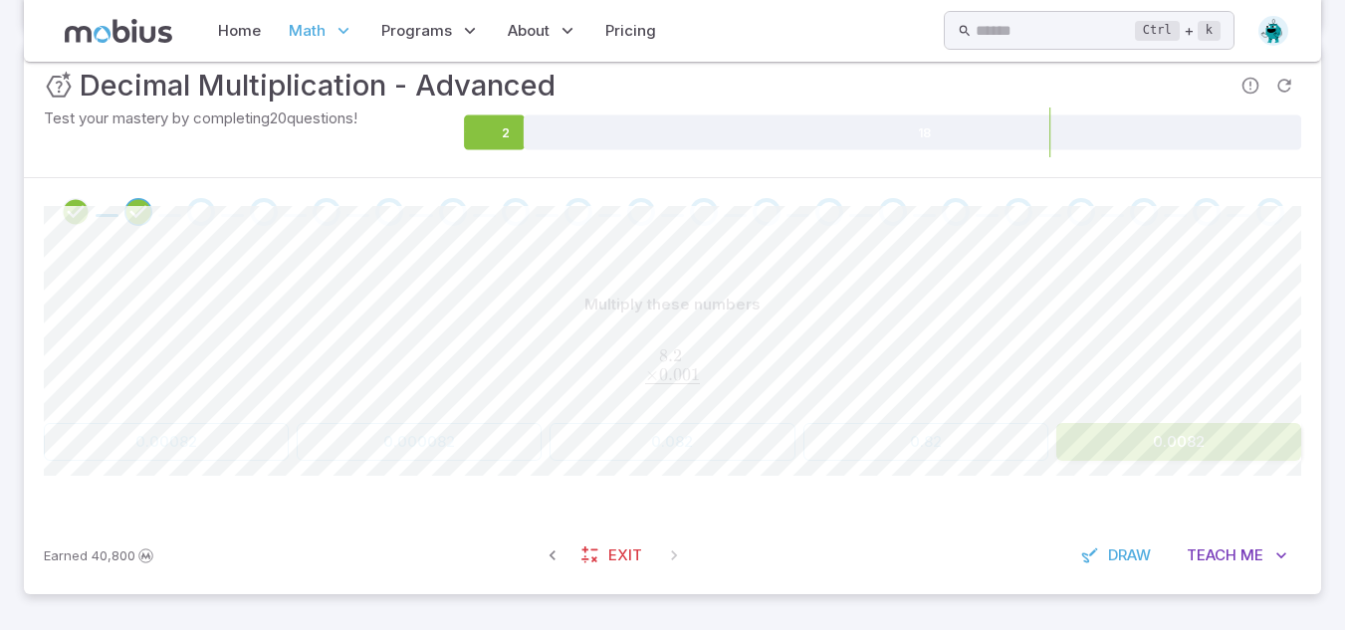
scroll to position [267, 0]
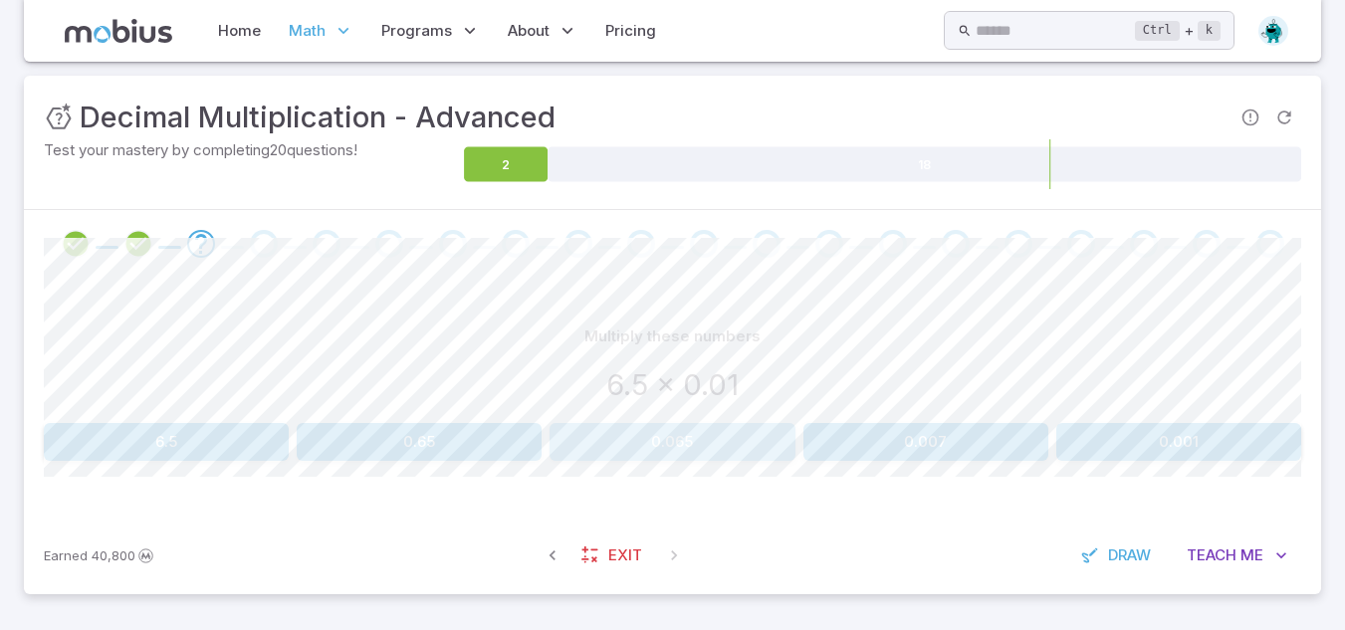
click at [678, 439] on button "0.065" at bounding box center [672, 442] width 245 height 38
click at [175, 439] on button "110" at bounding box center [166, 442] width 245 height 38
click at [999, 450] on button "11,000" at bounding box center [925, 442] width 245 height 38
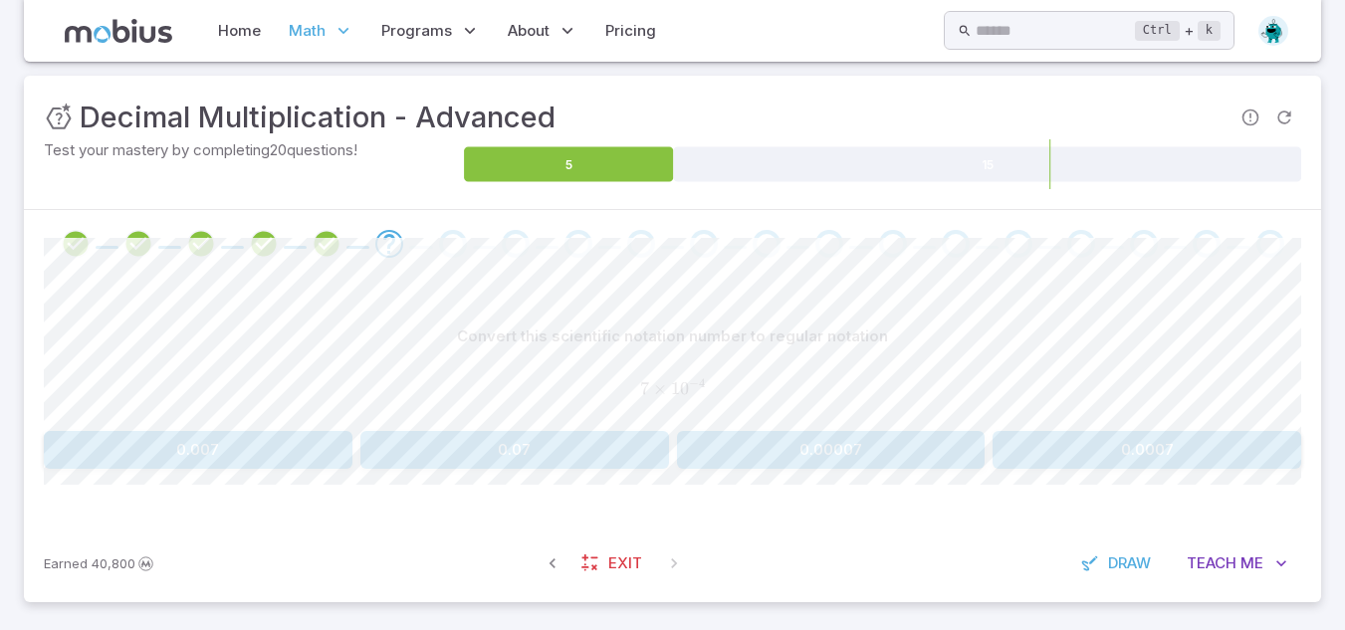
click at [274, 434] on button "0.007" at bounding box center [198, 450] width 309 height 38
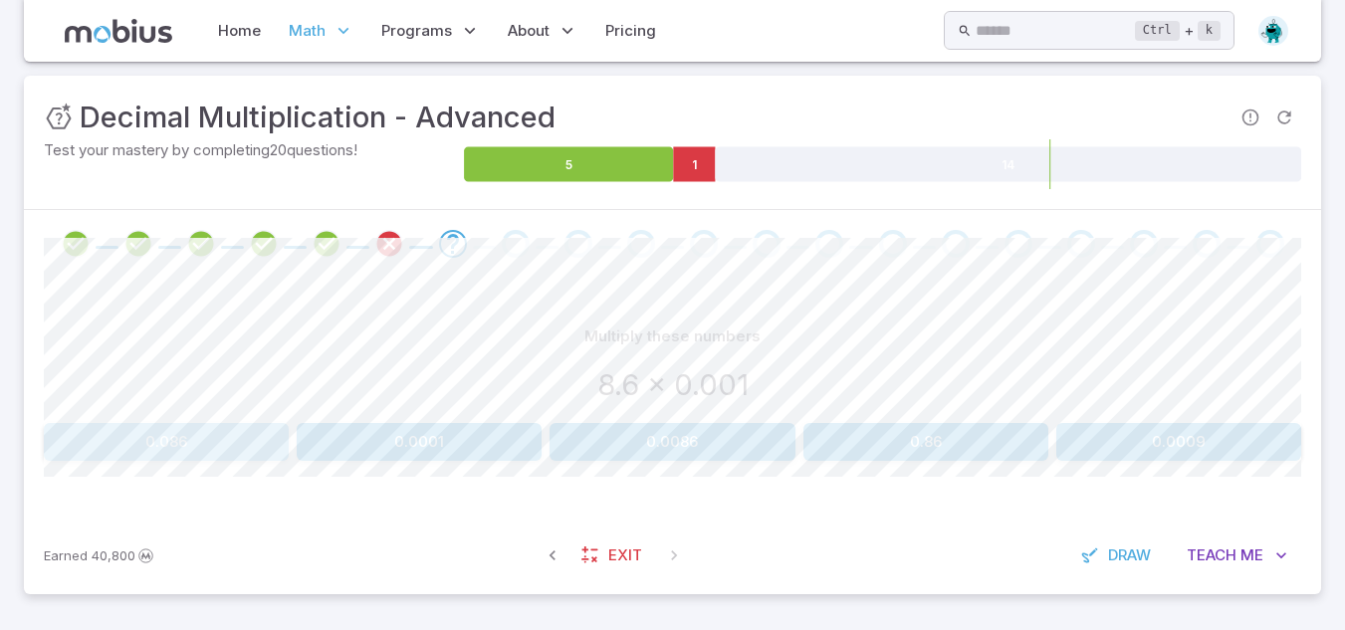
click at [274, 434] on button "0.086" at bounding box center [166, 442] width 245 height 38
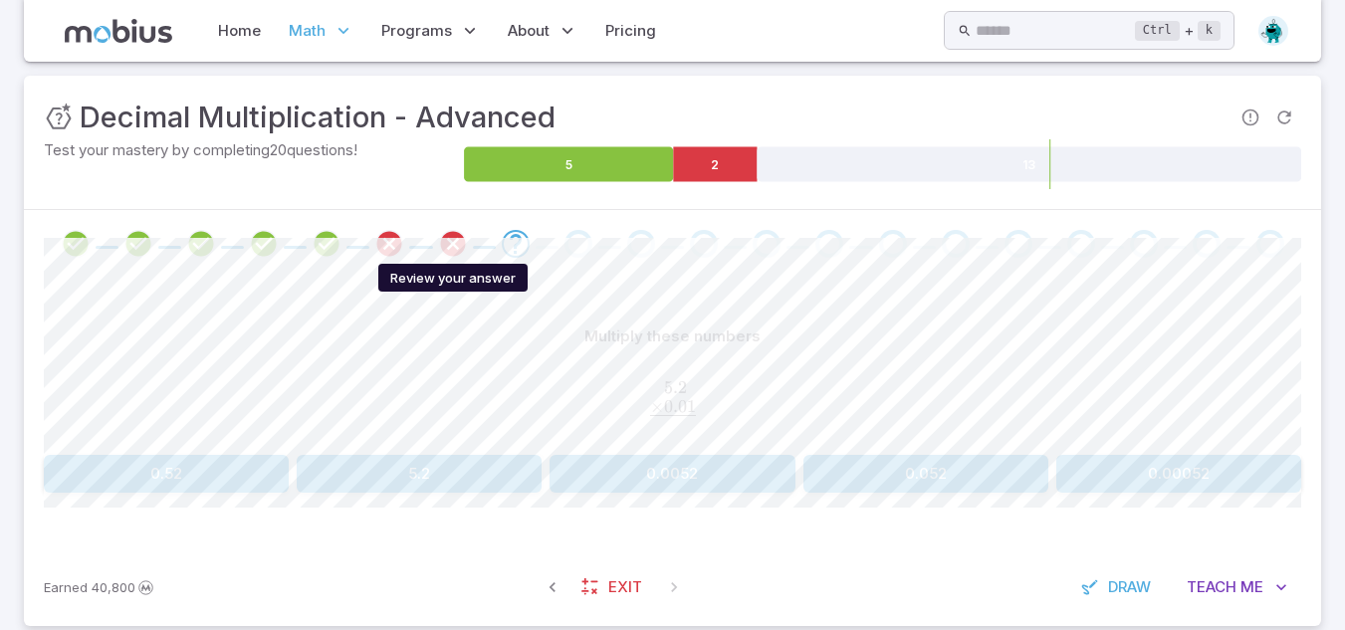
click at [462, 237] on icon "Review your answer" at bounding box center [453, 244] width 30 height 30
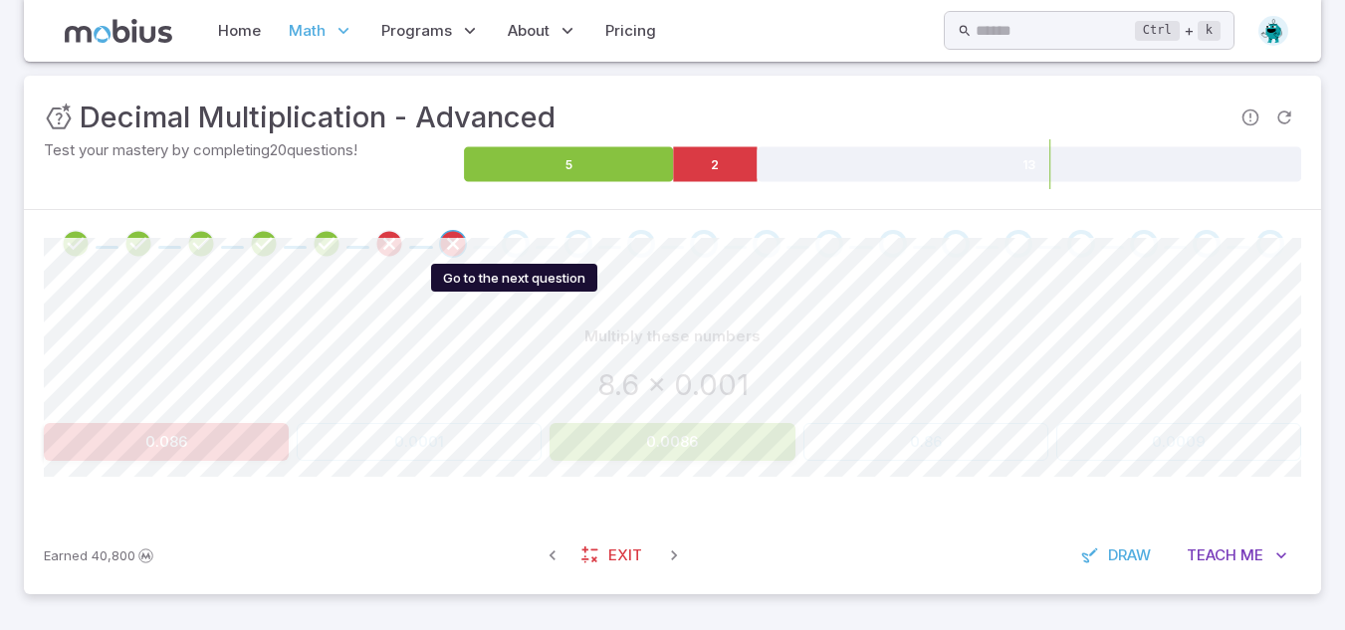
click at [511, 244] on div "Go to the next question" at bounding box center [516, 244] width 28 height 28
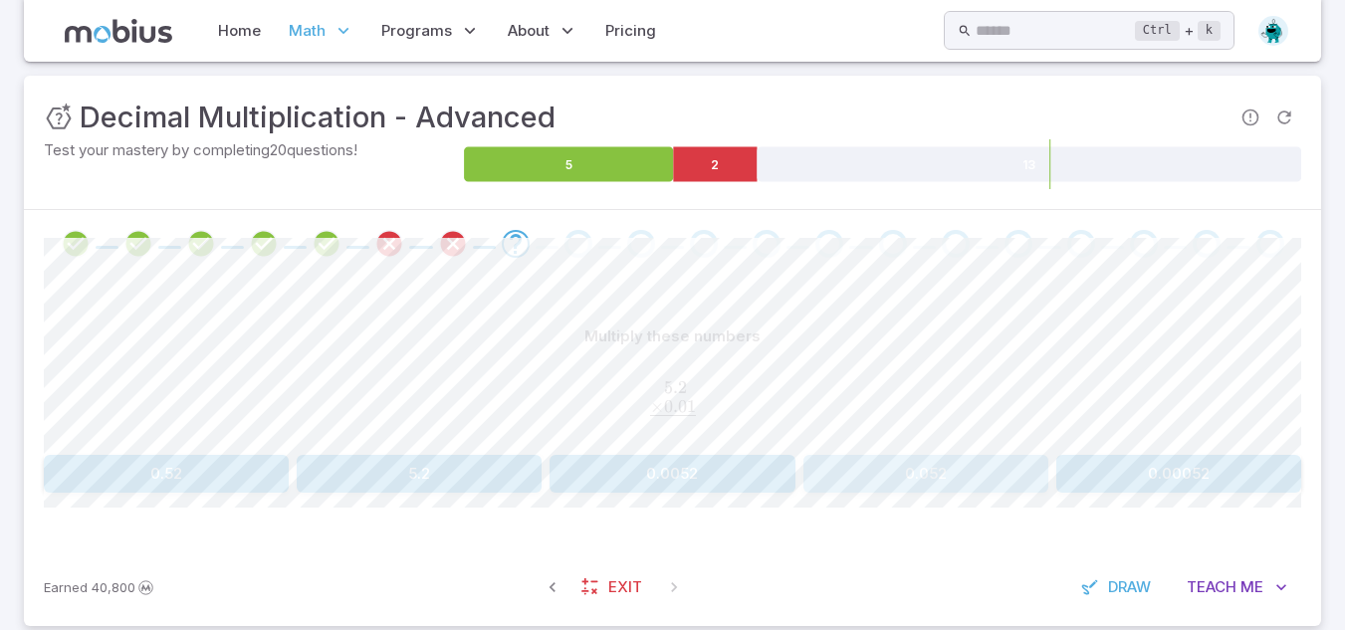
click at [896, 464] on button "0.052" at bounding box center [925, 474] width 245 height 38
click at [482, 459] on button "0.00064" at bounding box center [419, 474] width 245 height 38
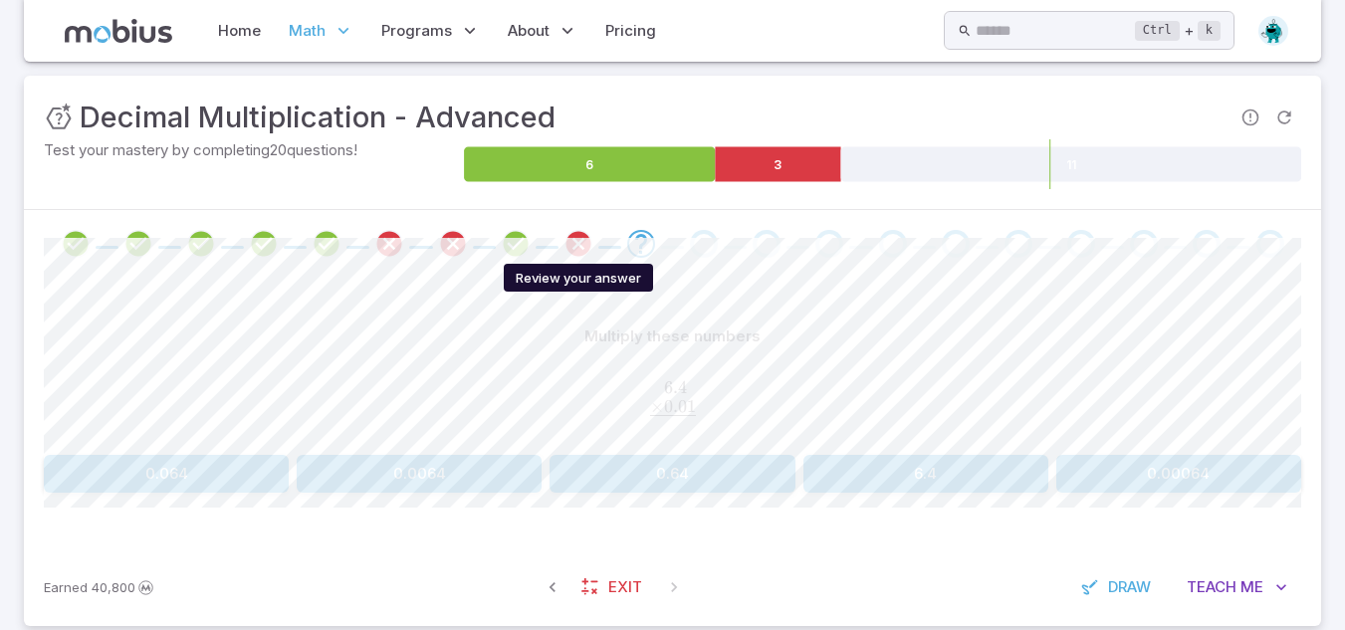
click at [569, 257] on icon "Review your answer" at bounding box center [578, 244] width 30 height 30
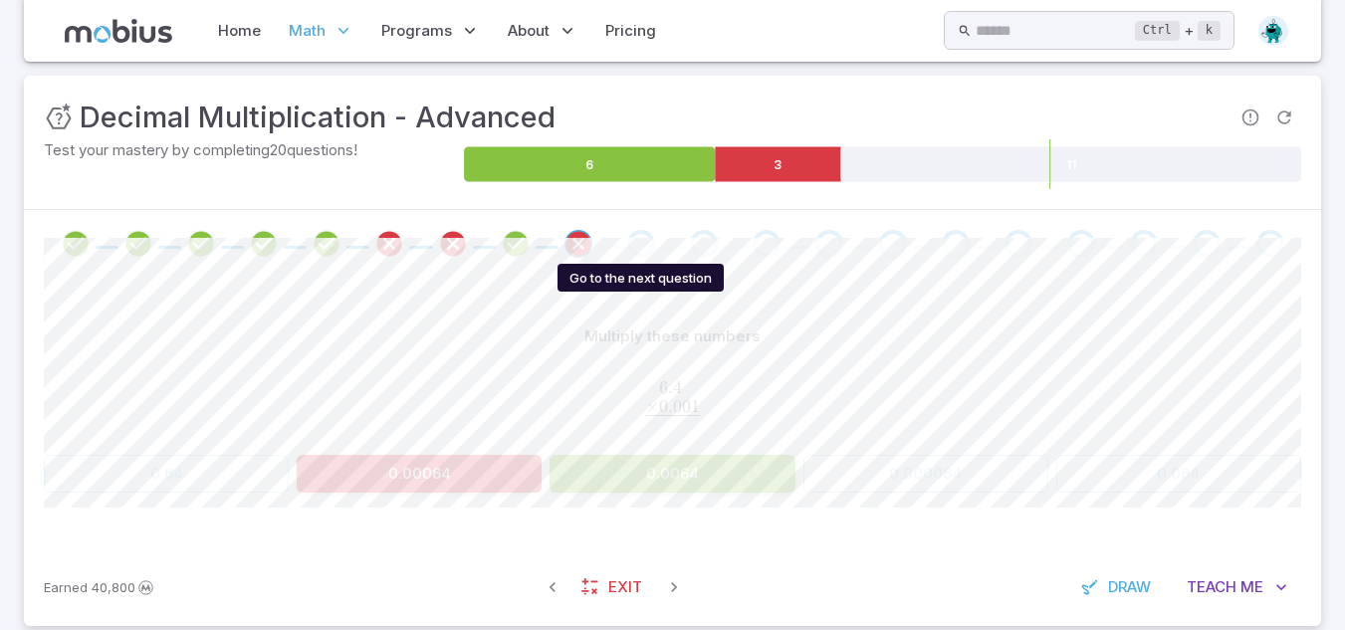
click at [630, 245] on div "Go to the next question" at bounding box center [641, 244] width 28 height 28
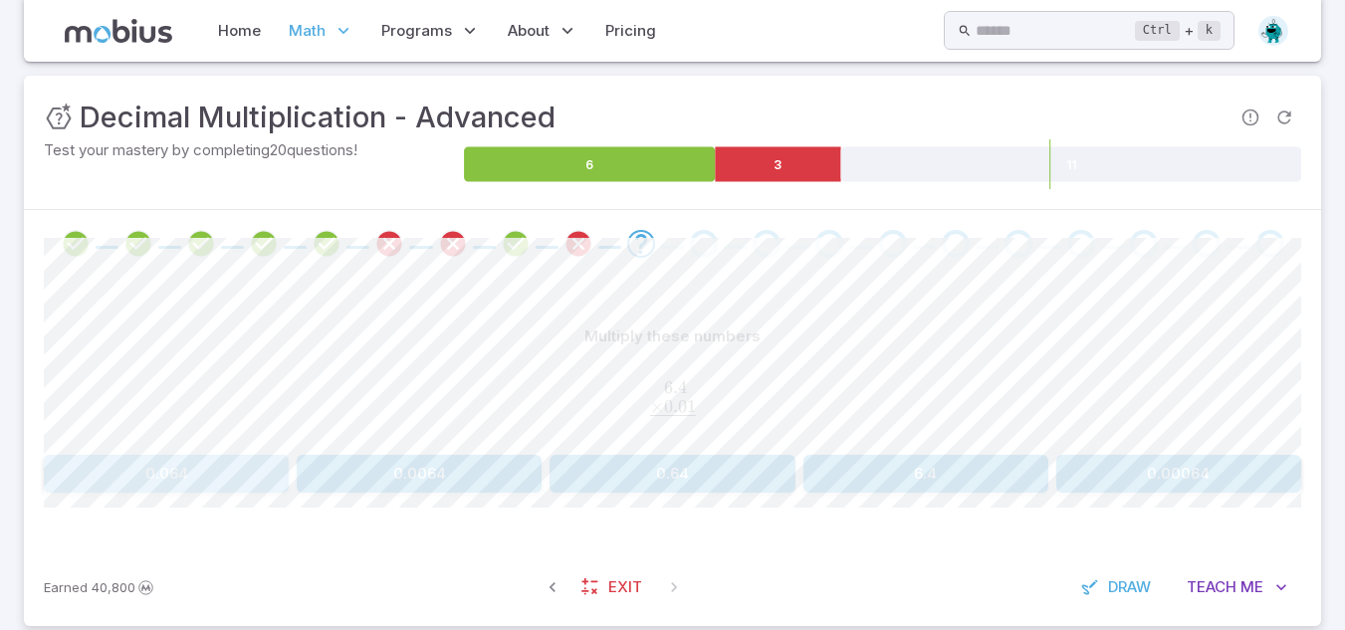
click at [188, 472] on button "0.064" at bounding box center [166, 474] width 245 height 38
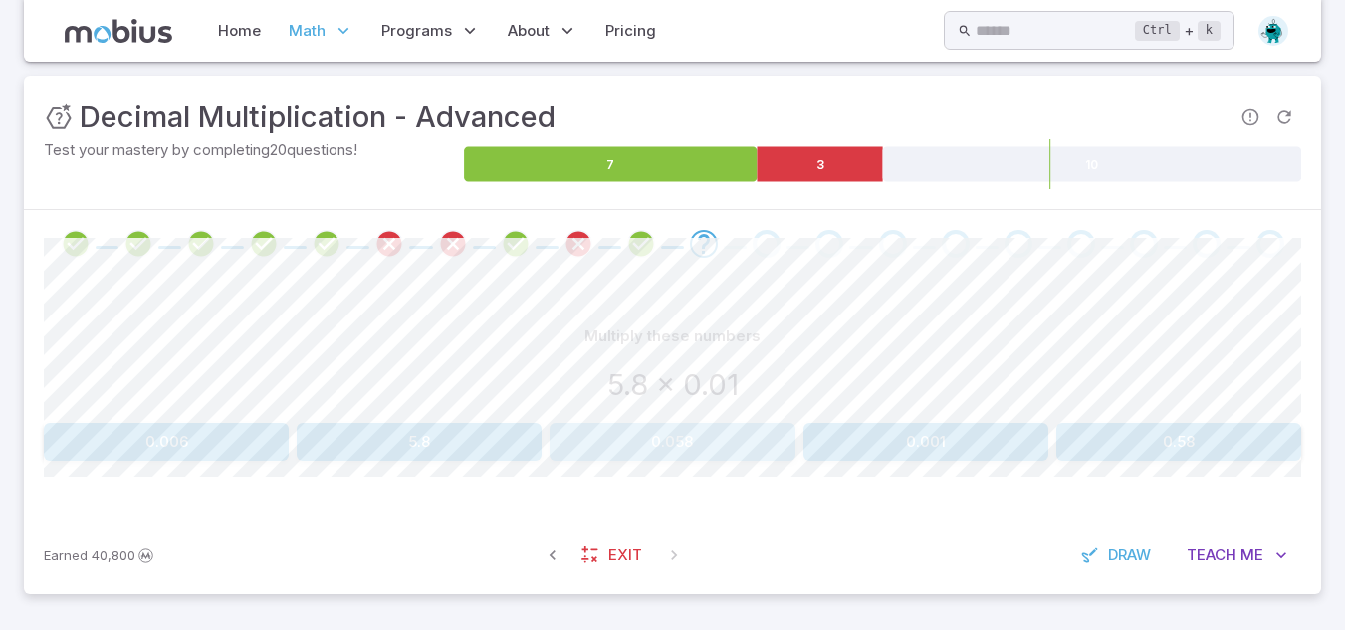
click at [669, 455] on button "0.058" at bounding box center [672, 442] width 245 height 38
click at [160, 456] on button "1,100" at bounding box center [166, 442] width 245 height 38
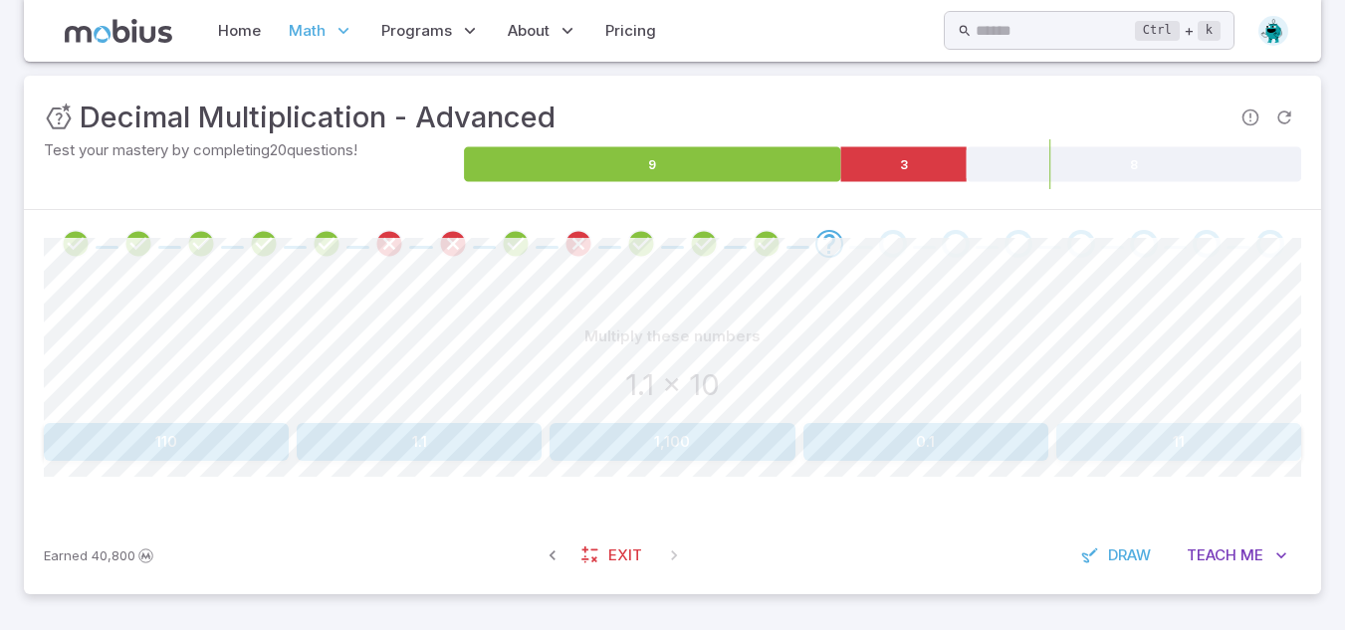
click at [1151, 443] on button "11" at bounding box center [1178, 442] width 245 height 38
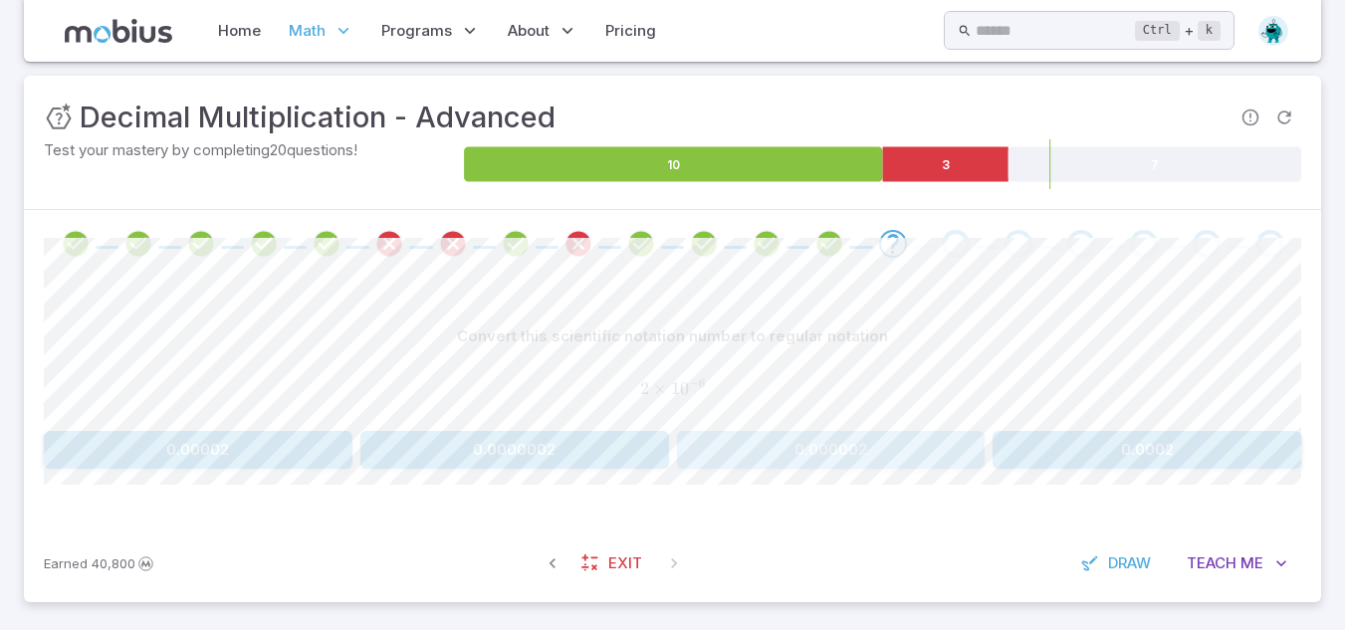
click at [895, 457] on button "0.000002" at bounding box center [831, 450] width 309 height 38
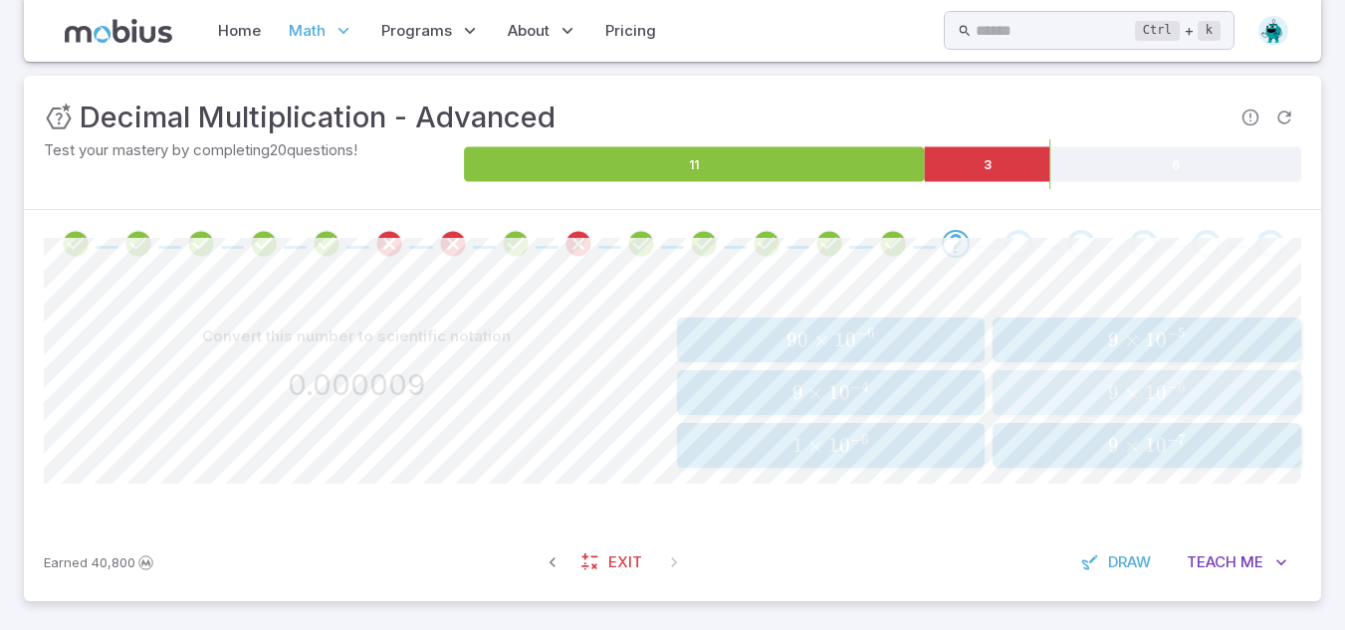
click at [1133, 396] on span "×" at bounding box center [1132, 392] width 16 height 25
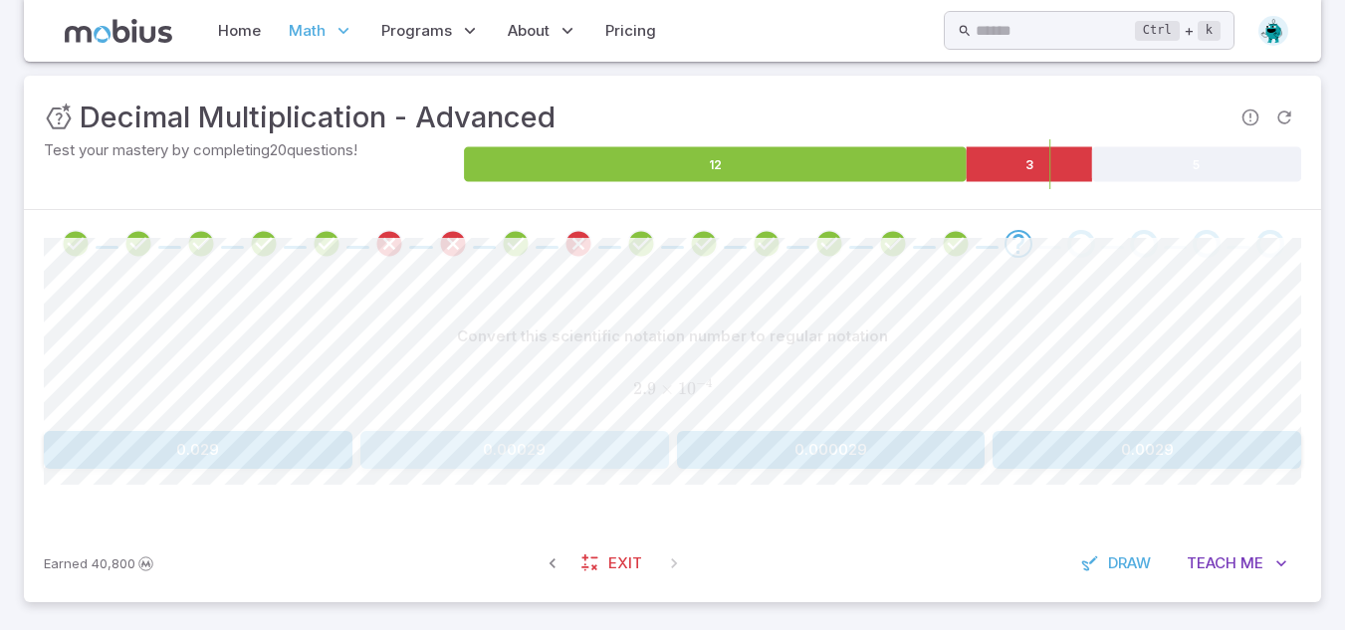
click at [623, 442] on button "0.00029" at bounding box center [514, 450] width 309 height 38
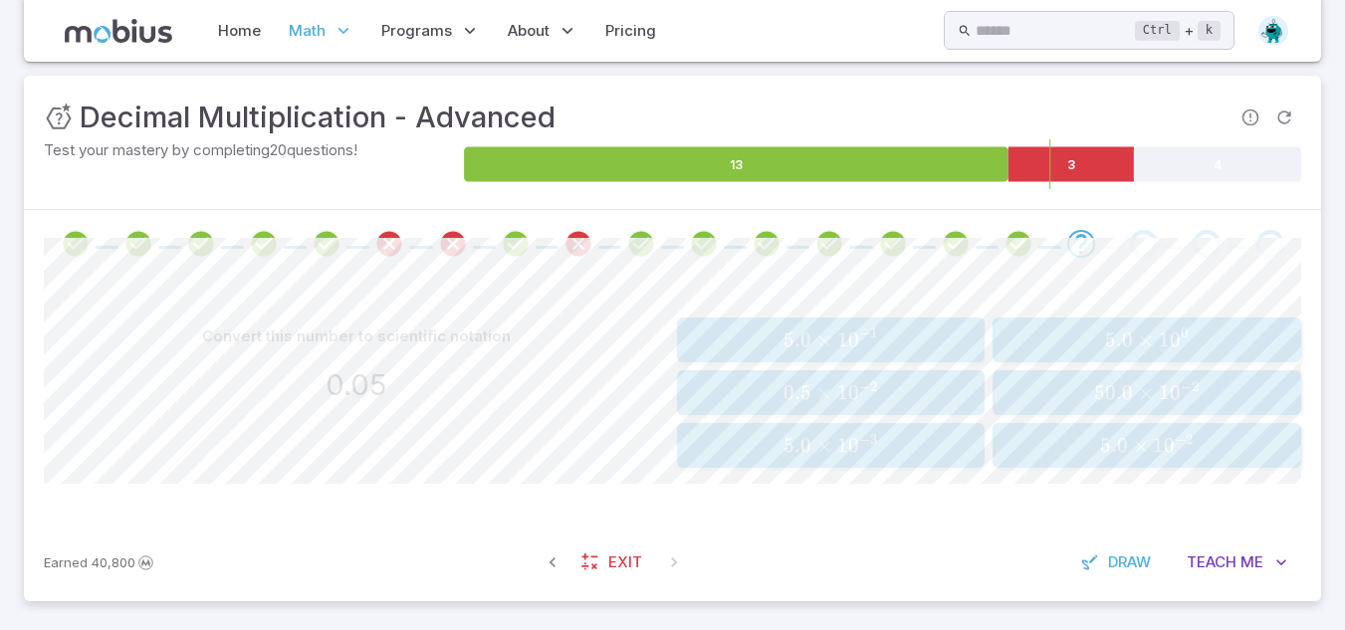
click at [1154, 448] on span "1" at bounding box center [1158, 445] width 11 height 25
click at [1034, 385] on span "23.0 × 1 0 − 8" at bounding box center [1148, 392] width 296 height 25
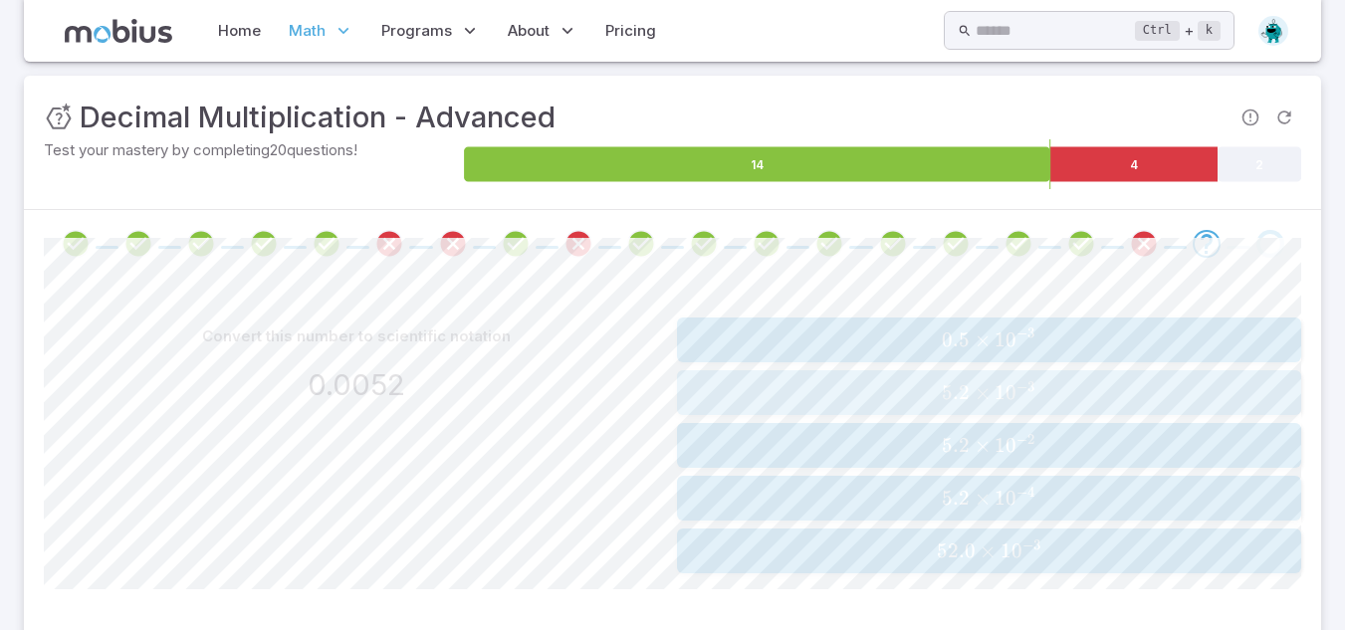
click at [1034, 381] on span "− 3" at bounding box center [1025, 390] width 19 height 18
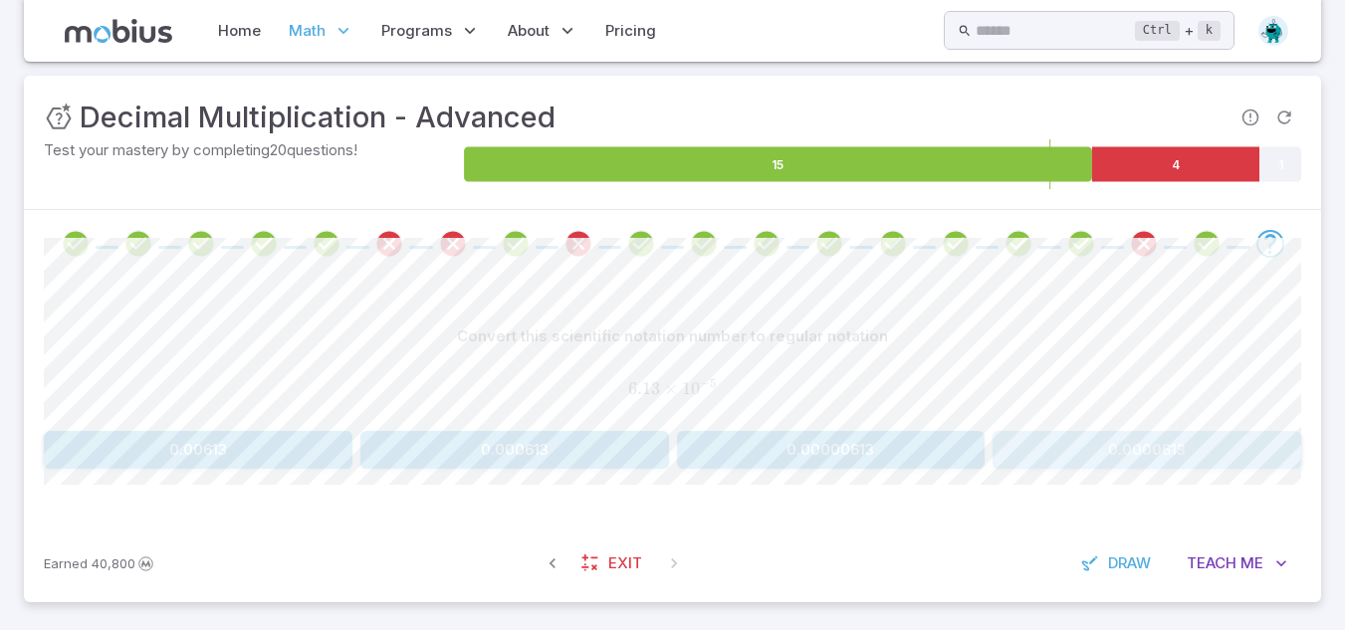
click at [1080, 452] on button "0.0000613" at bounding box center [1147, 450] width 309 height 38
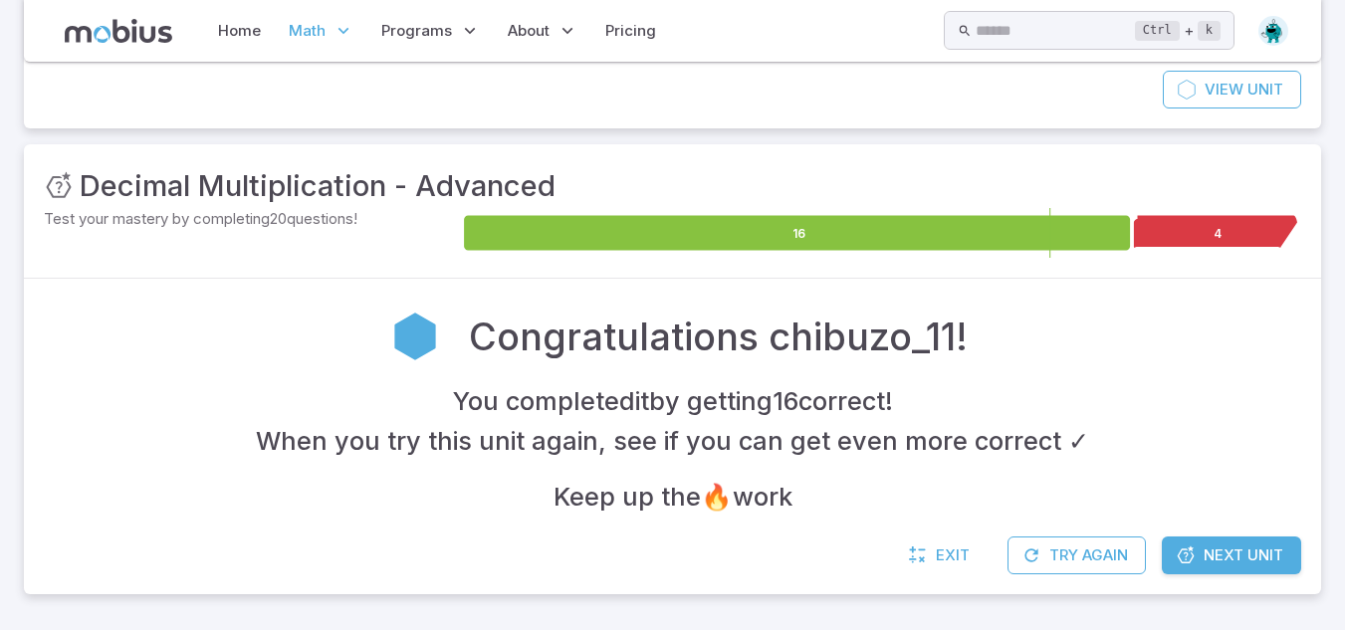
scroll to position [198, 0]
